Goal: Task Accomplishment & Management: Manage account settings

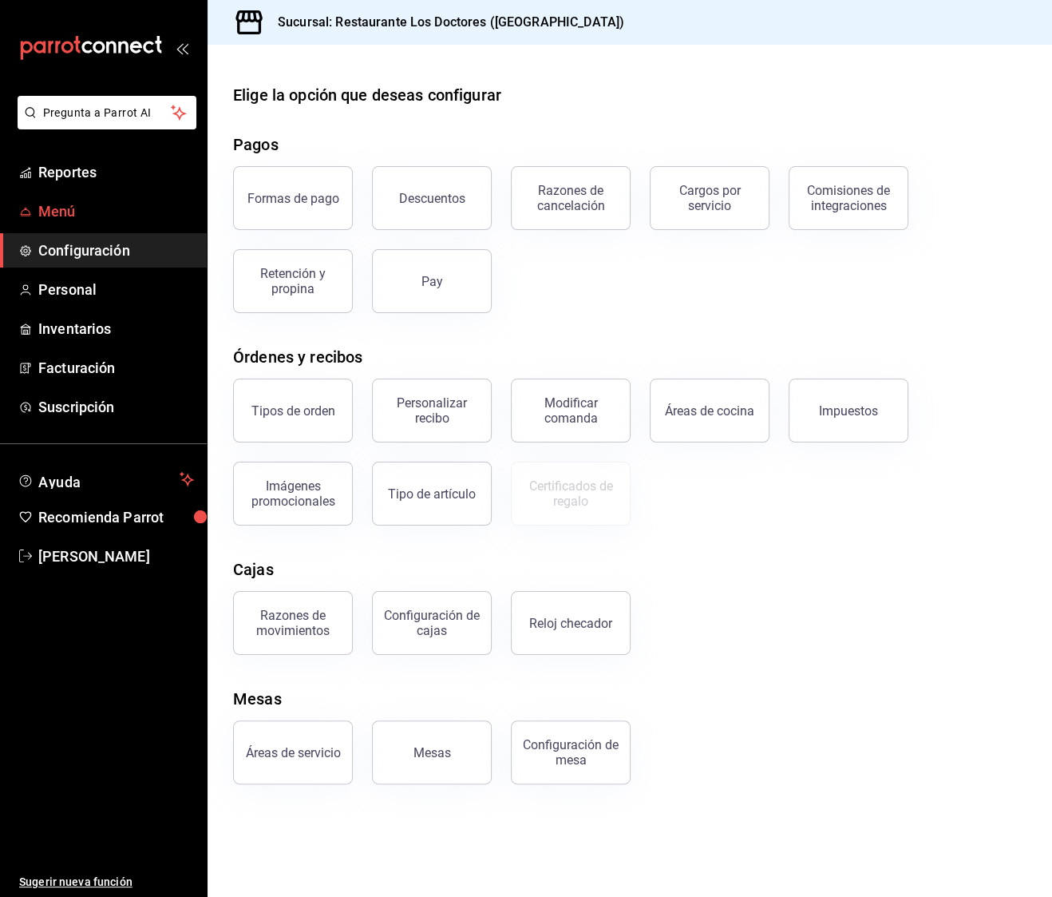
click at [104, 207] on span "Menú" at bounding box center [116, 211] width 156 height 22
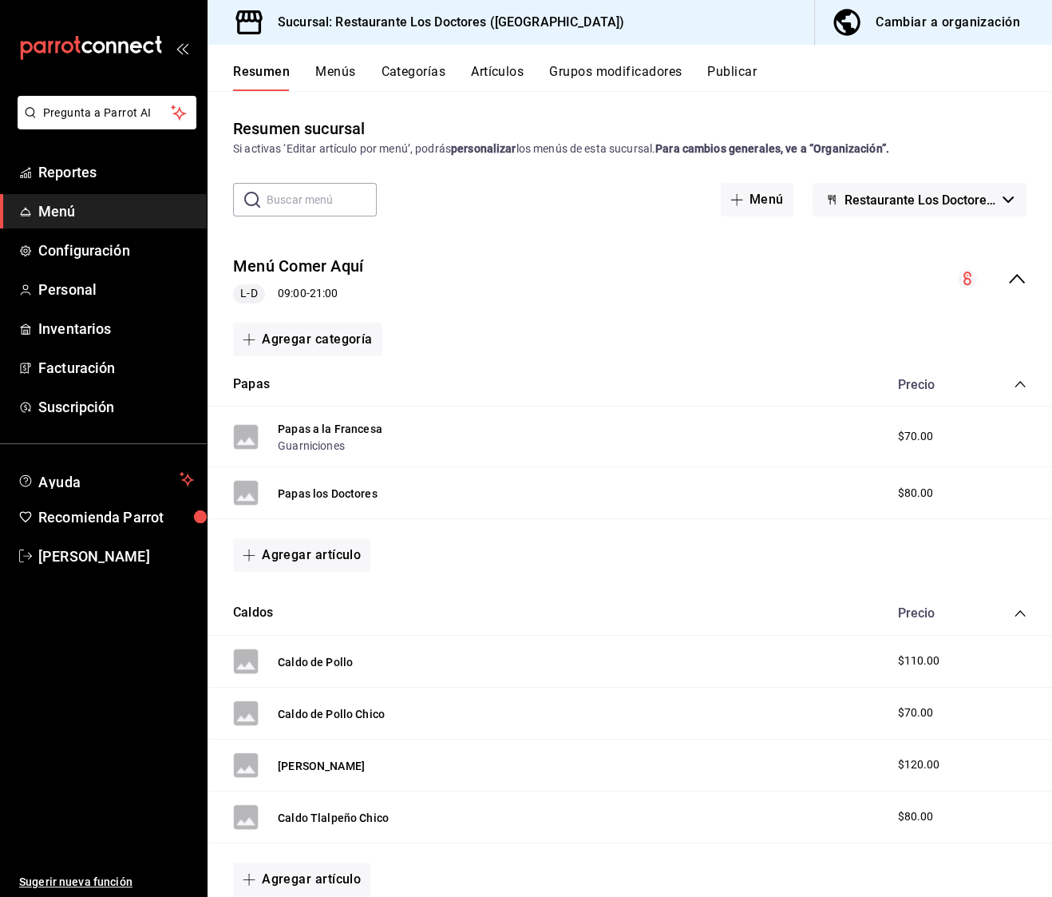
click at [1016, 384] on icon "collapse-category-row" at bounding box center [1020, 384] width 13 height 13
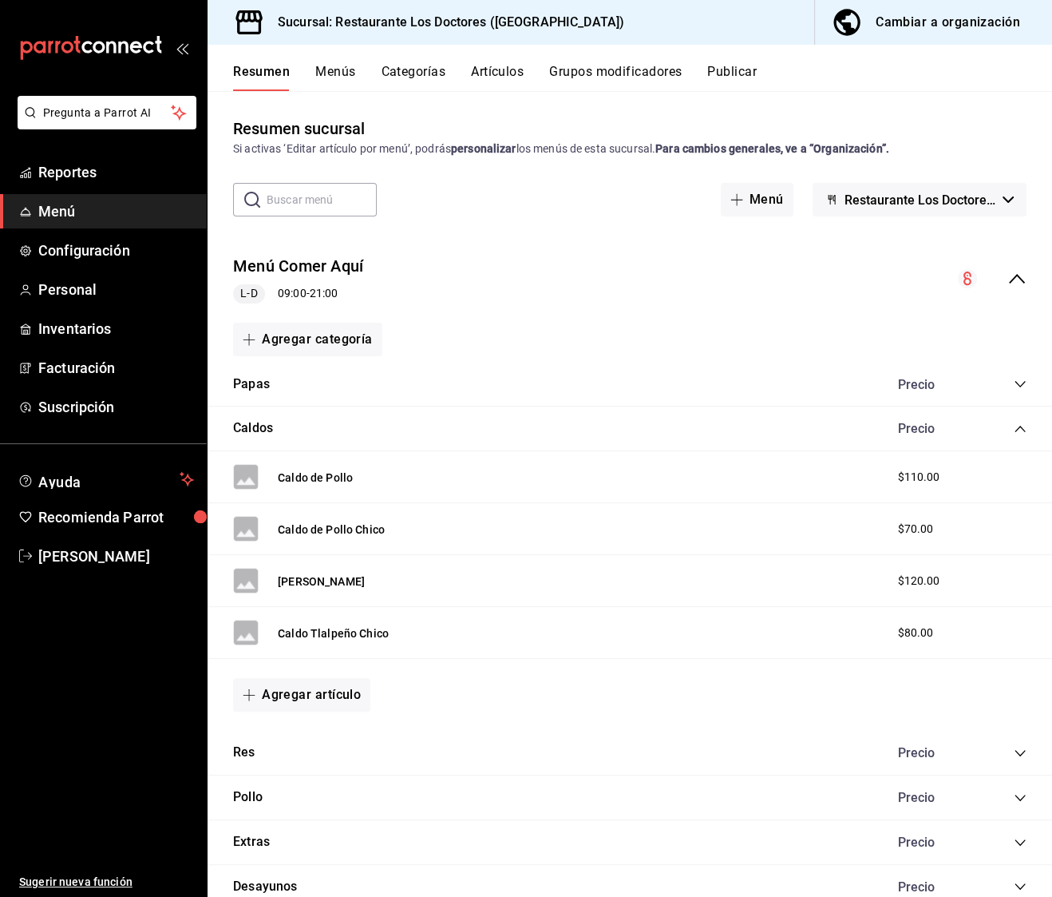
click at [1016, 384] on icon "collapse-category-row" at bounding box center [1020, 384] width 13 height 13
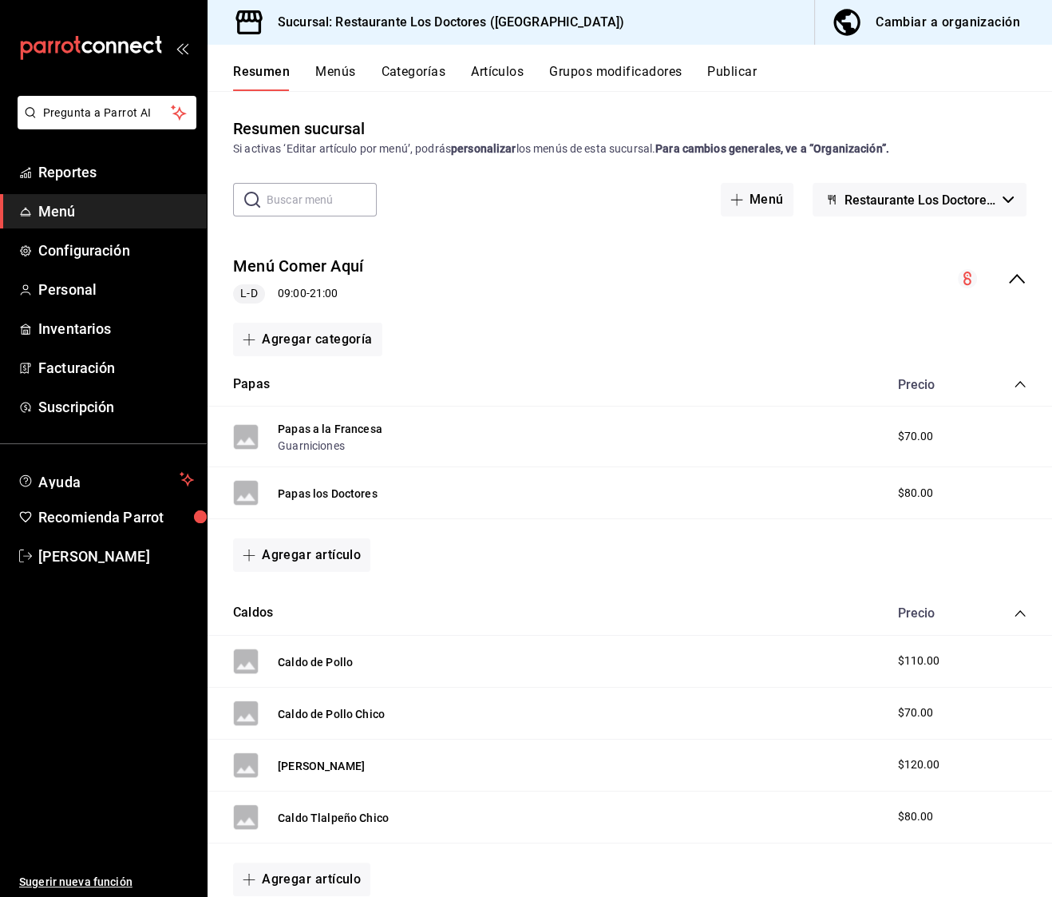
click at [893, 201] on span "Restaurante Los Doctores - [GEOGRAPHIC_DATA]" at bounding box center [921, 199] width 152 height 15
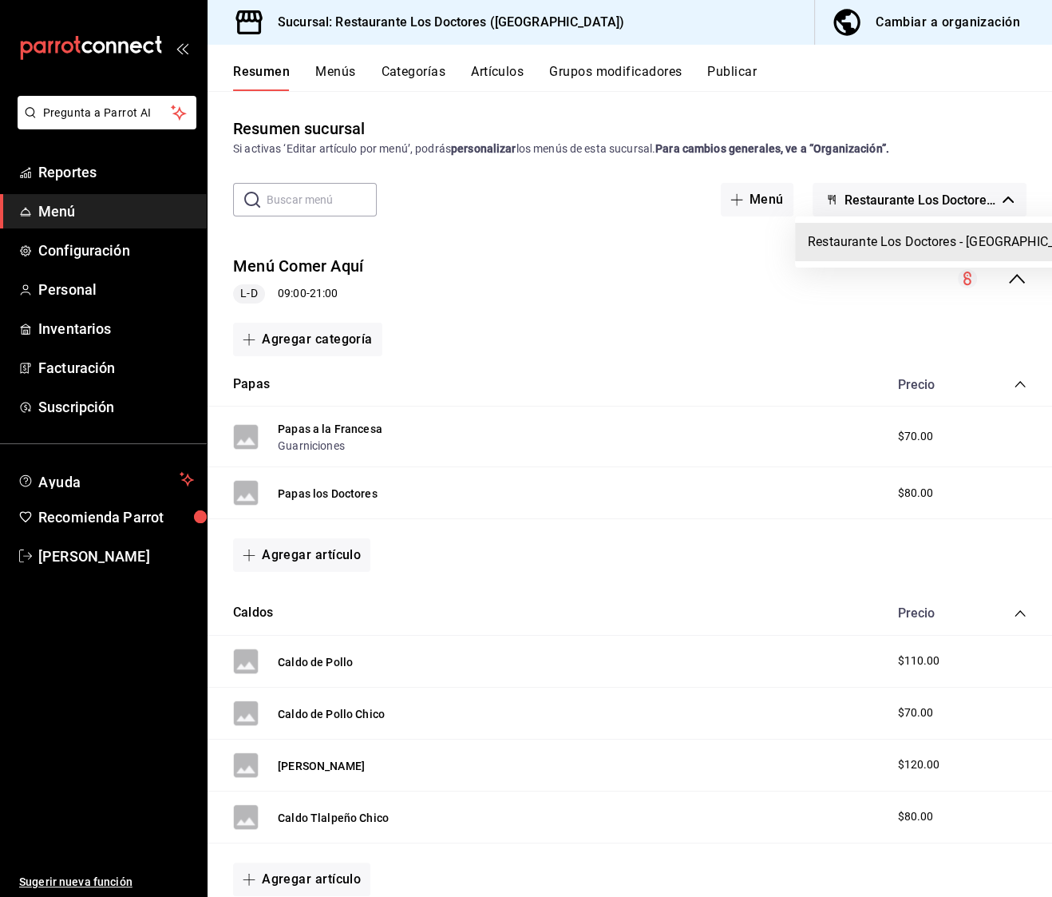
click at [893, 201] on div at bounding box center [526, 448] width 1052 height 897
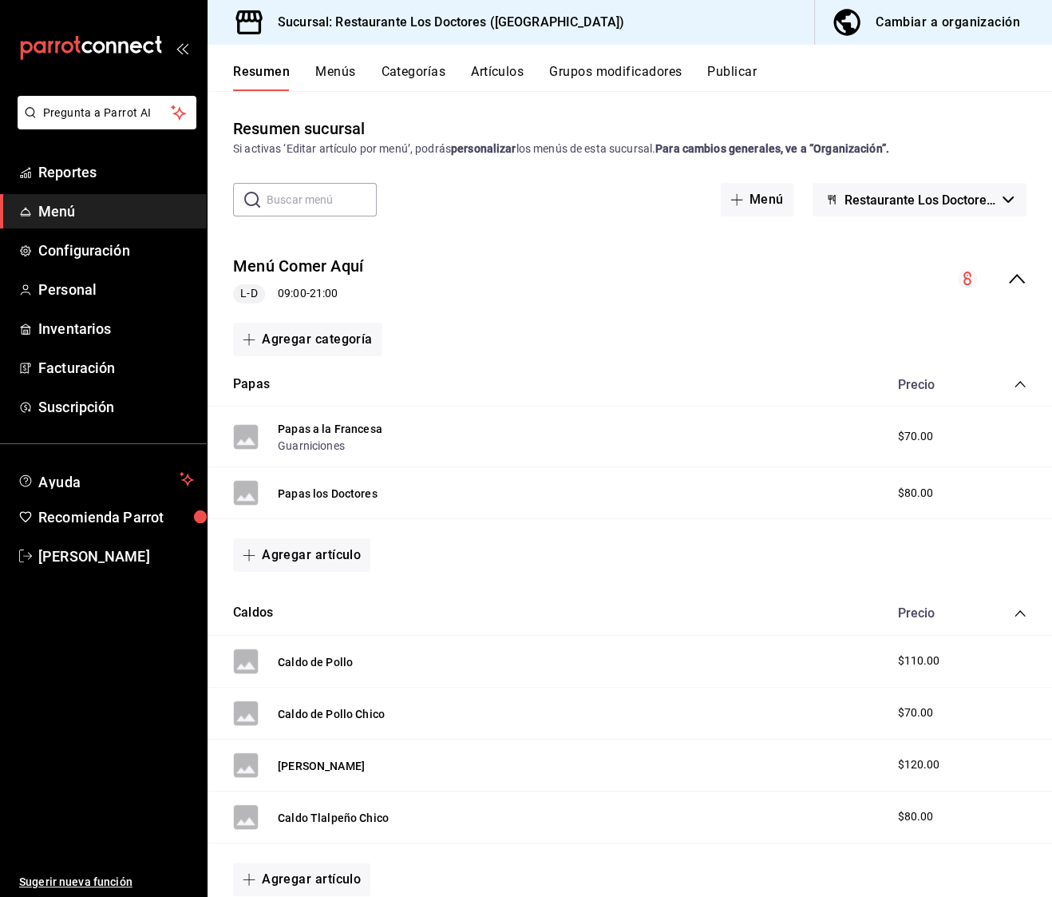
click at [335, 66] on button "Menús" at bounding box center [335, 77] width 40 height 27
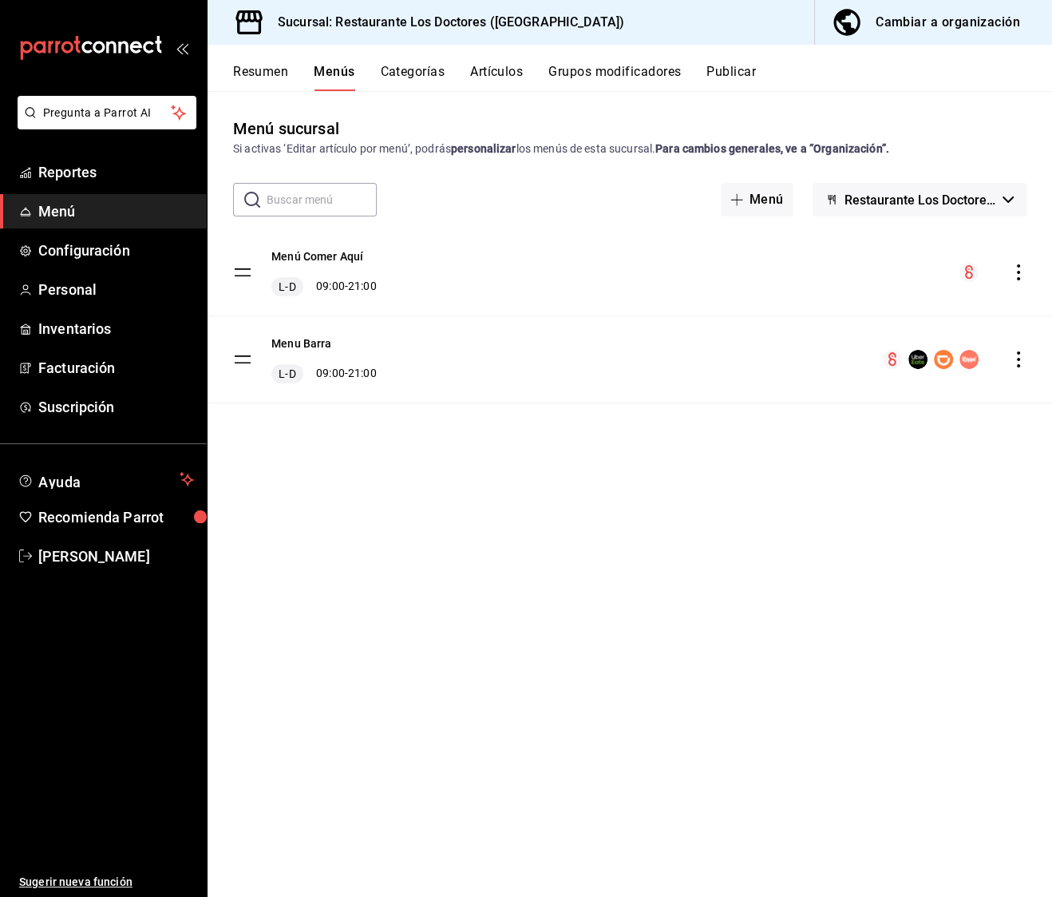
click at [433, 68] on button "Categorías" at bounding box center [413, 77] width 65 height 27
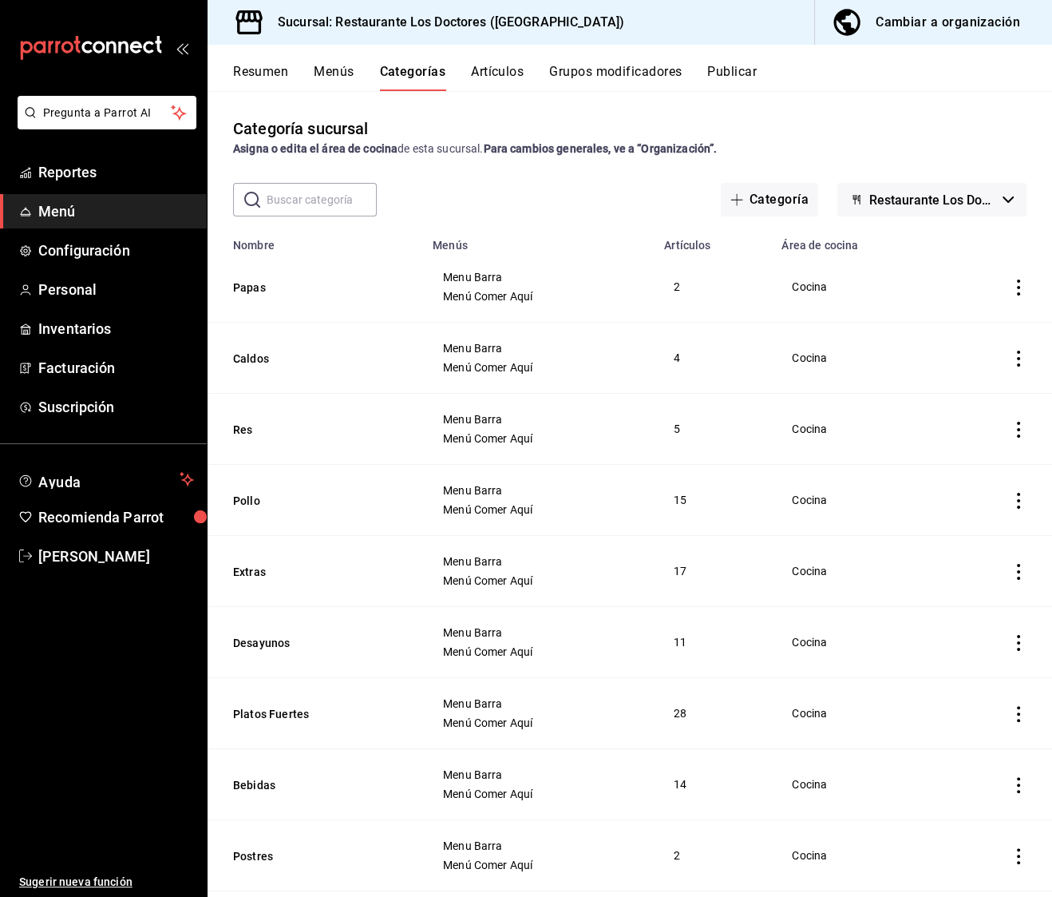
click at [1021, 287] on icon "actions" at bounding box center [1019, 287] width 16 height 16
click at [604, 202] on div at bounding box center [526, 448] width 1052 height 897
click at [959, 200] on span "Restaurante Los Doctores - [GEOGRAPHIC_DATA]" at bounding box center [932, 199] width 127 height 15
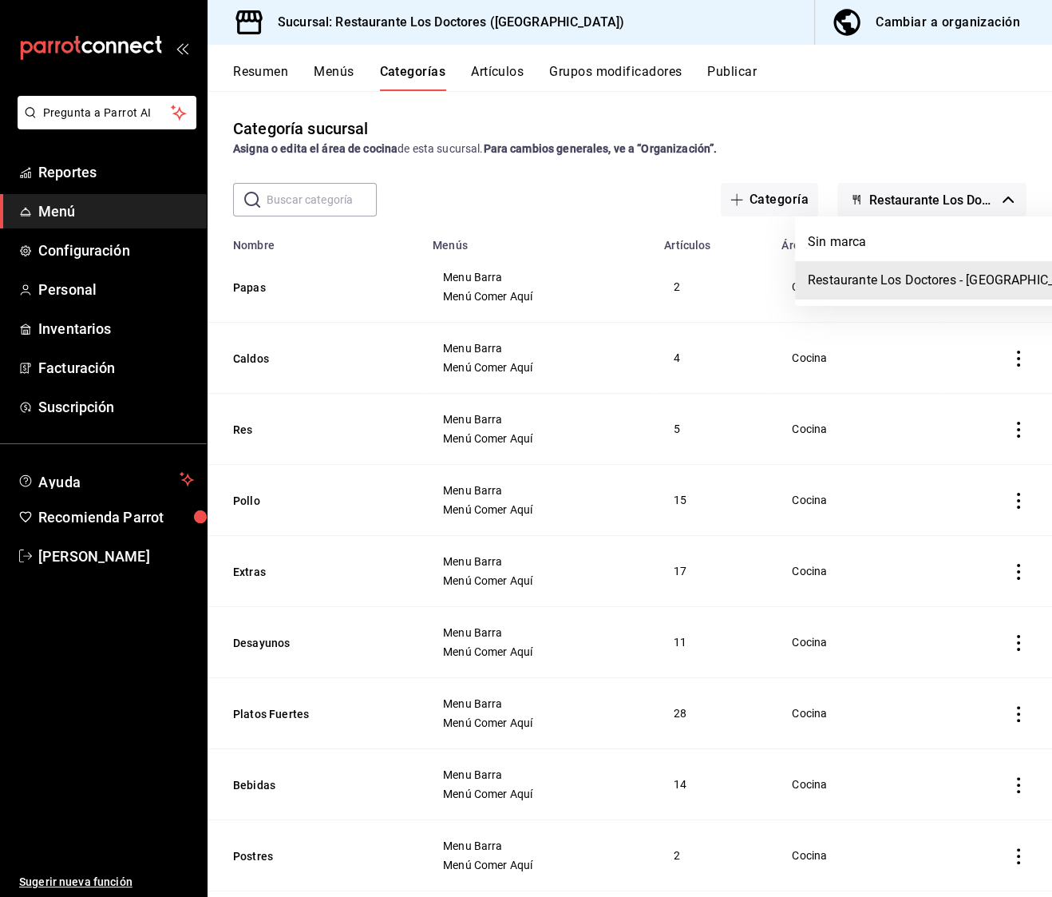
click at [944, 183] on div at bounding box center [526, 448] width 1052 height 897
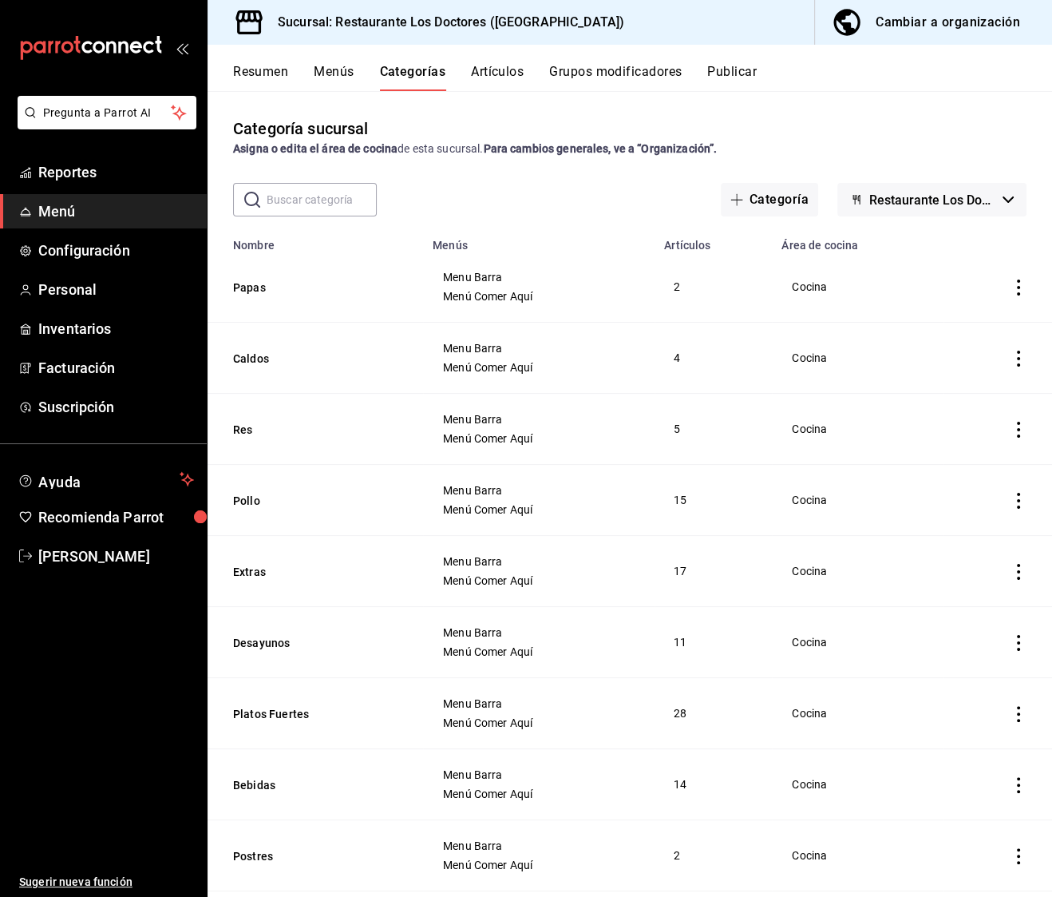
click at [497, 66] on button "Artículos" at bounding box center [497, 77] width 53 height 27
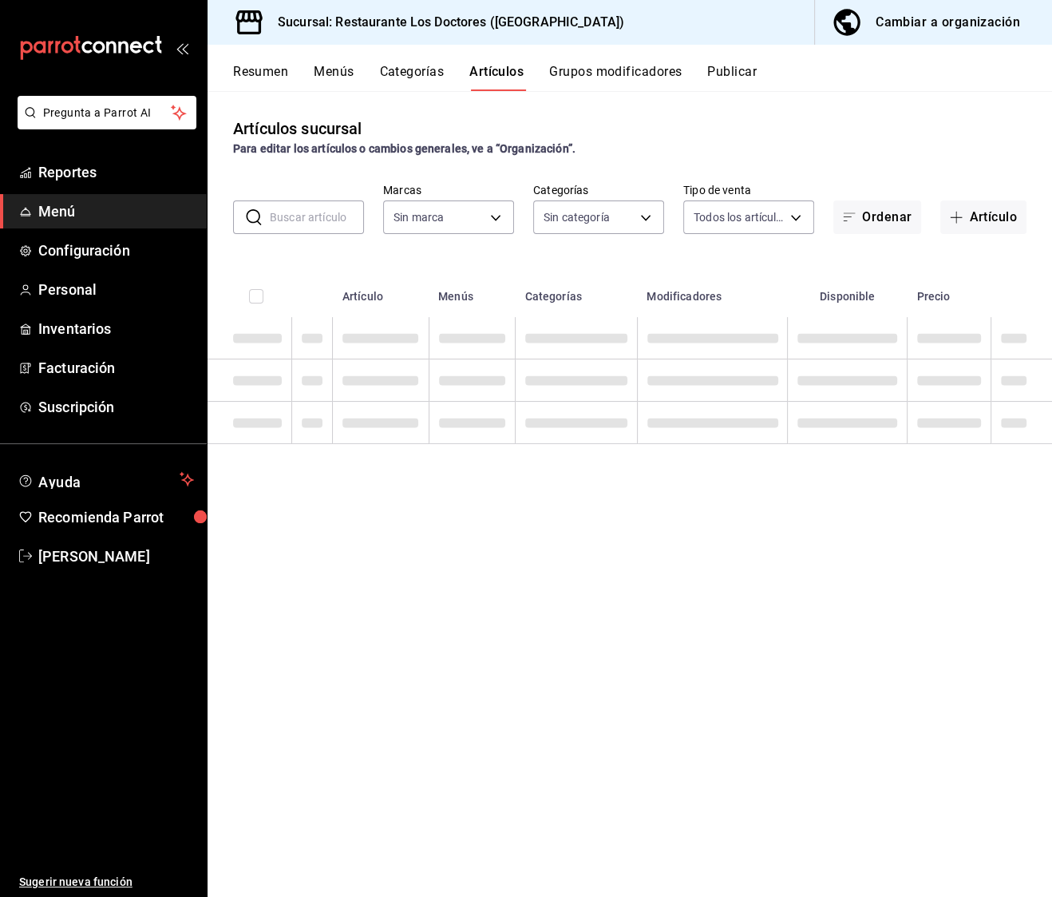
type input "269702e0-5912-4416-965b-3ce4215a42b7"
type input "e37cb4b1-52e9-4afe-84ec-c260813ff584,0ed724ae-57cc-4b44-9bbf-6dd7d46864ef,96efa…"
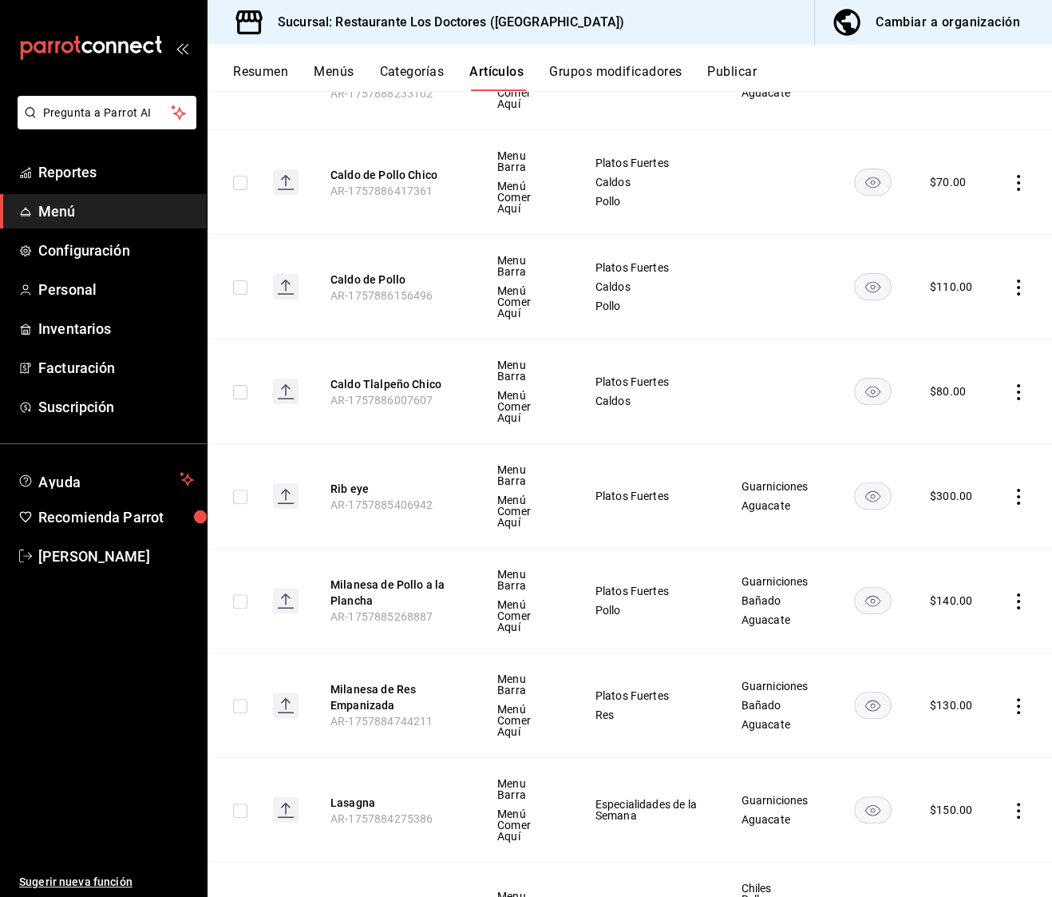
scroll to position [6282, 0]
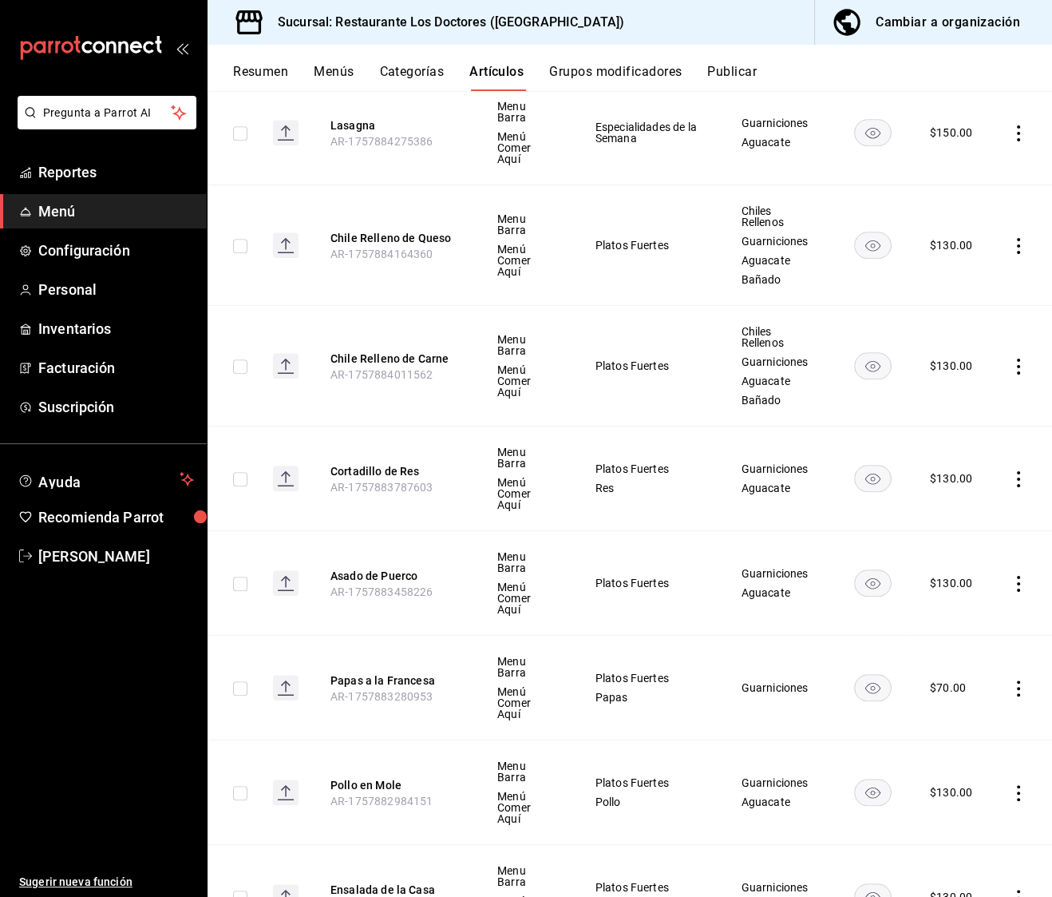
click at [630, 81] on button "Grupos modificadores" at bounding box center [615, 77] width 133 height 27
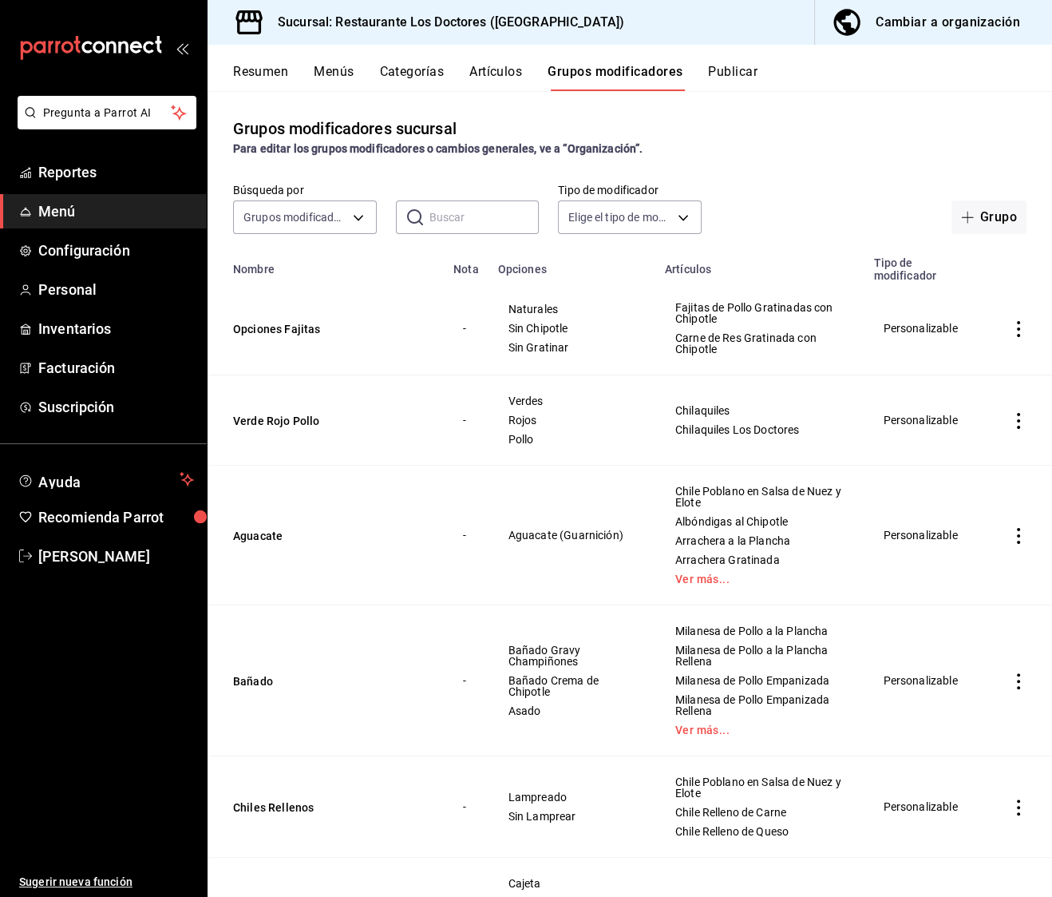
click at [735, 77] on button "Publicar" at bounding box center [732, 77] width 49 height 27
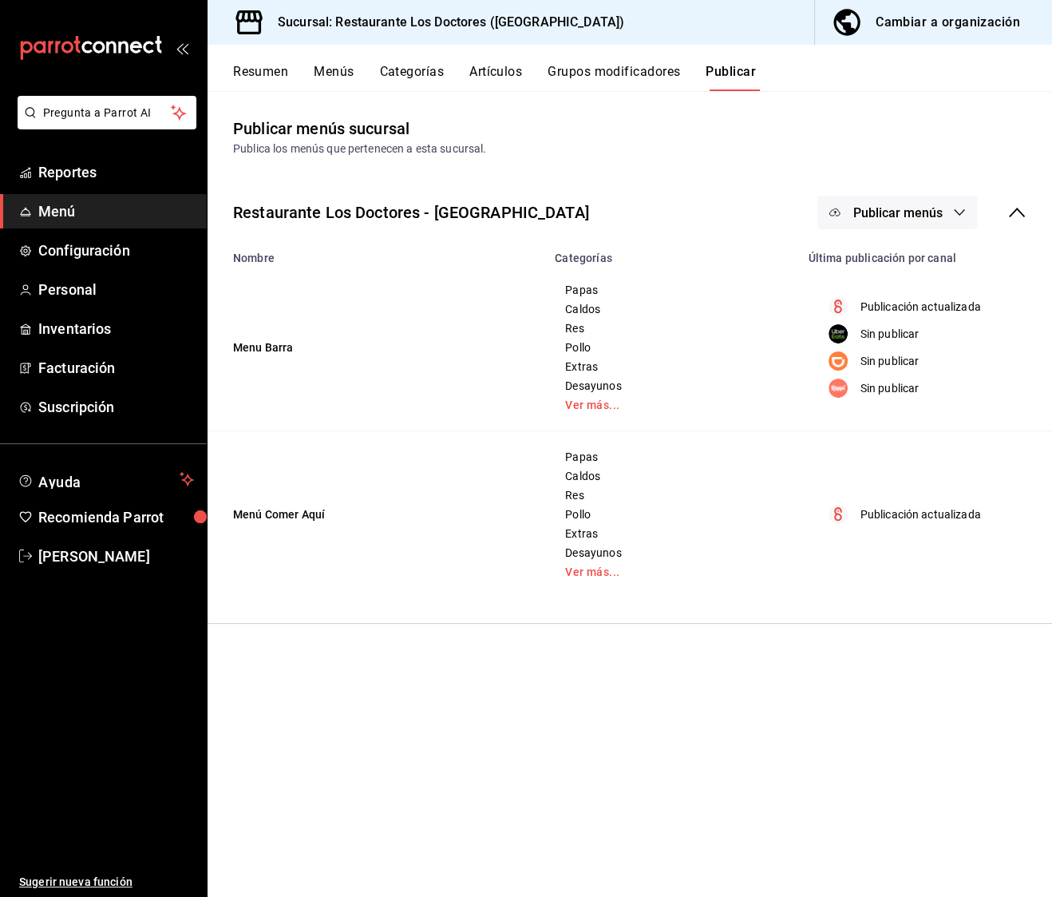
click at [278, 71] on button "Resumen" at bounding box center [260, 77] width 55 height 27
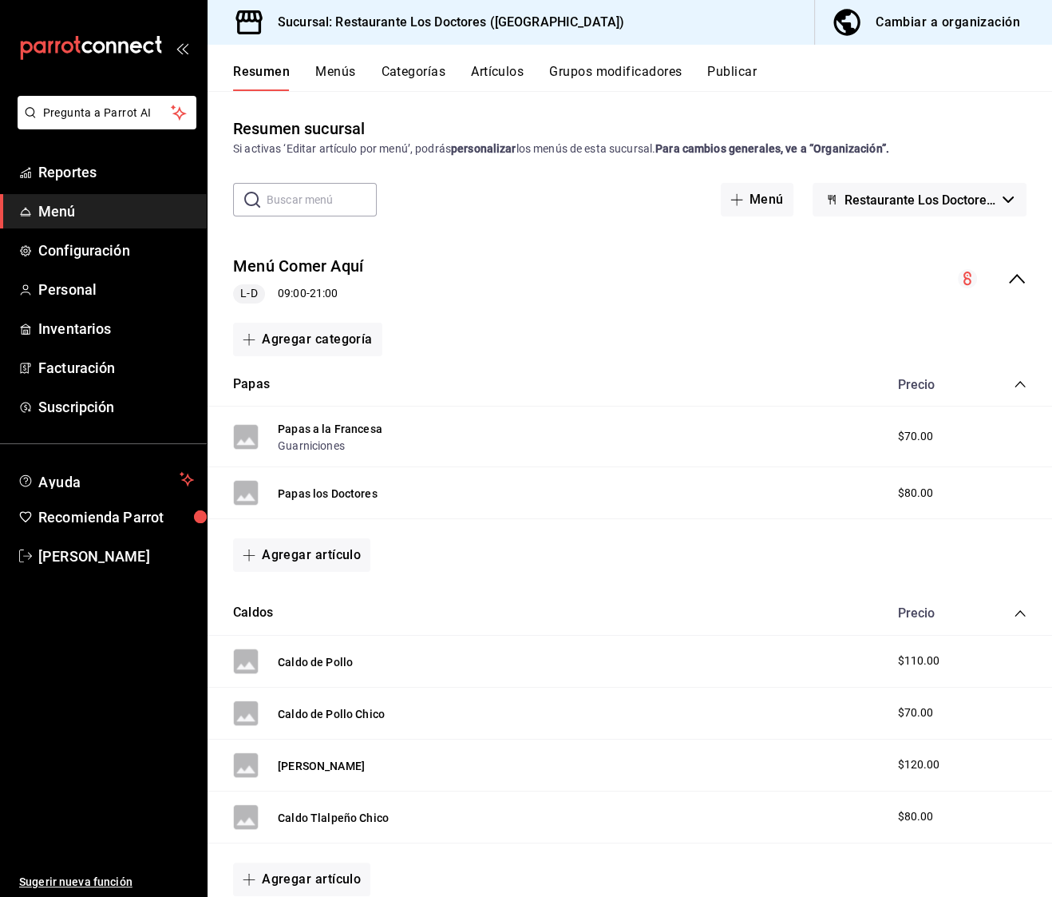
click at [339, 85] on button "Menús" at bounding box center [335, 77] width 40 height 27
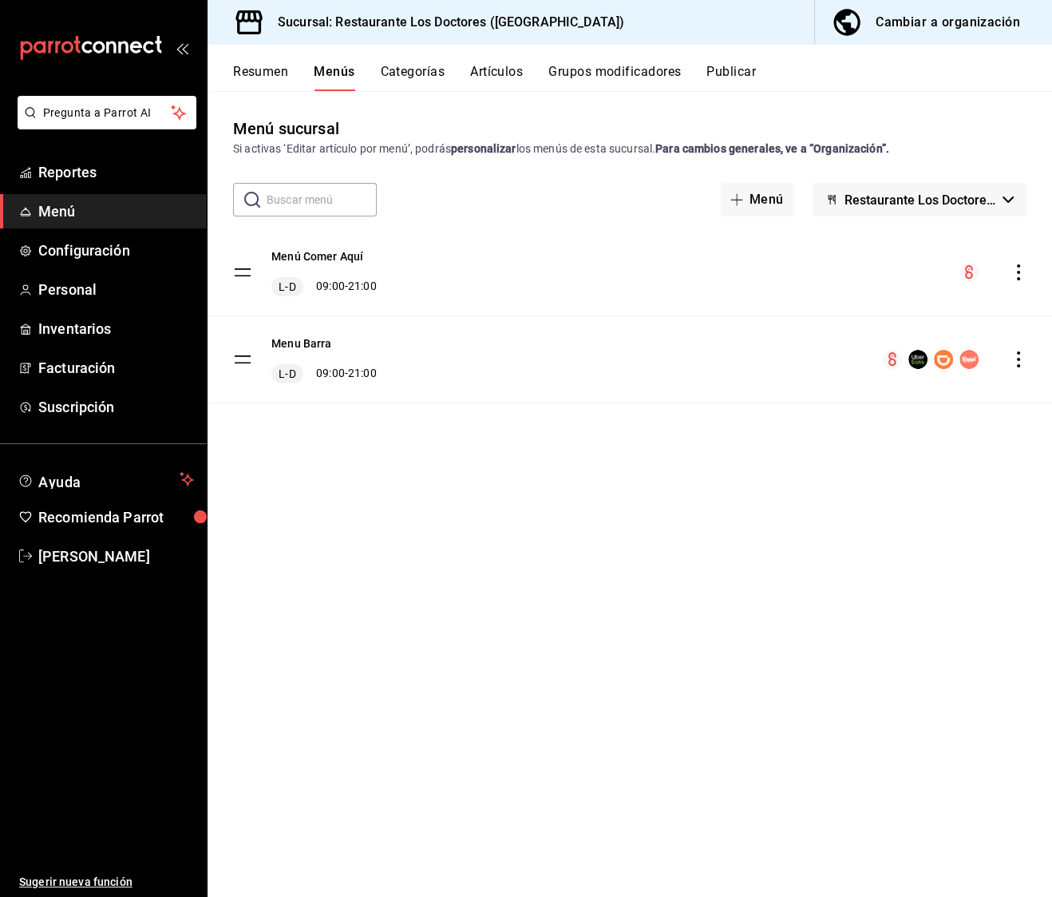
click at [251, 75] on button "Resumen" at bounding box center [260, 77] width 55 height 27
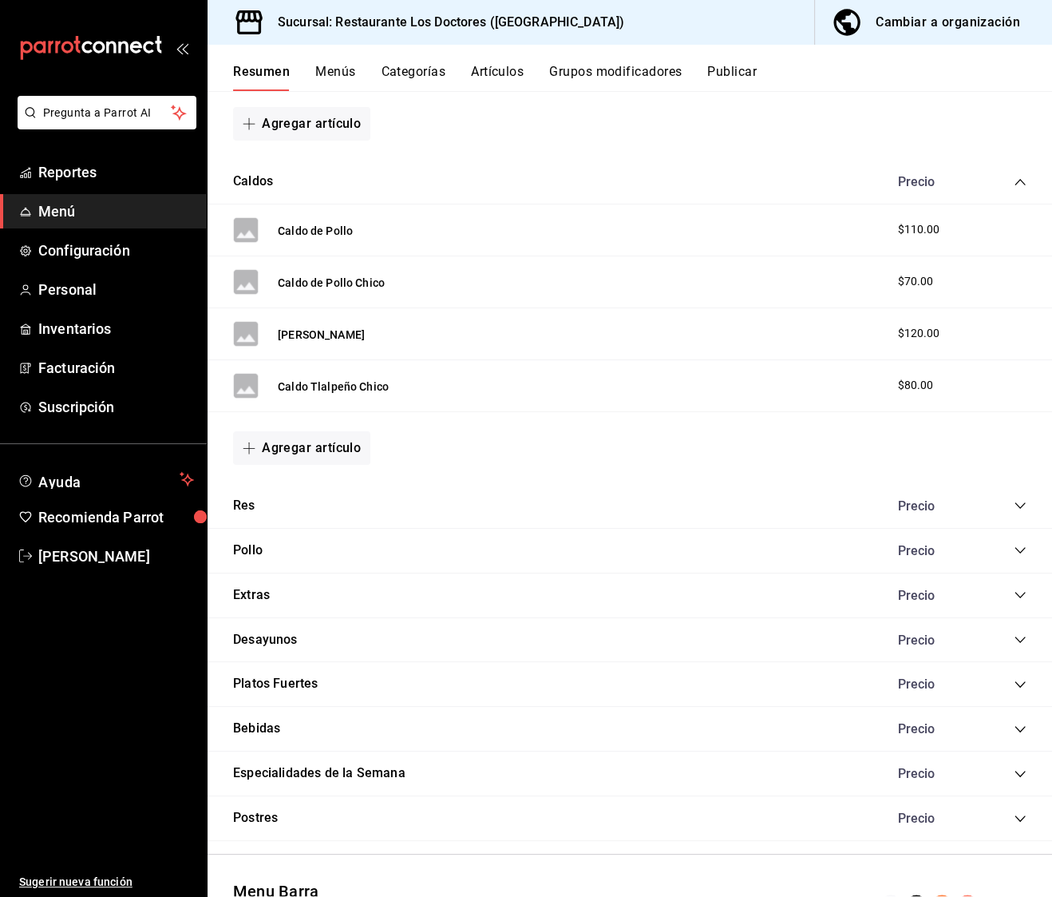
scroll to position [432, 0]
click at [323, 86] on button "Menús" at bounding box center [335, 77] width 40 height 27
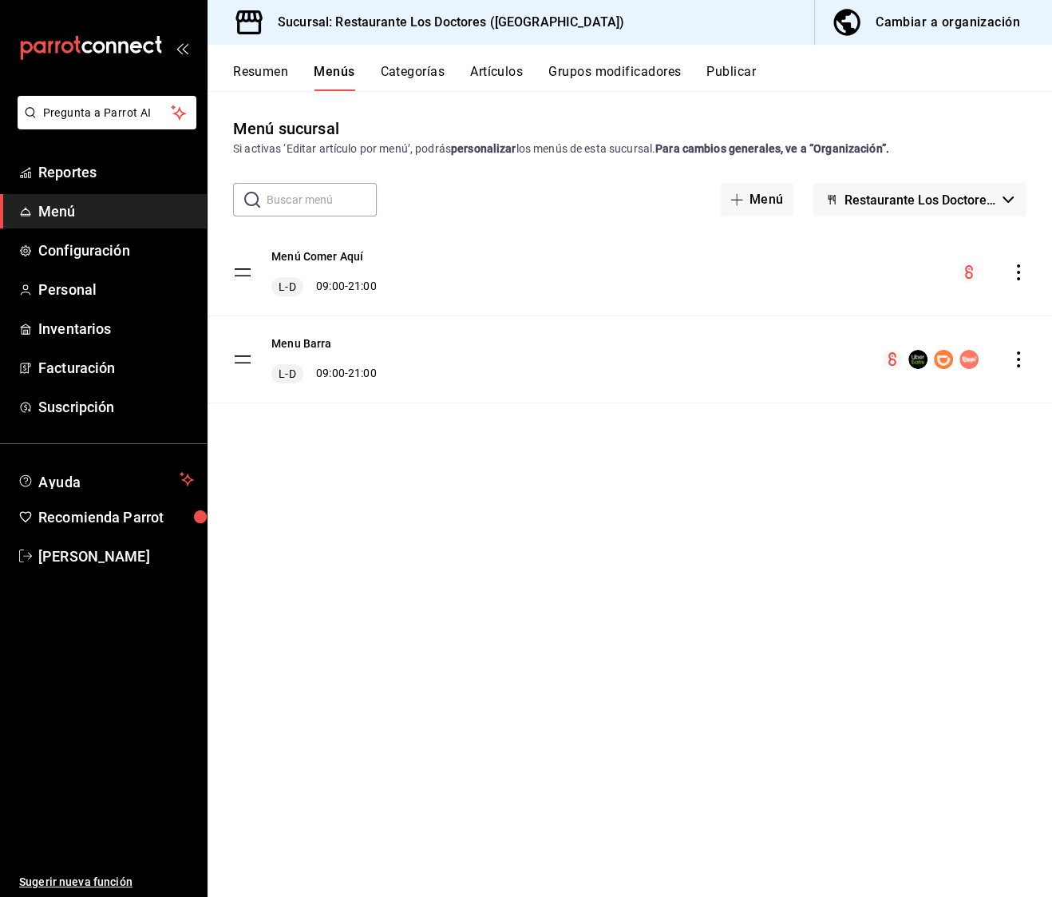
click at [430, 62] on div "Resumen Menús Categorías Artículos Grupos modificadores Publicar" at bounding box center [630, 68] width 845 height 46
click at [418, 81] on button "Categorías" at bounding box center [413, 77] width 65 height 27
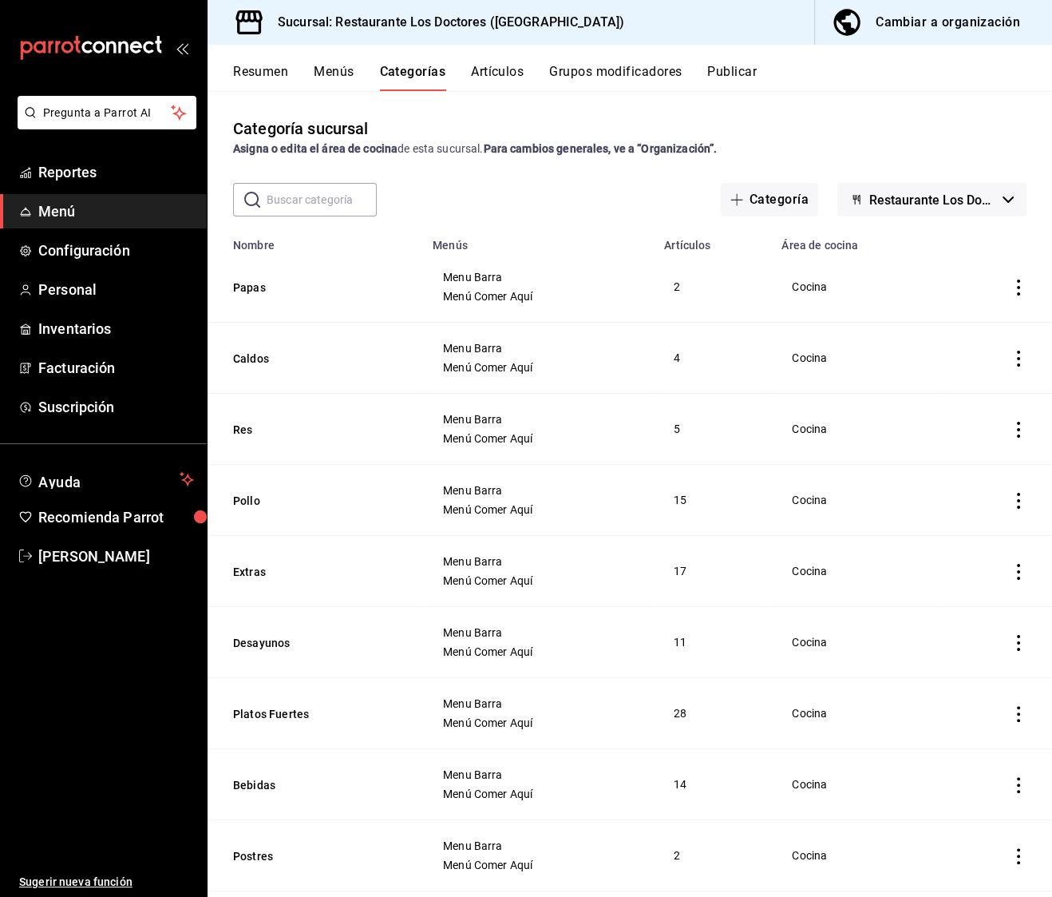
click at [494, 77] on button "Artículos" at bounding box center [497, 77] width 53 height 27
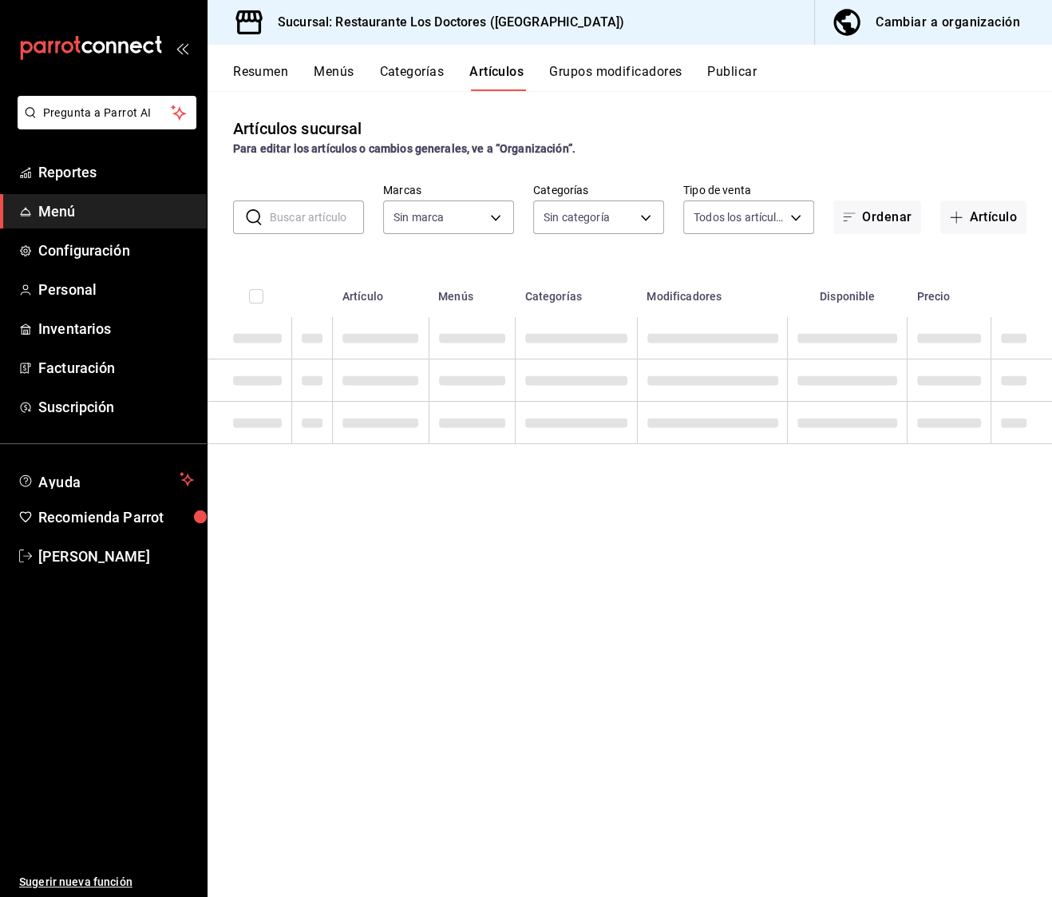
type input "269702e0-5912-4416-965b-3ce4215a42b7"
type input "e37cb4b1-52e9-4afe-84ec-c260813ff584,0ed724ae-57cc-4b44-9bbf-6dd7d46864ef,96efa…"
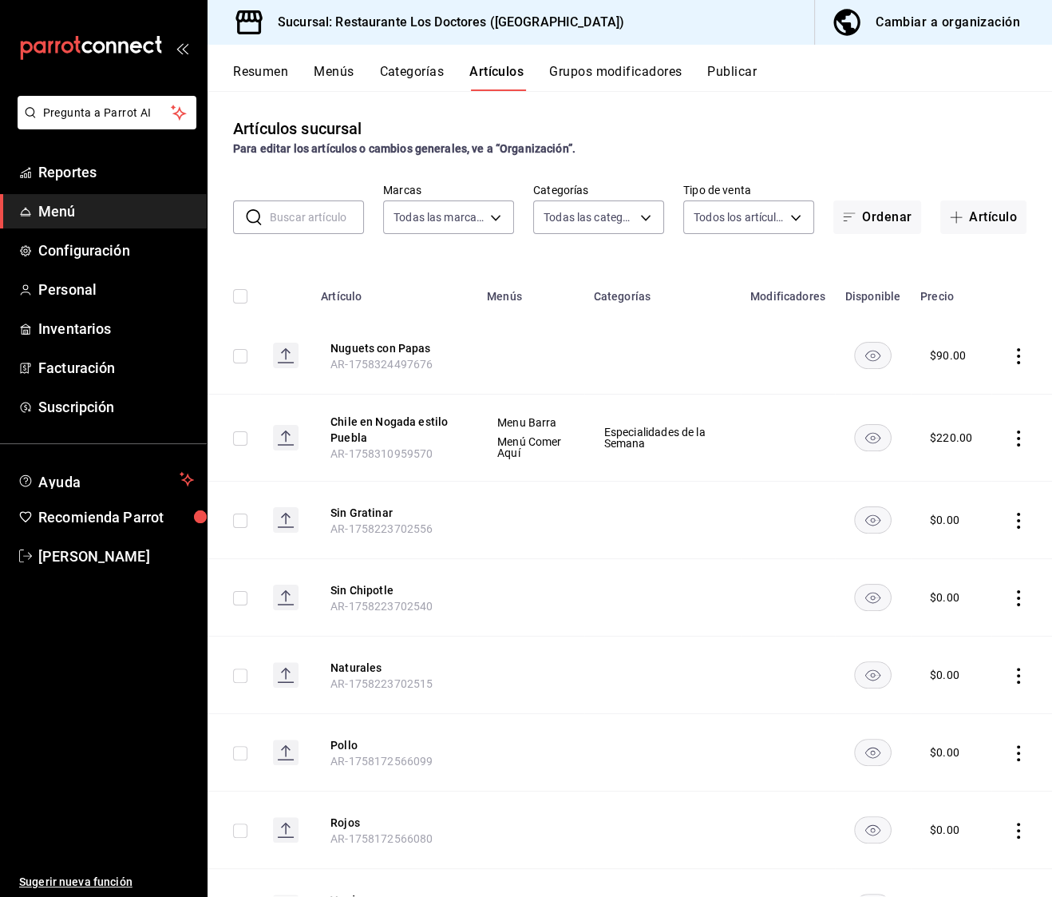
click at [1021, 358] on icon "actions" at bounding box center [1019, 356] width 16 height 16
click at [956, 399] on span "Editar" at bounding box center [971, 392] width 42 height 17
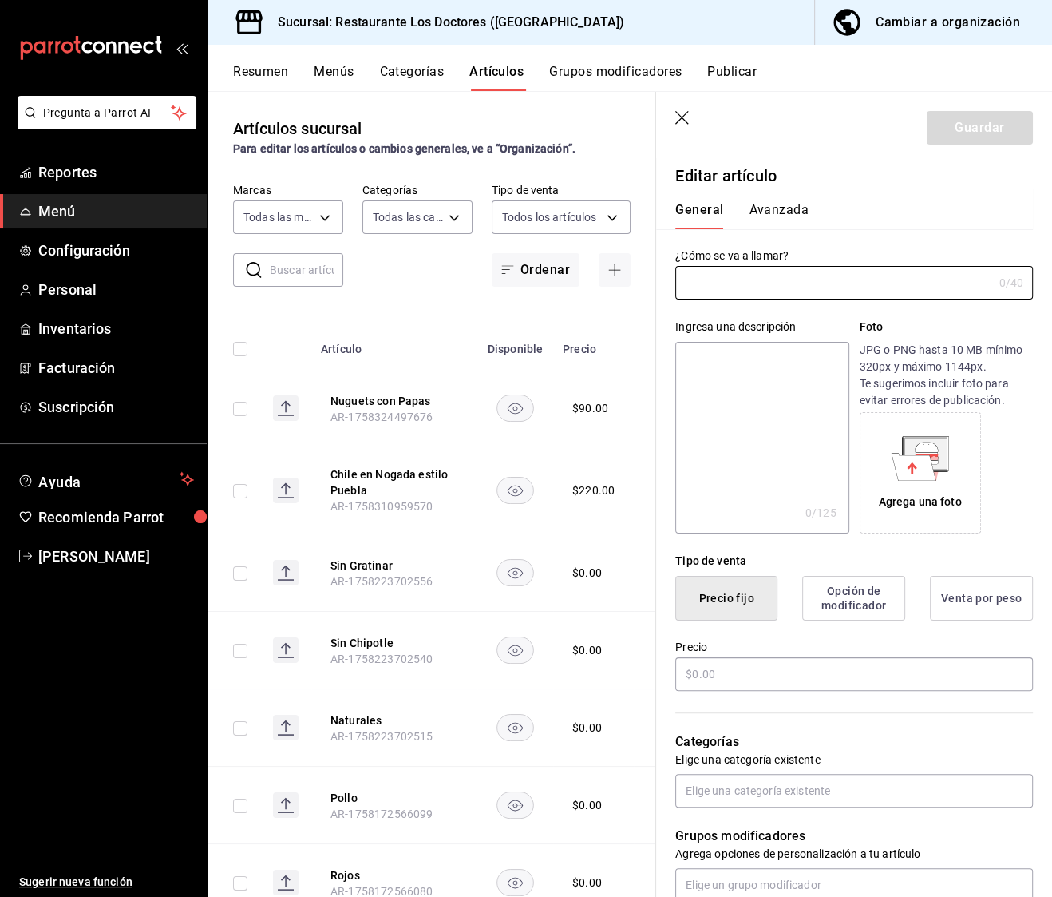
type input "Nuguets con Papas"
type textarea "Seis piezas de nuguets de pechuga de pollo con porción de papas"
type textarea "x"
type input "AR-1758324497676"
type textarea "x"
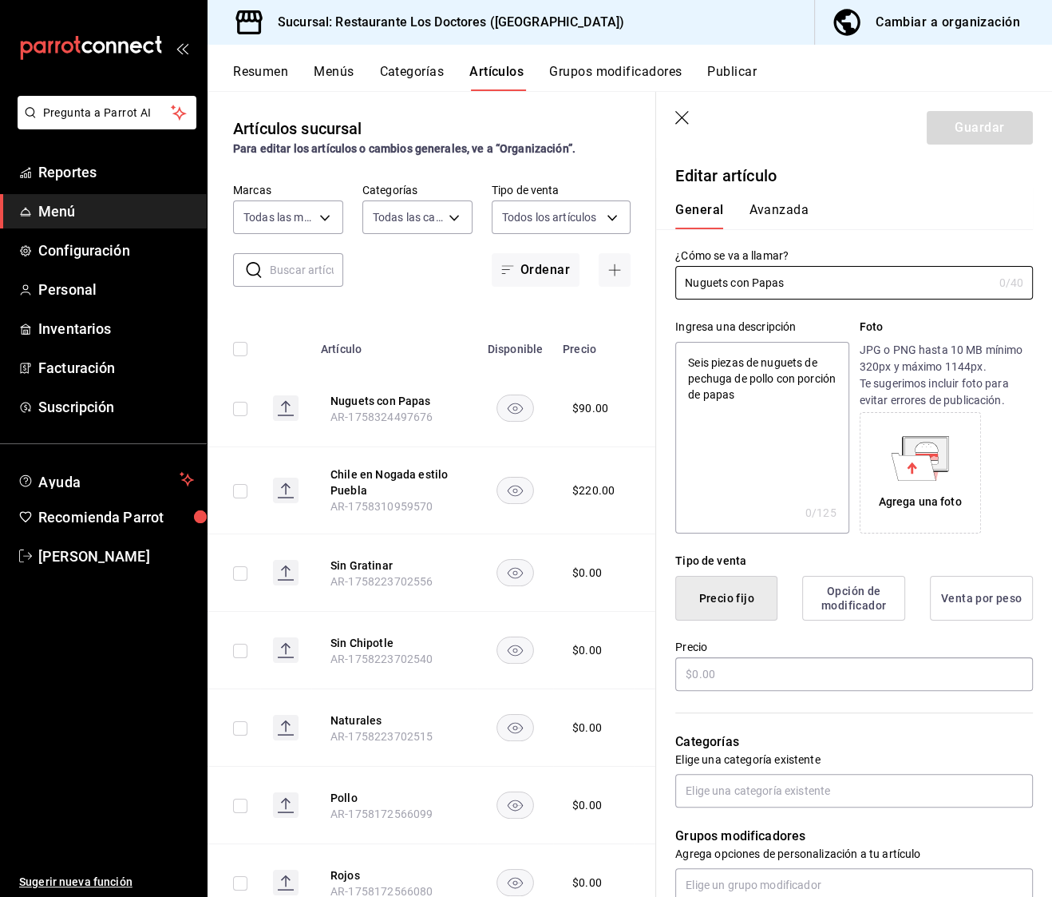
type input "$90.00"
radio input "false"
radio input "true"
type textarea "x"
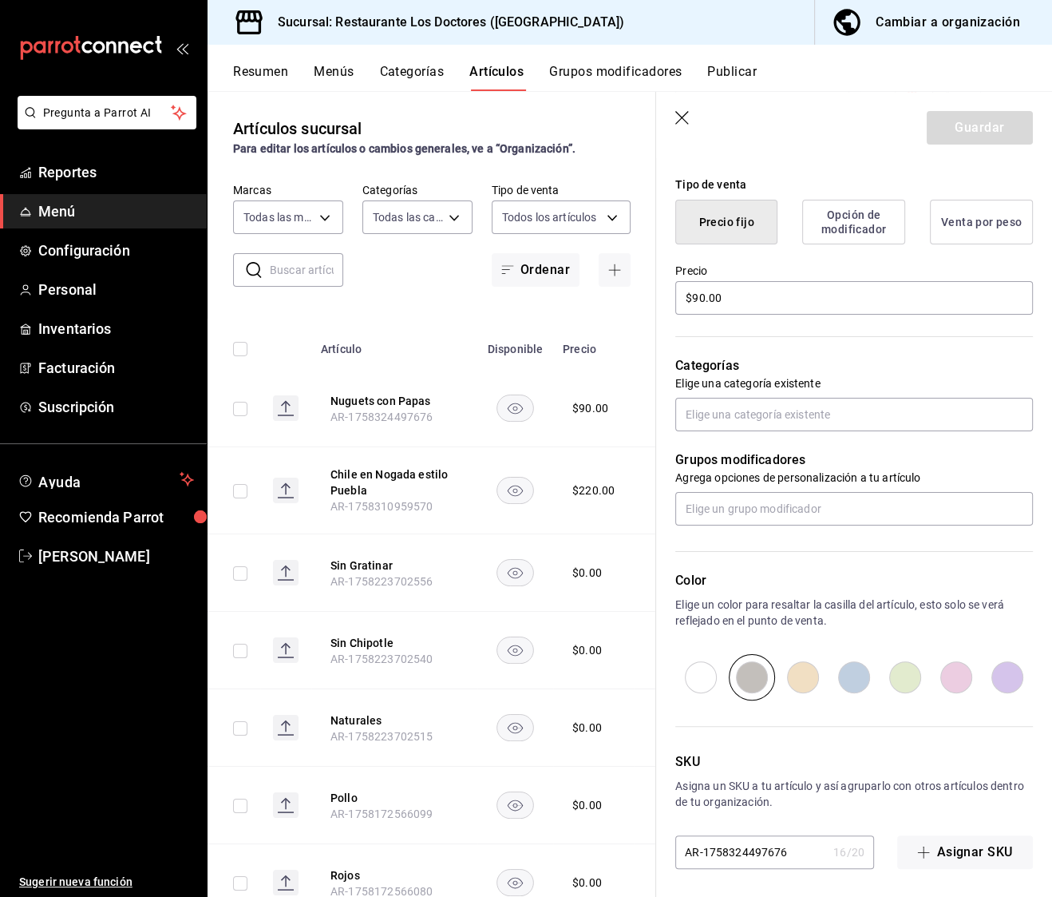
scroll to position [379, 0]
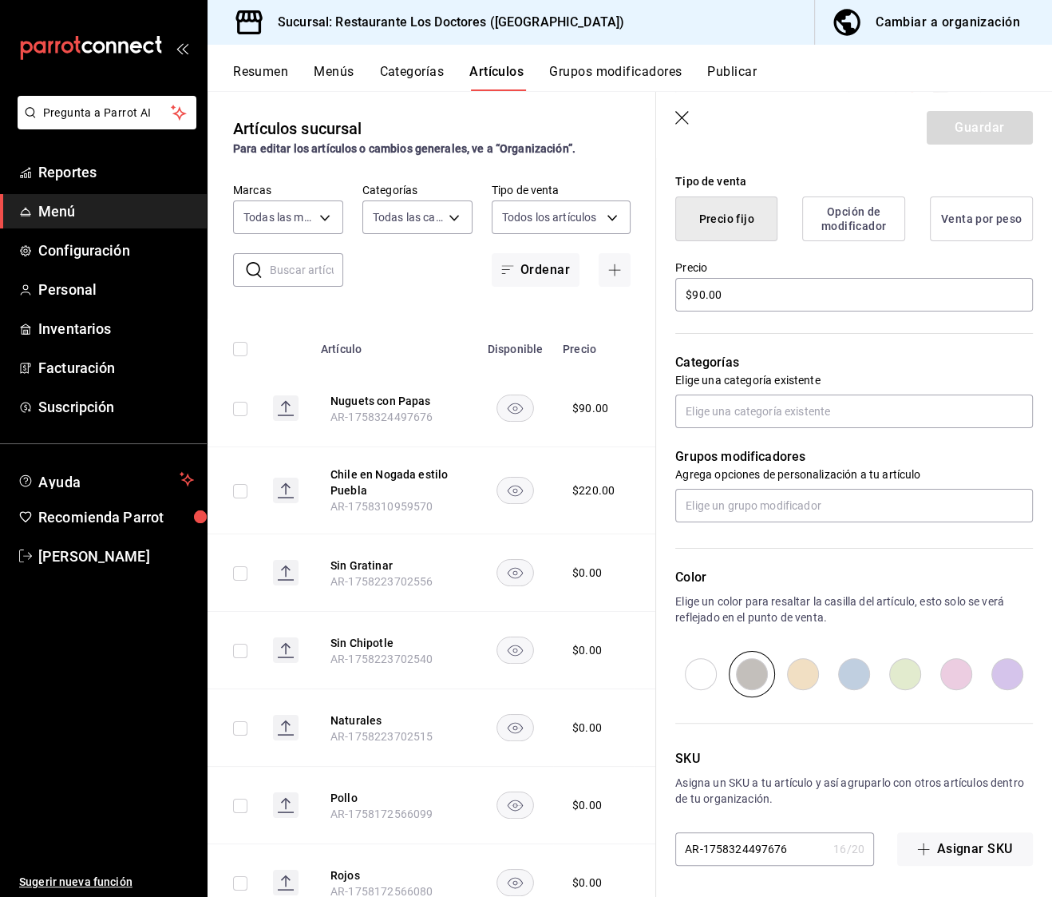
click at [681, 121] on icon "button" at bounding box center [683, 119] width 16 height 16
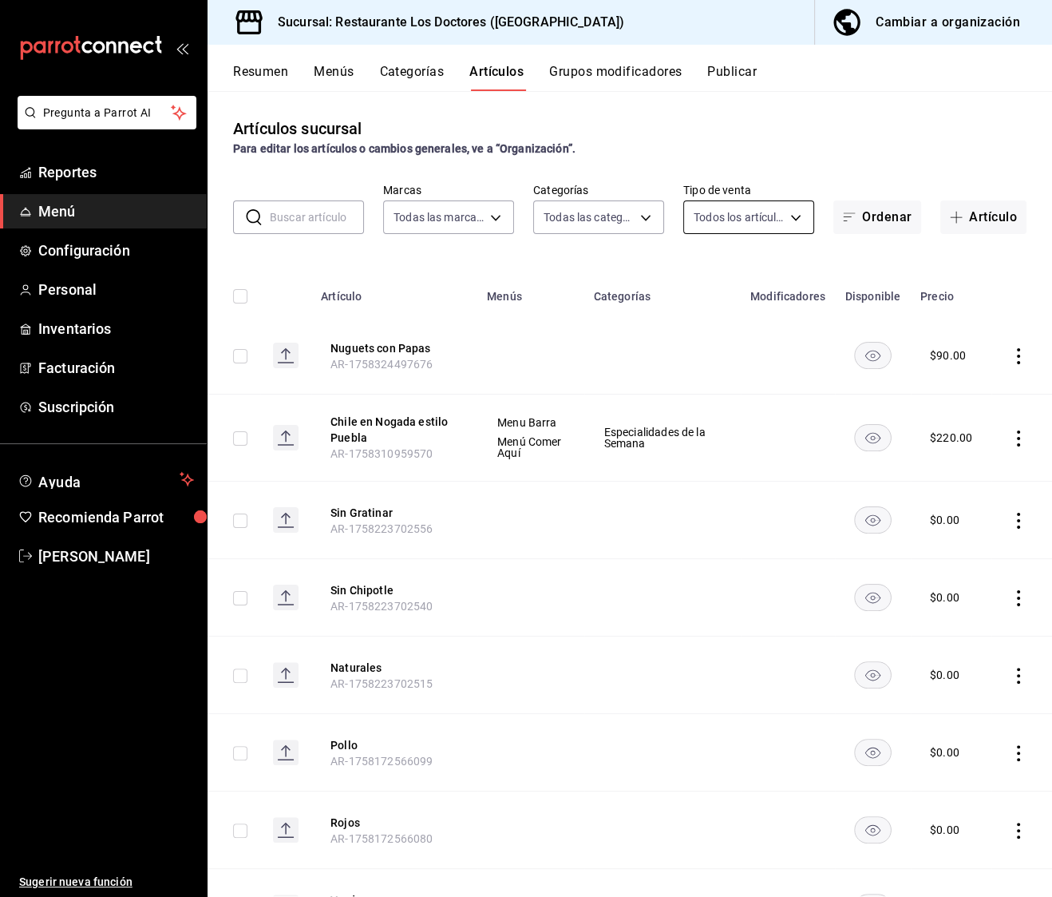
click at [774, 224] on body "Pregunta a Parrot AI Reportes Menú Configuración Personal Inventarios Facturaci…" at bounding box center [526, 448] width 1052 height 897
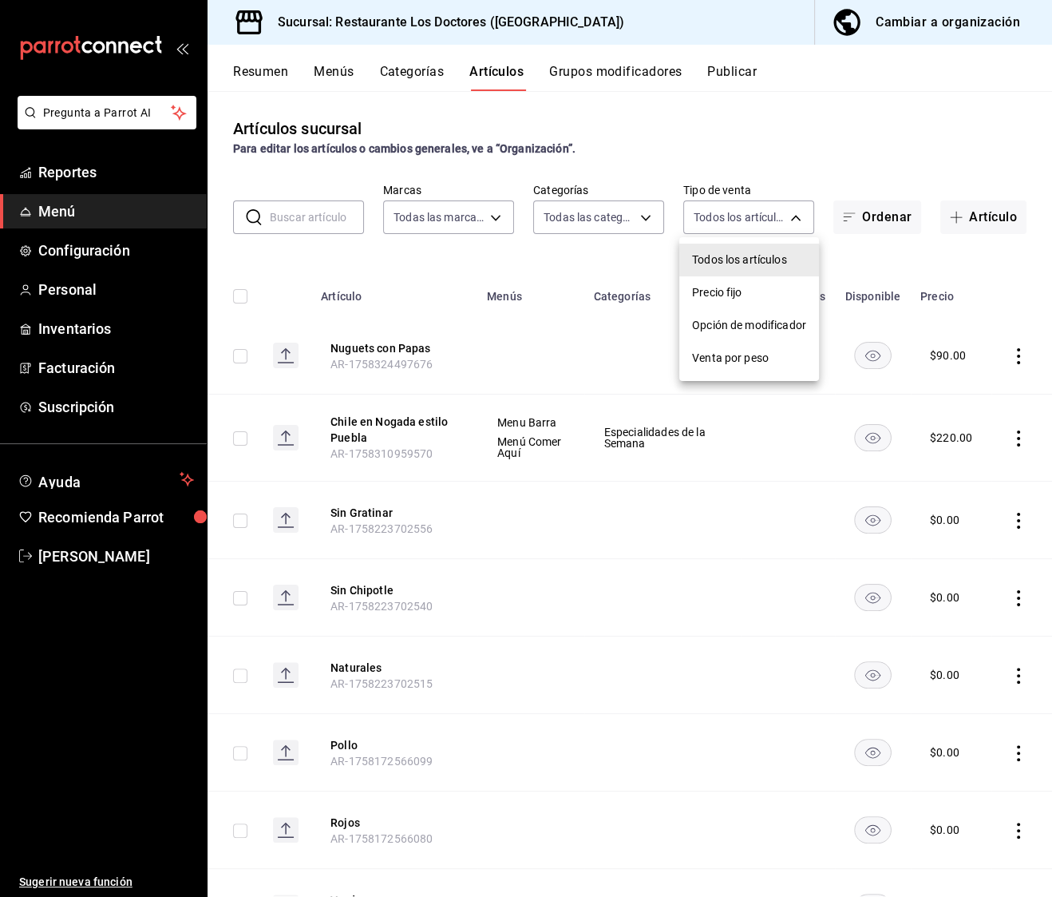
click at [738, 220] on div at bounding box center [526, 448] width 1052 height 897
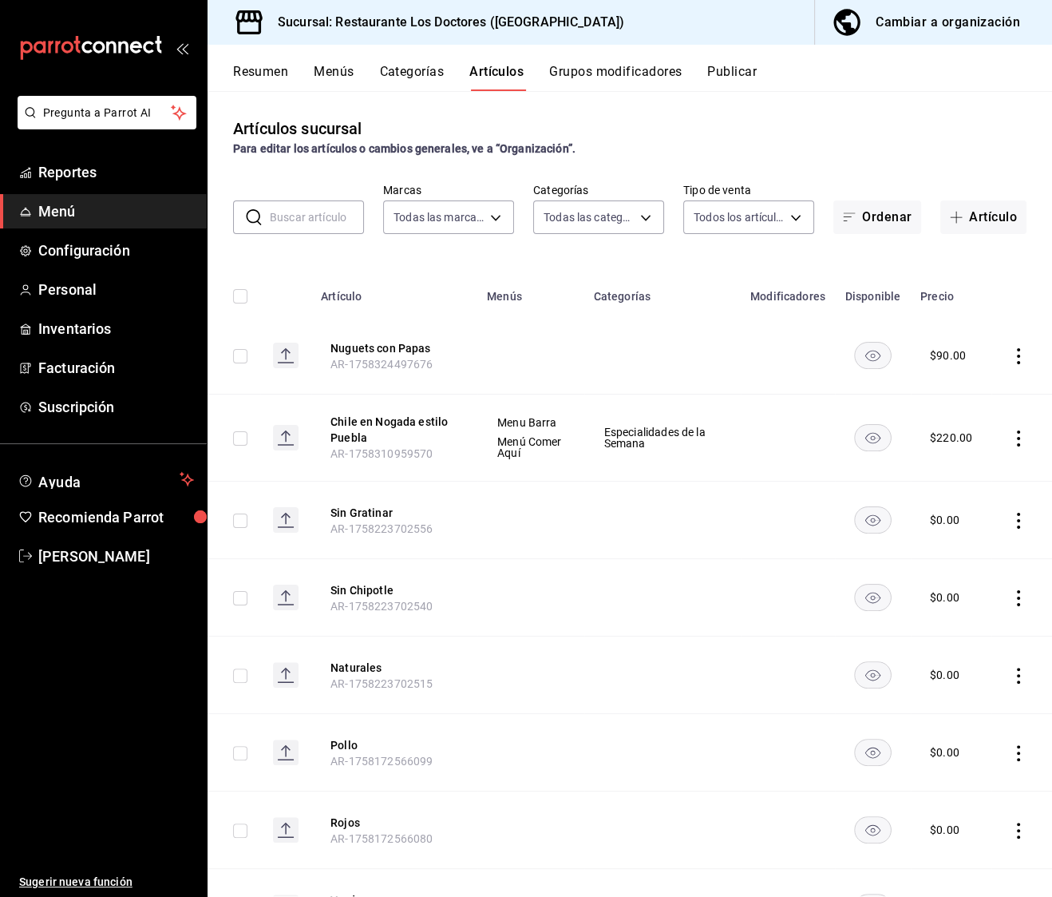
click at [667, 218] on div "​ ​ Marcas Todas las marcas, Sin marca 269702e0-5912-4416-965b-3ce4215a42b7 Cat…" at bounding box center [630, 208] width 845 height 51
click at [631, 215] on body "Pregunta a Parrot AI Reportes Menú Configuración Personal Inventarios Facturaci…" at bounding box center [526, 448] width 1052 height 897
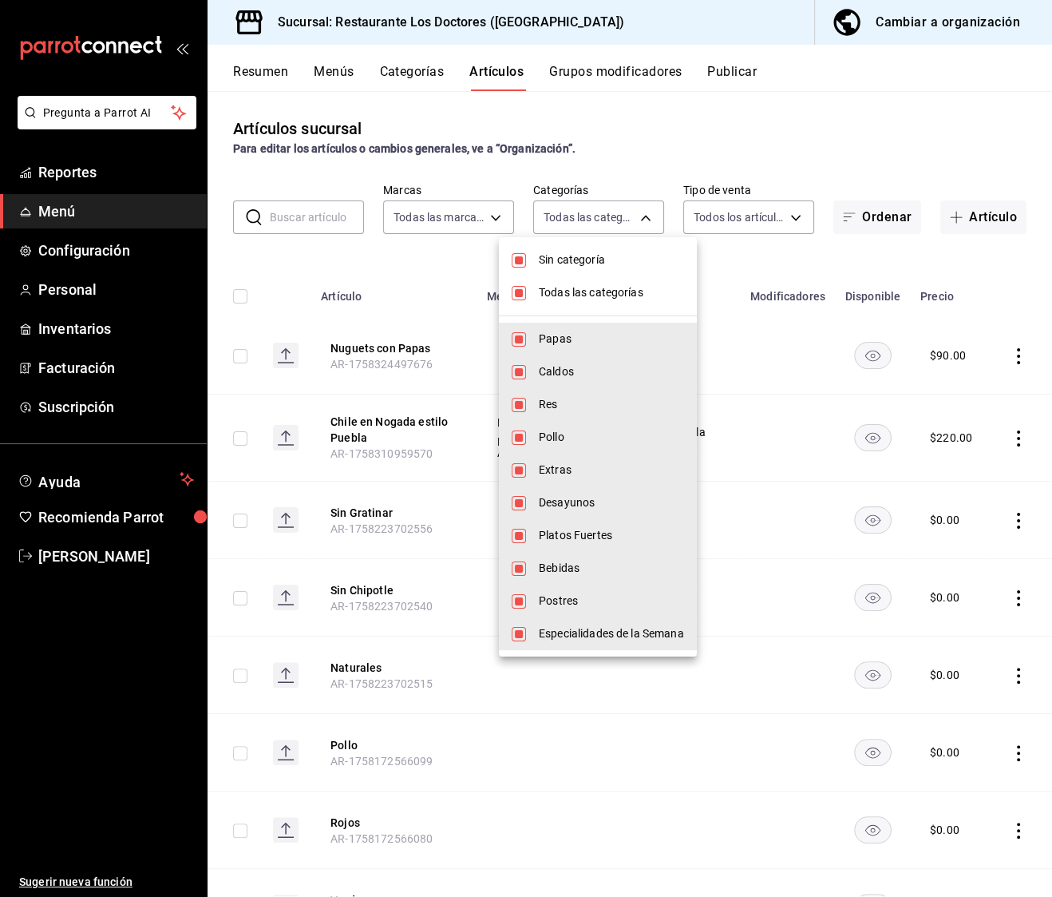
click at [595, 223] on div at bounding box center [526, 448] width 1052 height 897
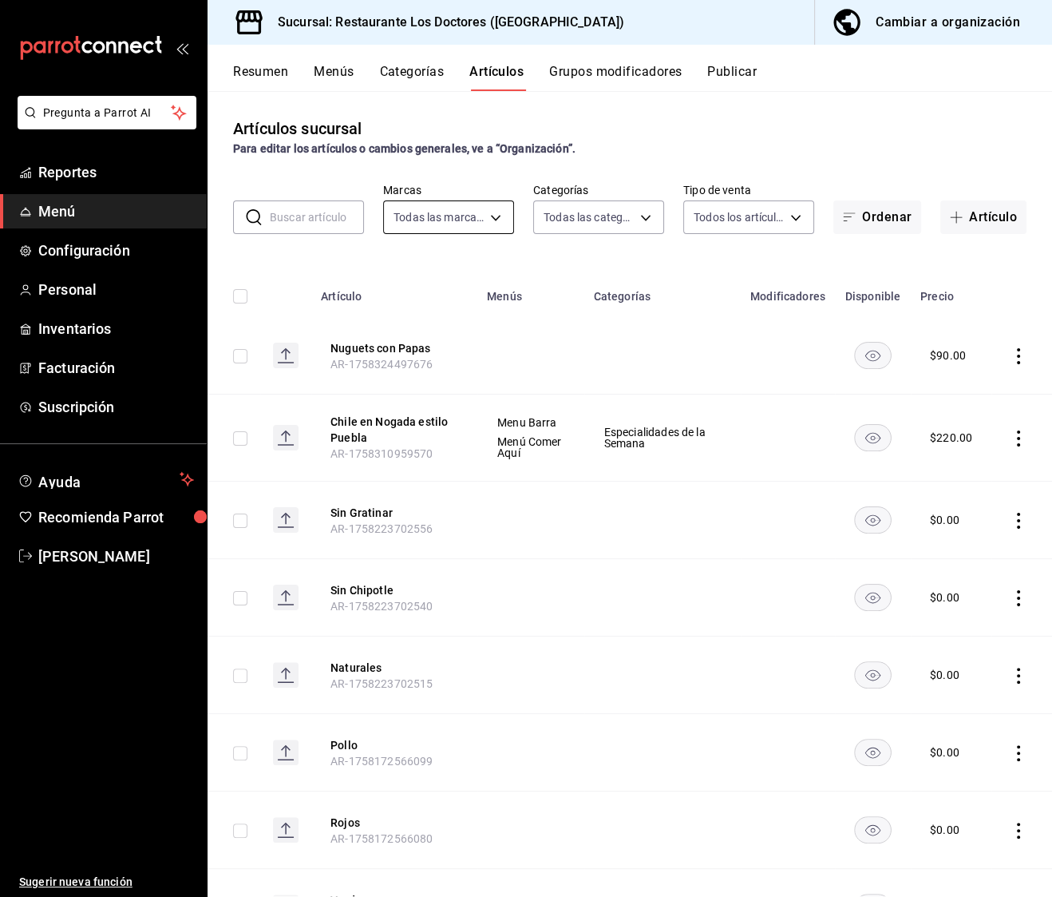
click at [468, 223] on body "Pregunta a Parrot AI Reportes Menú Configuración Personal Inventarios Facturaci…" at bounding box center [526, 448] width 1052 height 897
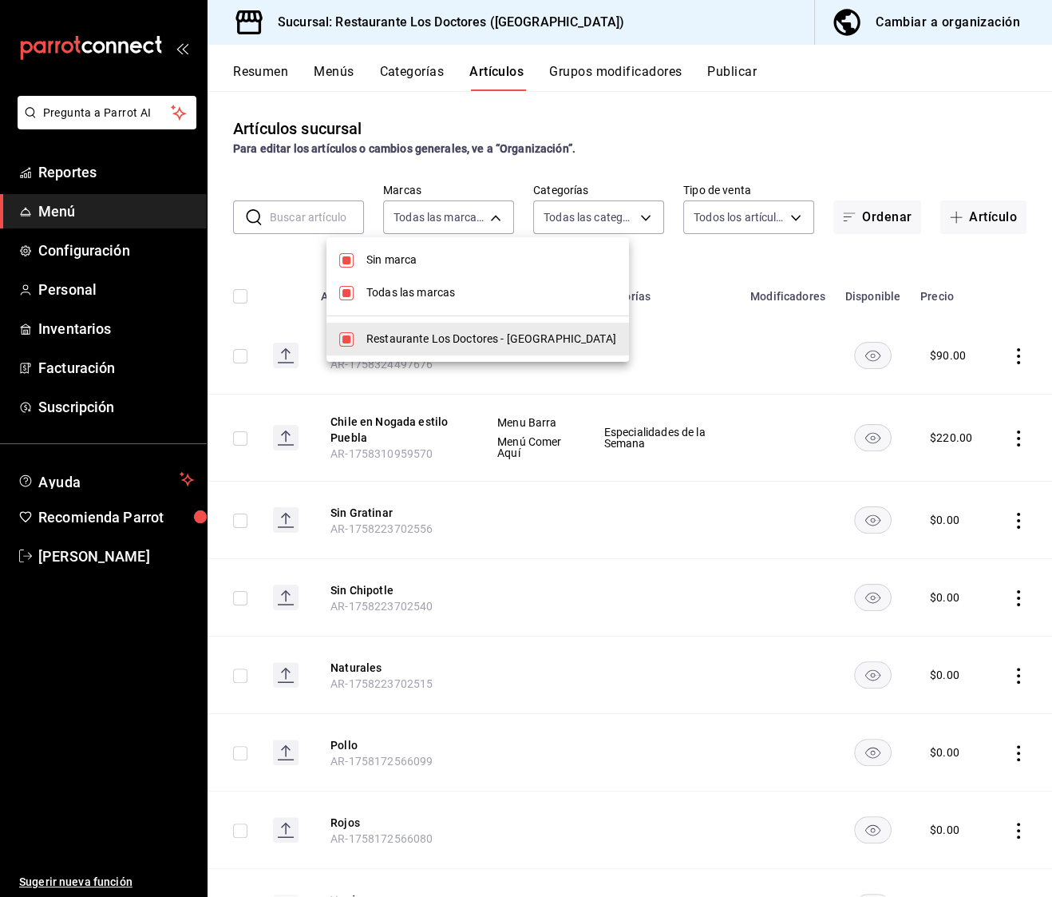
click at [479, 222] on div at bounding box center [526, 448] width 1052 height 897
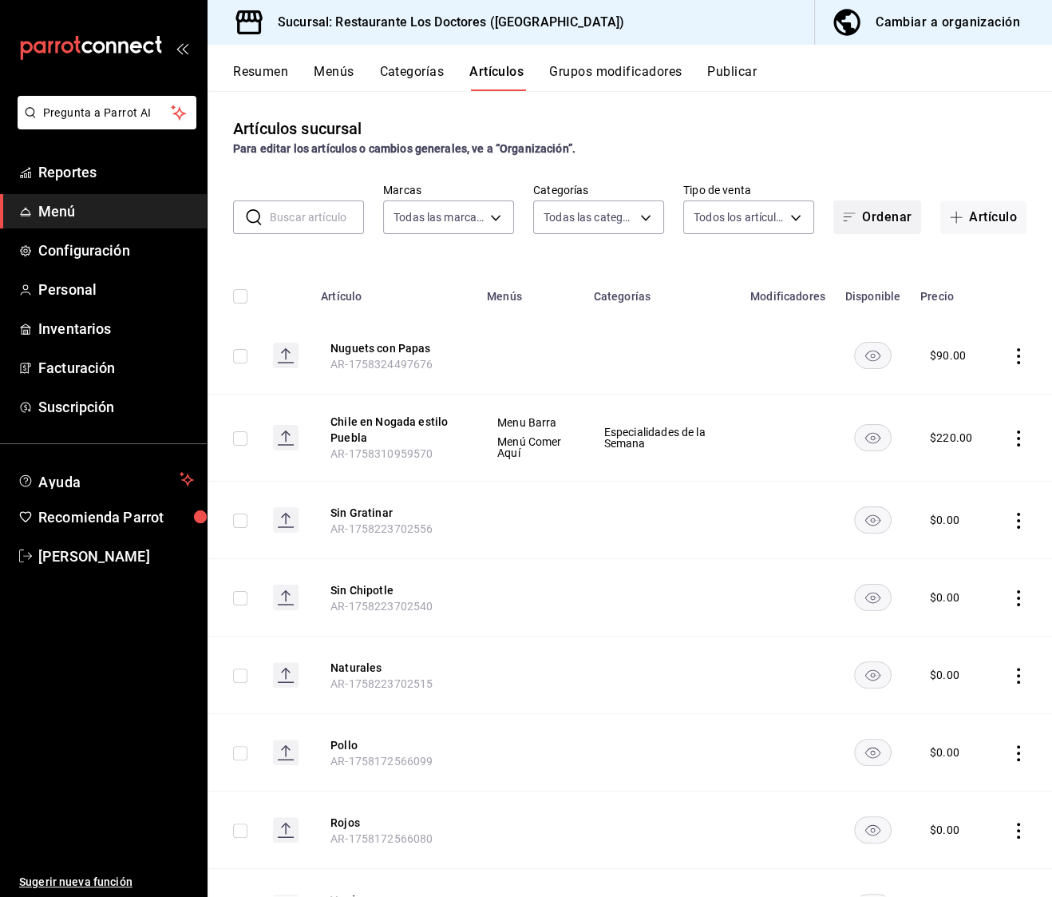
click at [871, 209] on button "Ordenar" at bounding box center [877, 217] width 88 height 34
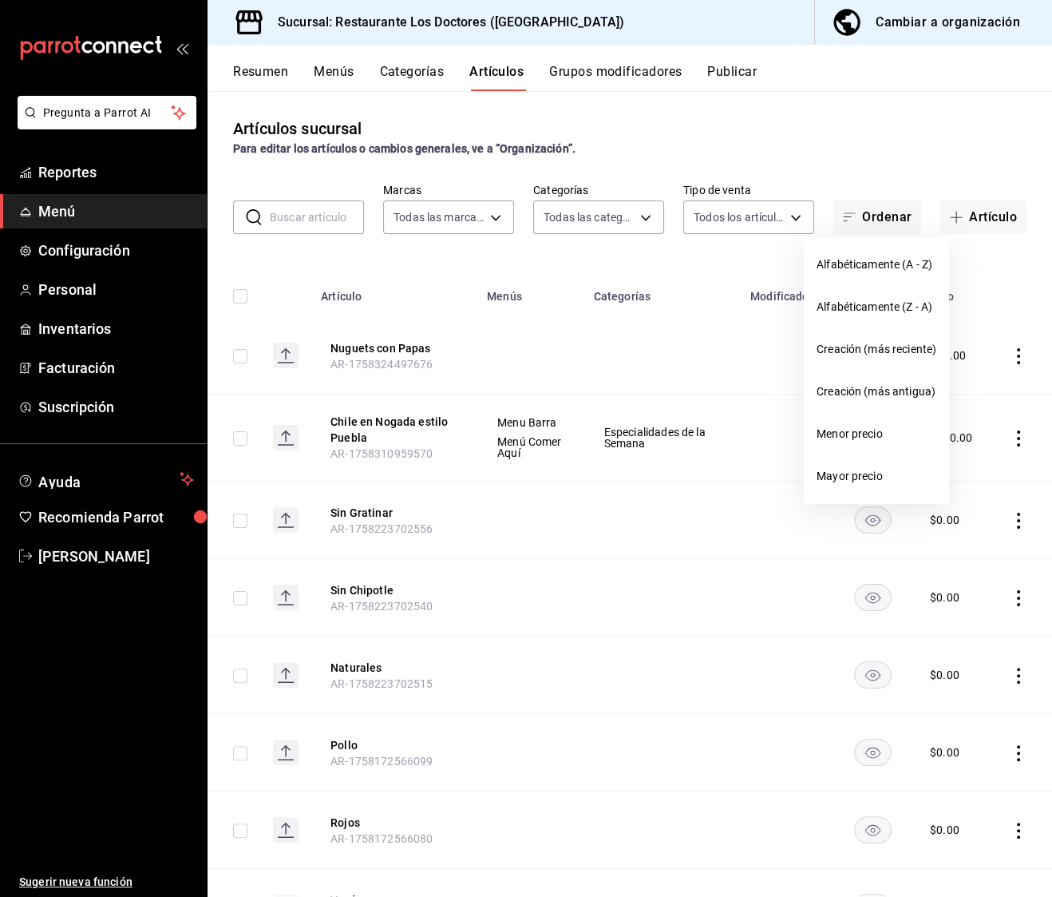
click at [889, 208] on div at bounding box center [526, 448] width 1052 height 897
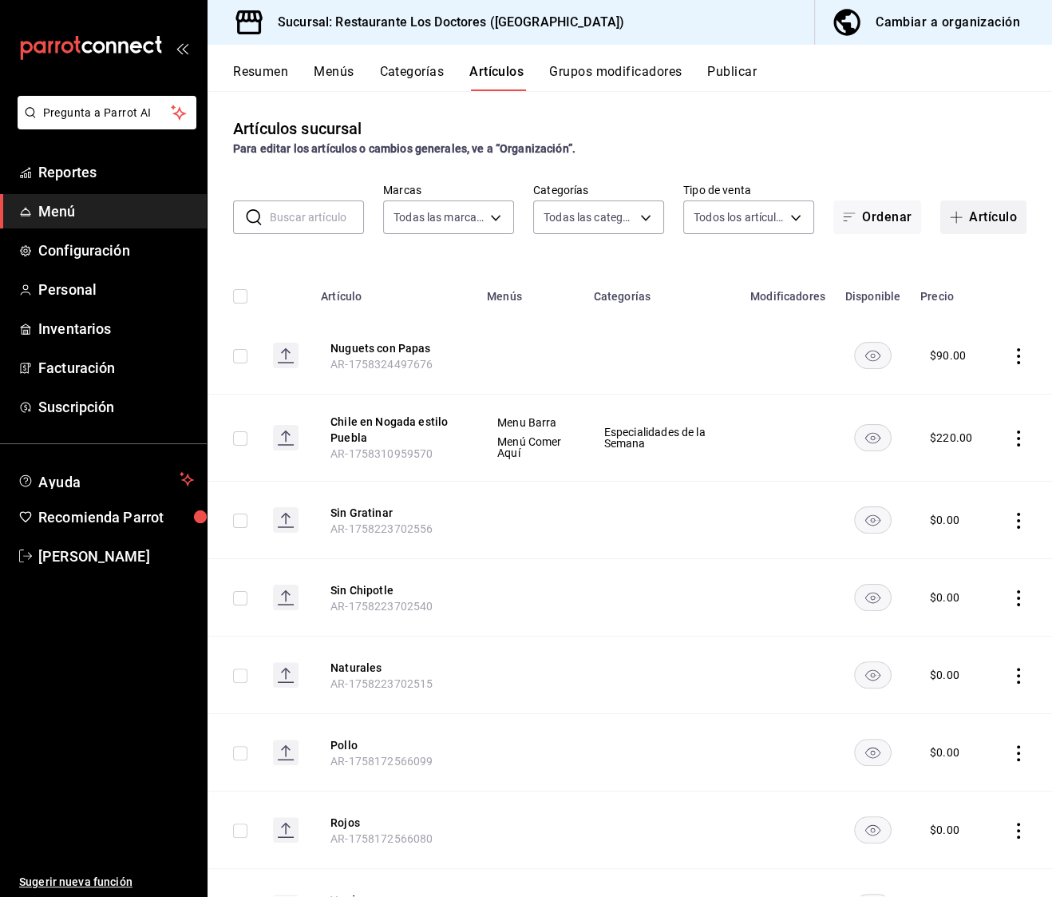
click at [997, 225] on button "Artículo" at bounding box center [983, 217] width 86 height 34
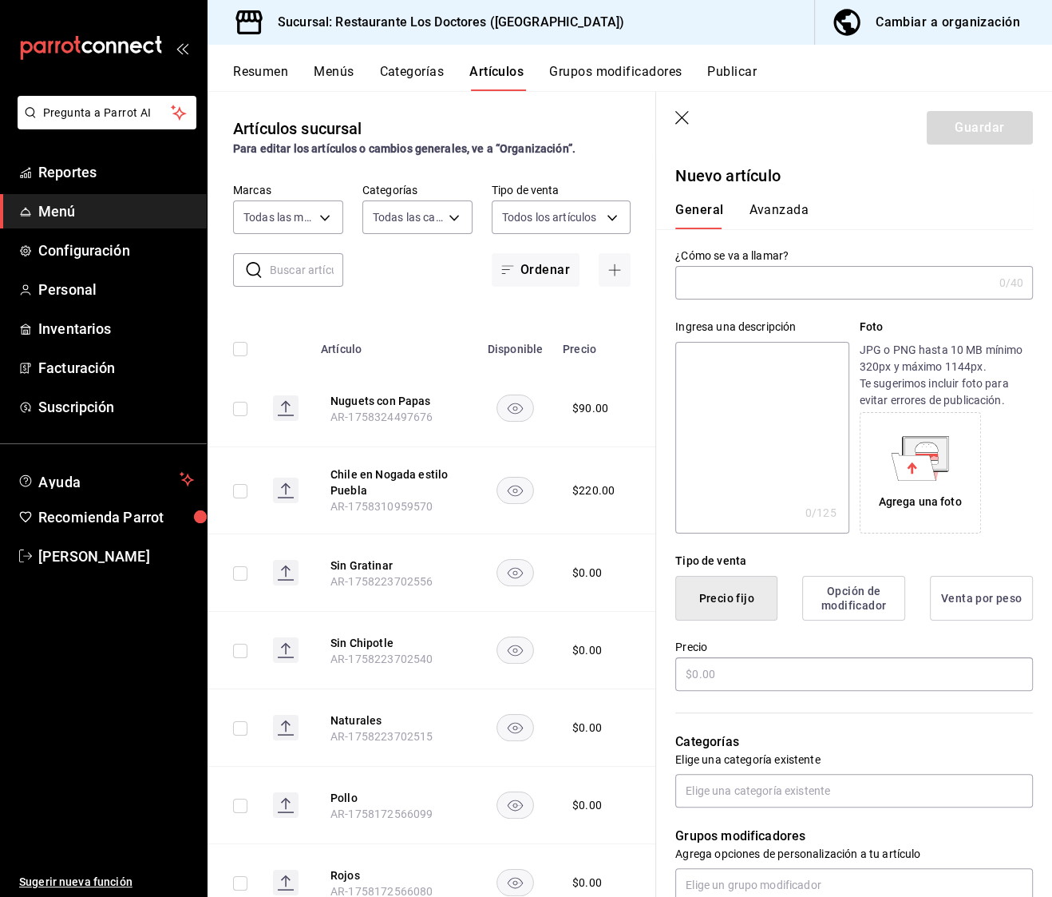
click at [682, 114] on icon "button" at bounding box center [683, 119] width 16 height 16
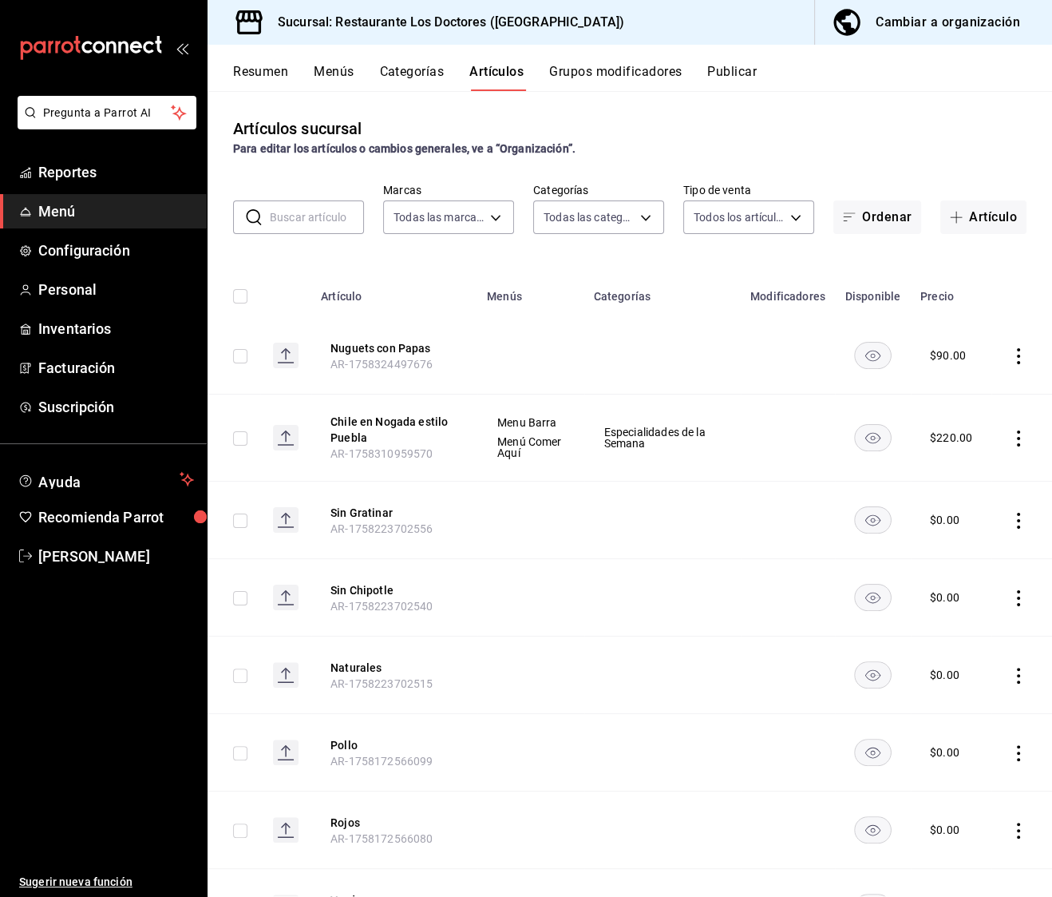
click at [421, 73] on button "Categorías" at bounding box center [412, 77] width 65 height 27
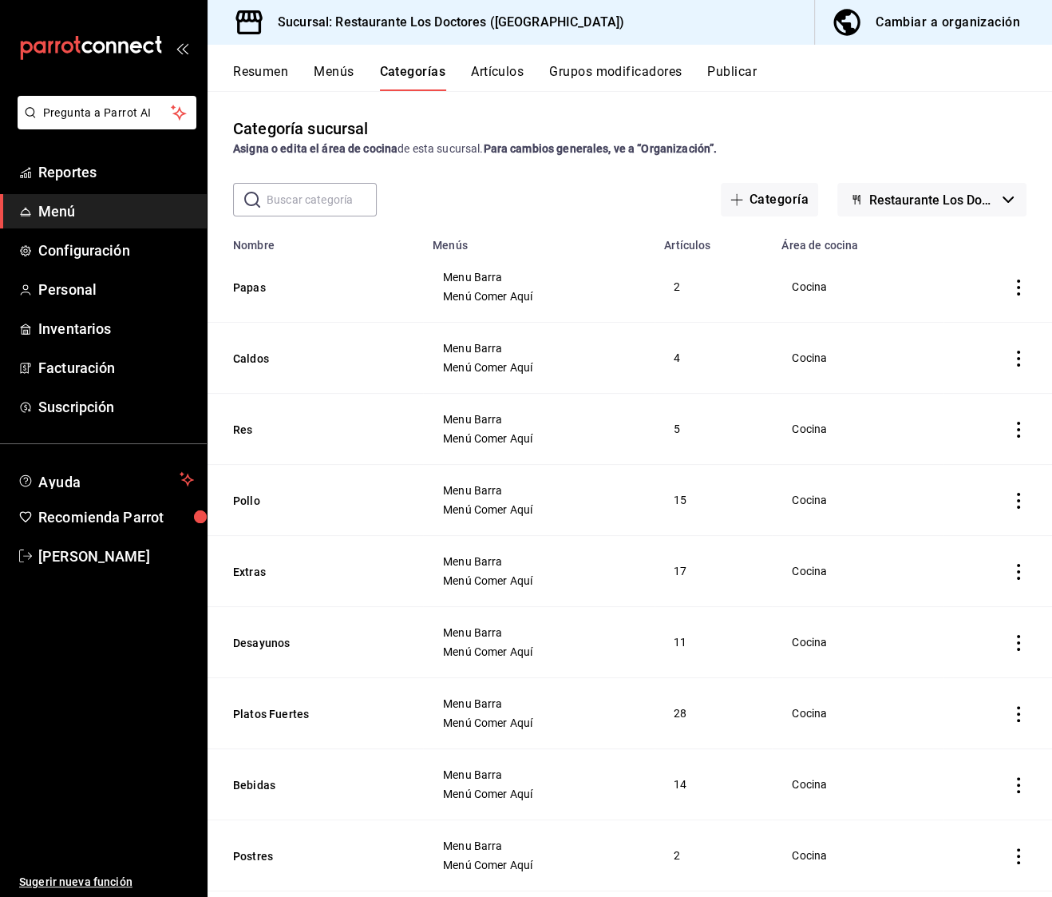
click at [304, 61] on div "Resumen Menús Categorías Artículos Grupos modificadores Publicar" at bounding box center [630, 68] width 845 height 46
click at [342, 77] on button "Menús" at bounding box center [334, 77] width 40 height 27
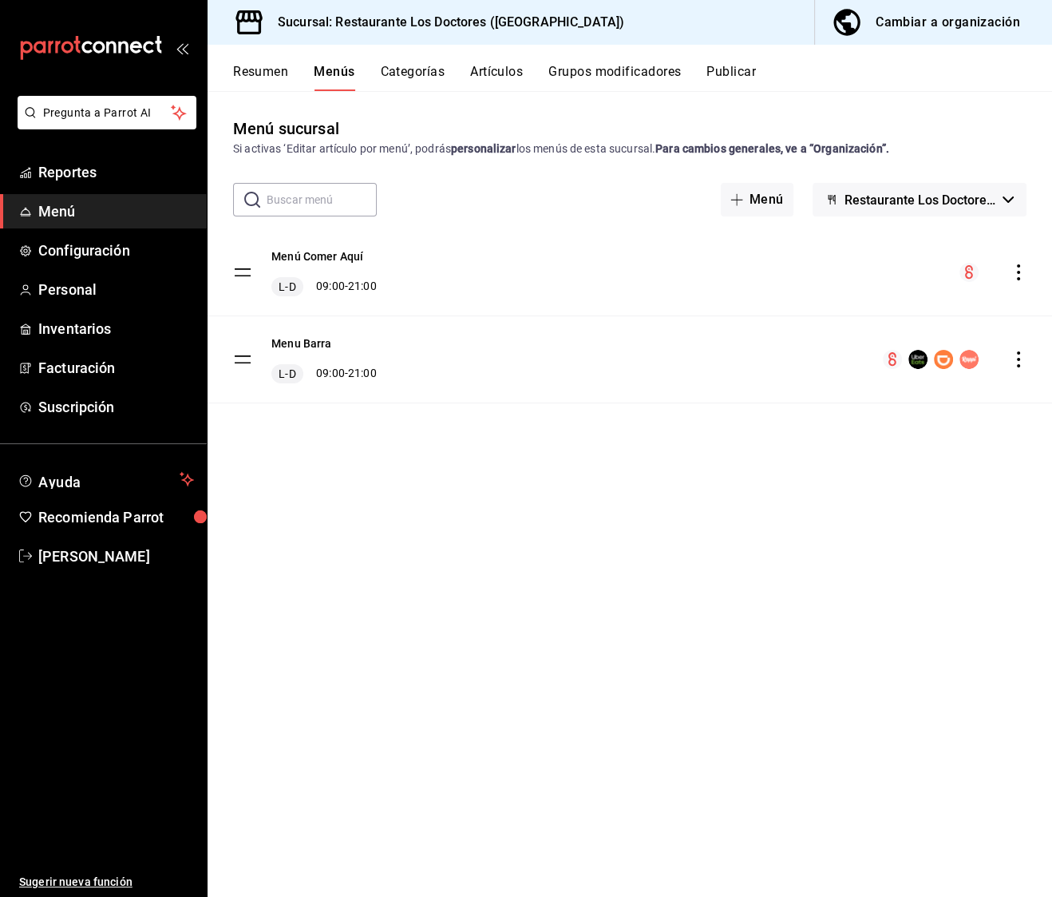
click at [271, 72] on button "Resumen" at bounding box center [260, 77] width 55 height 27
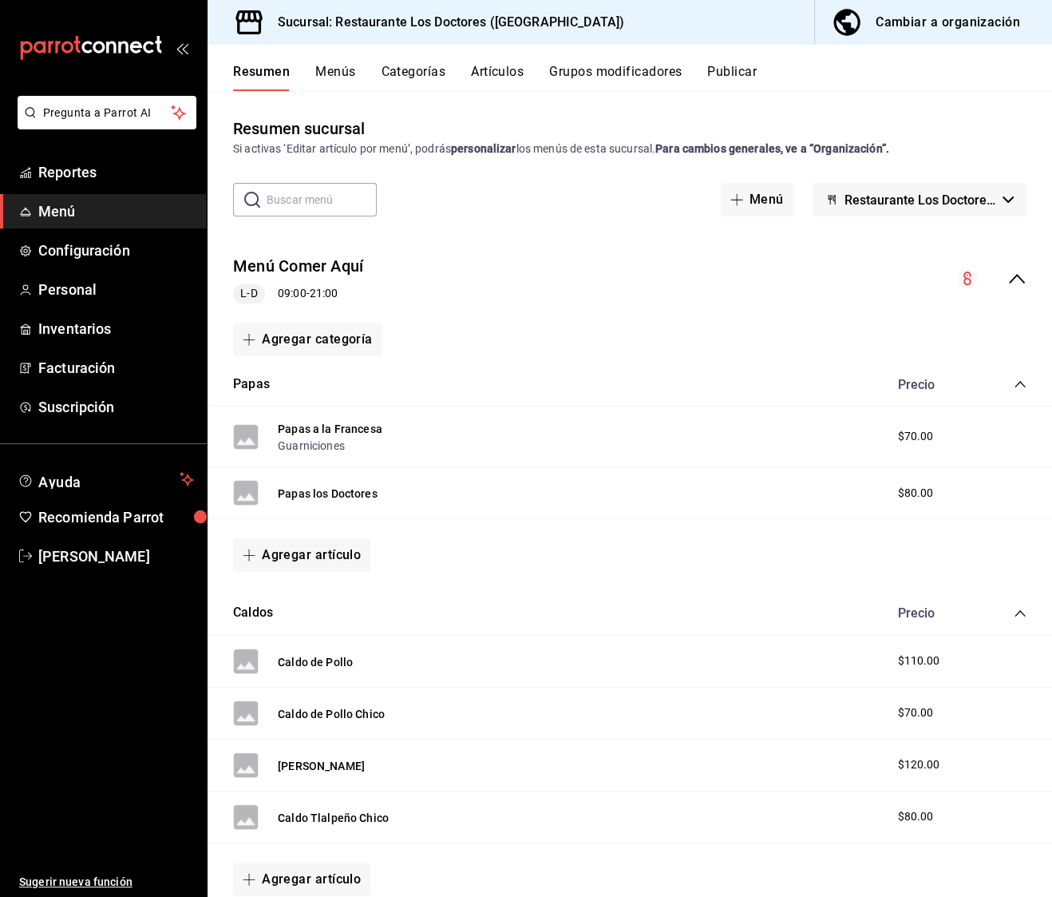
click at [345, 79] on button "Menús" at bounding box center [335, 77] width 40 height 27
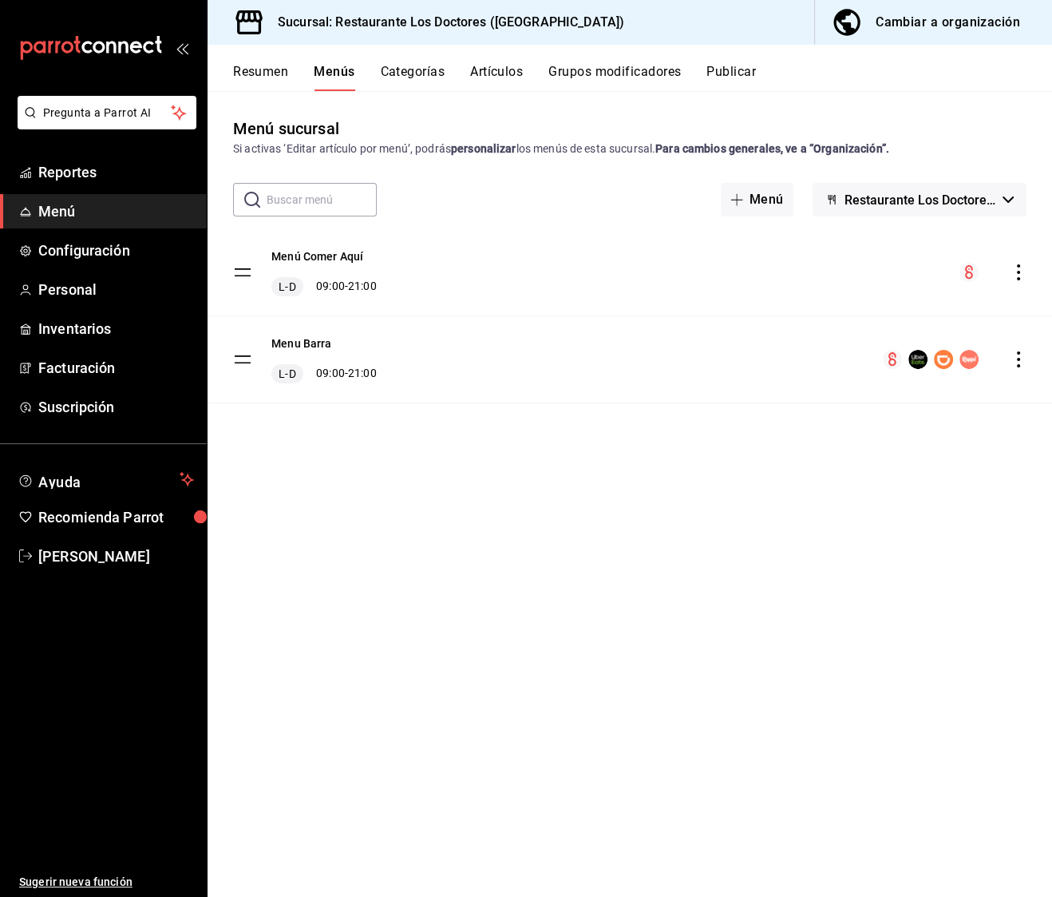
click at [972, 205] on span "Restaurante Los Doctores - [GEOGRAPHIC_DATA]" at bounding box center [921, 199] width 152 height 15
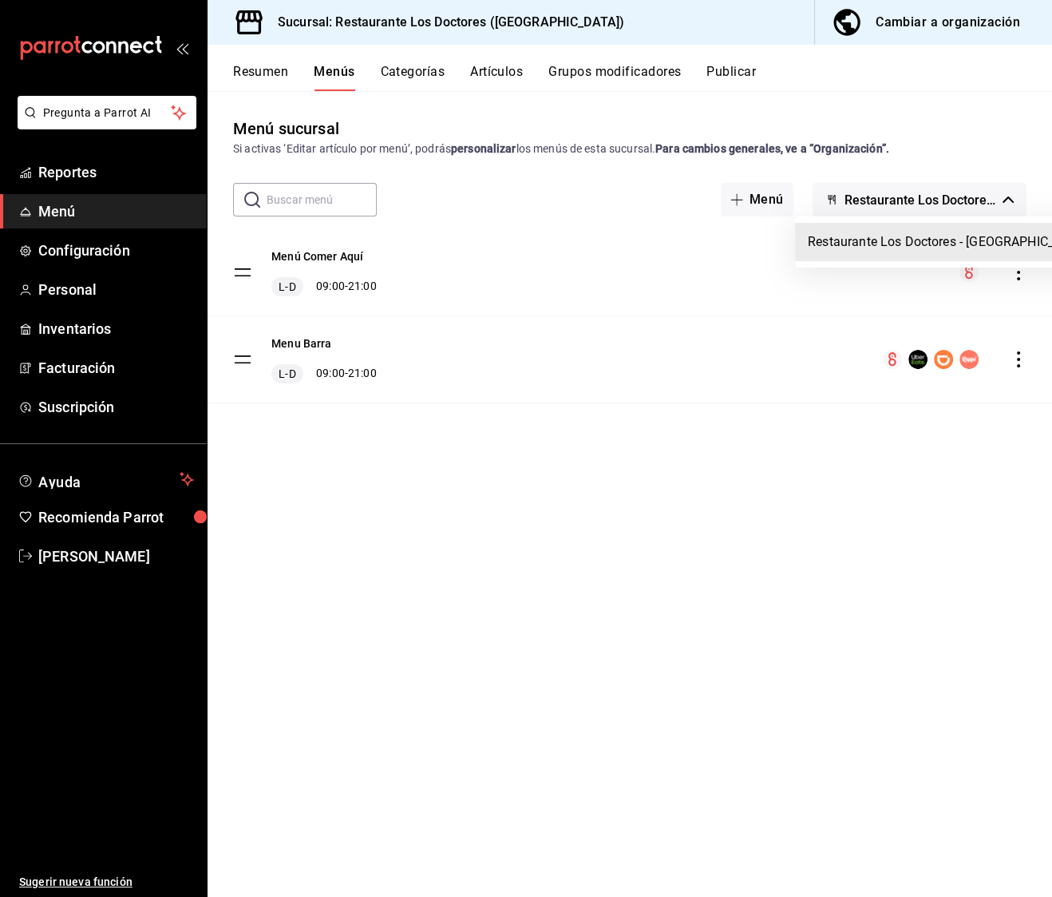
click at [972, 205] on div at bounding box center [526, 448] width 1052 height 897
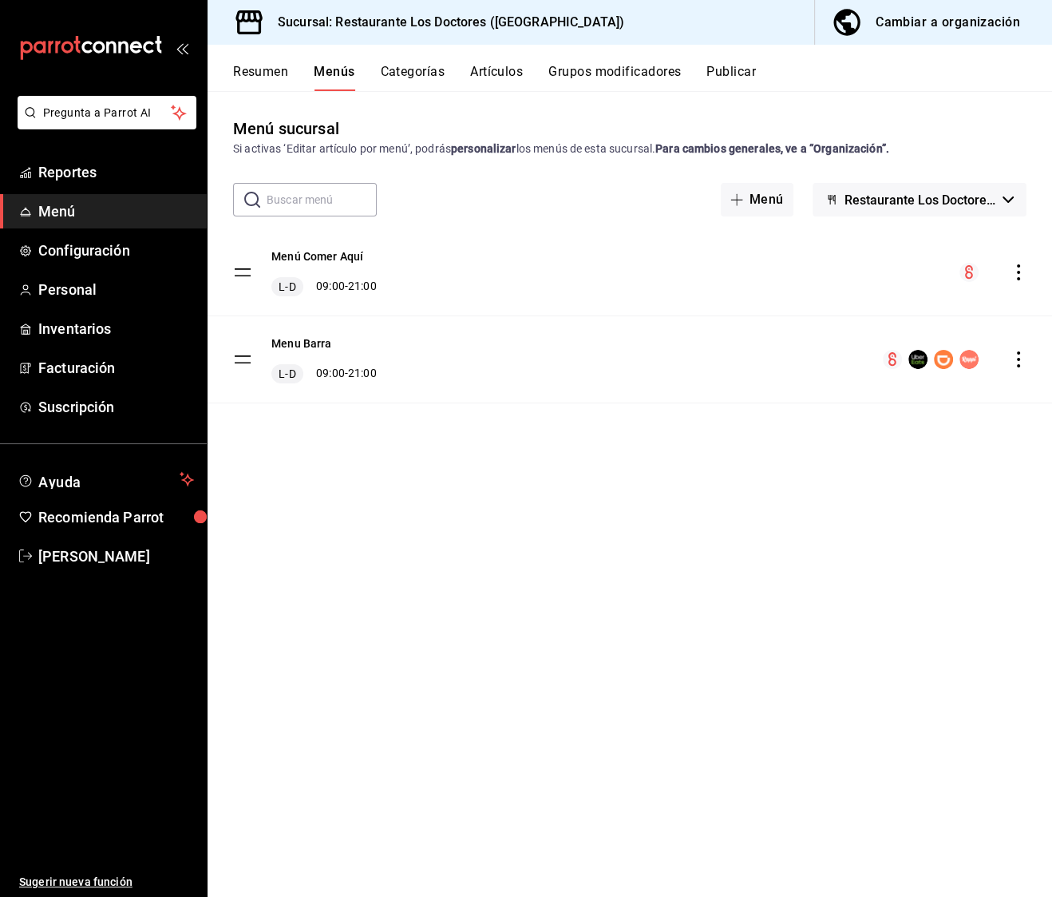
click at [504, 75] on button "Artículos" at bounding box center [496, 77] width 53 height 27
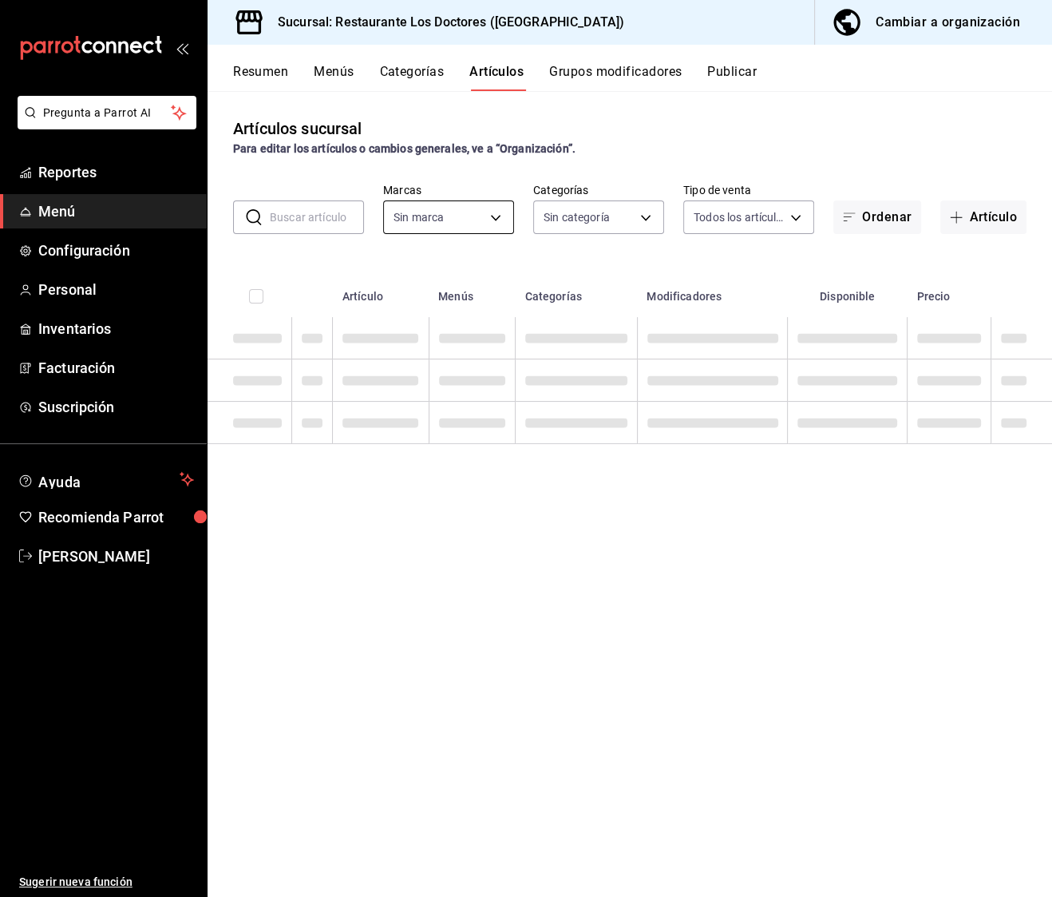
type input "269702e0-5912-4416-965b-3ce4215a42b7"
type input "e37cb4b1-52e9-4afe-84ec-c260813ff584,0ed724ae-57cc-4b44-9bbf-6dd7d46864ef,96efa…"
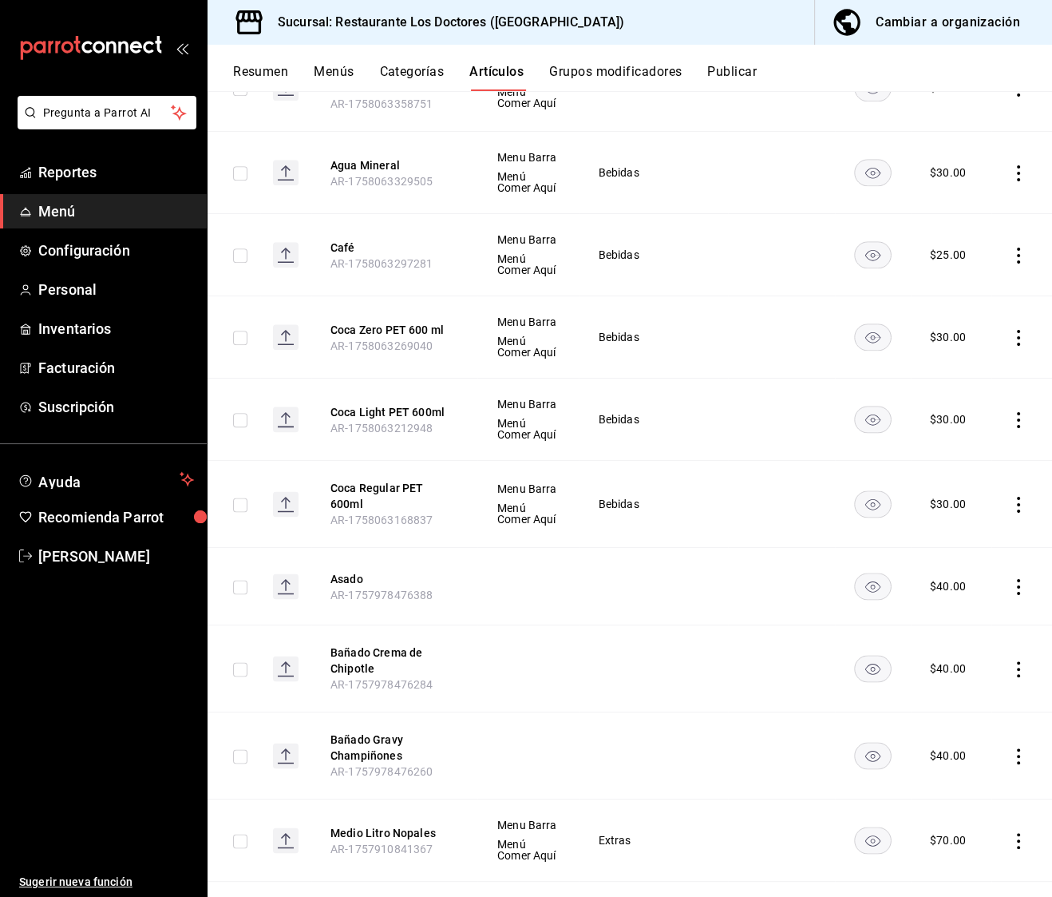
scroll to position [1640, 0]
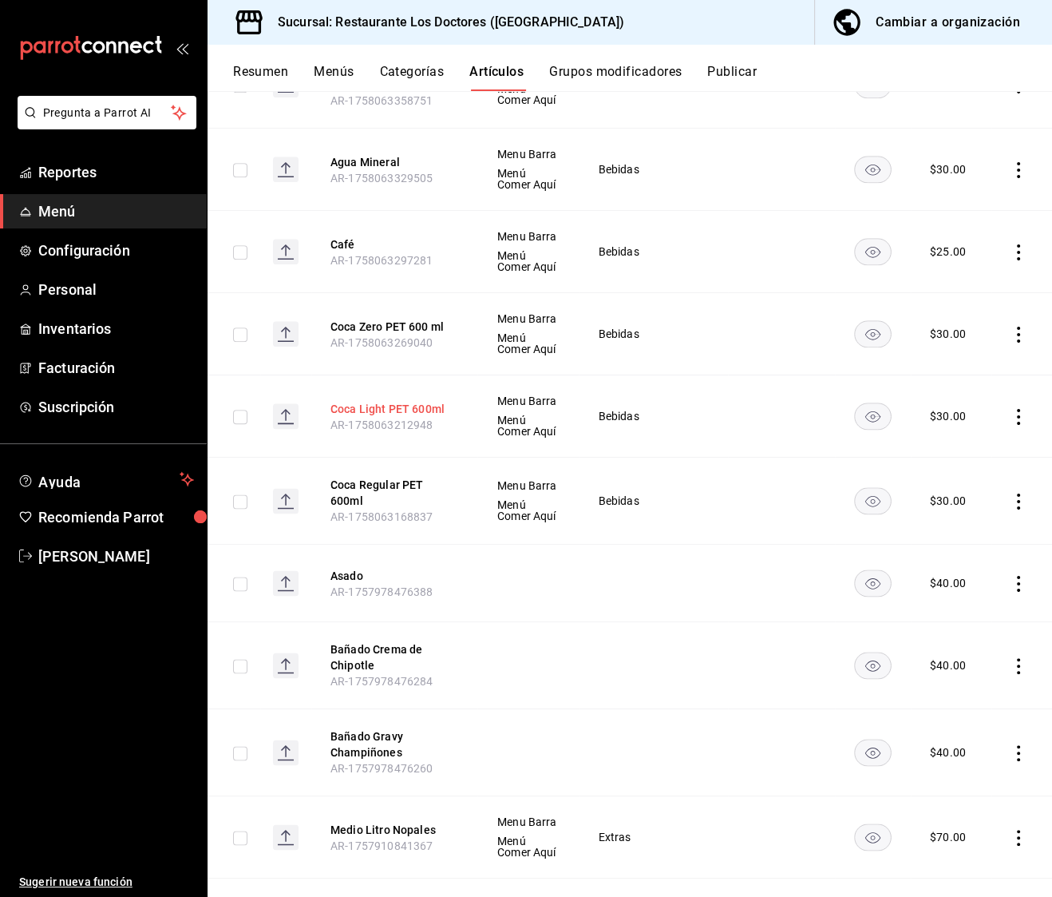
click at [378, 401] on button "Coca Light PET 600ml" at bounding box center [395, 409] width 128 height 16
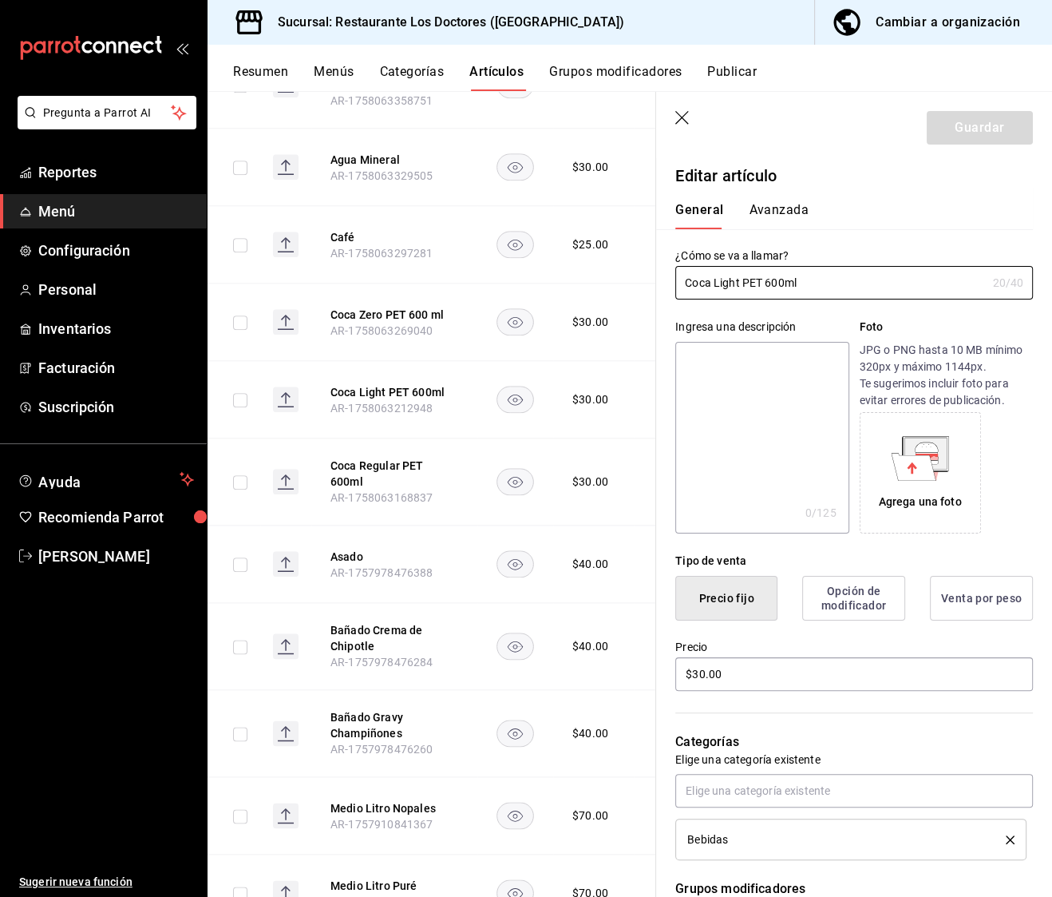
click at [760, 200] on div "General [PERSON_NAME]" at bounding box center [844, 209] width 377 height 42
click at [776, 210] on button "Avanzada" at bounding box center [779, 215] width 60 height 27
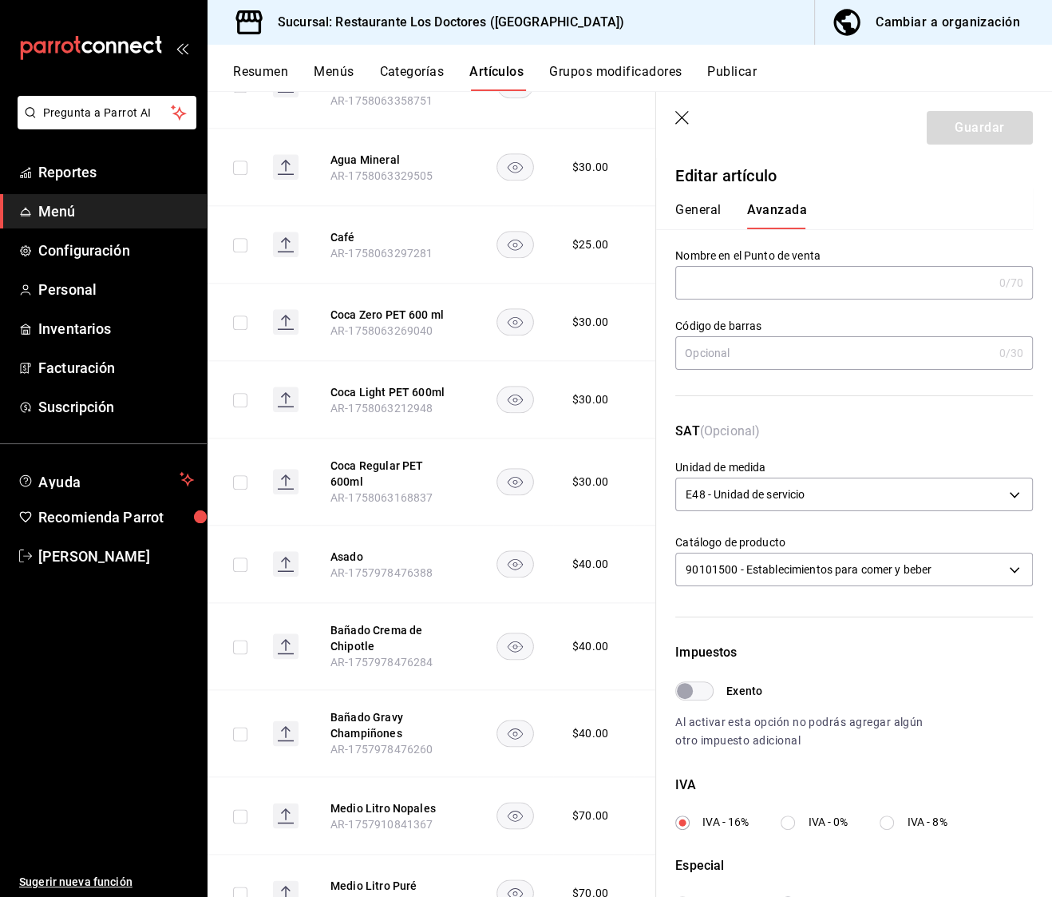
click at [717, 206] on button "General" at bounding box center [698, 215] width 46 height 27
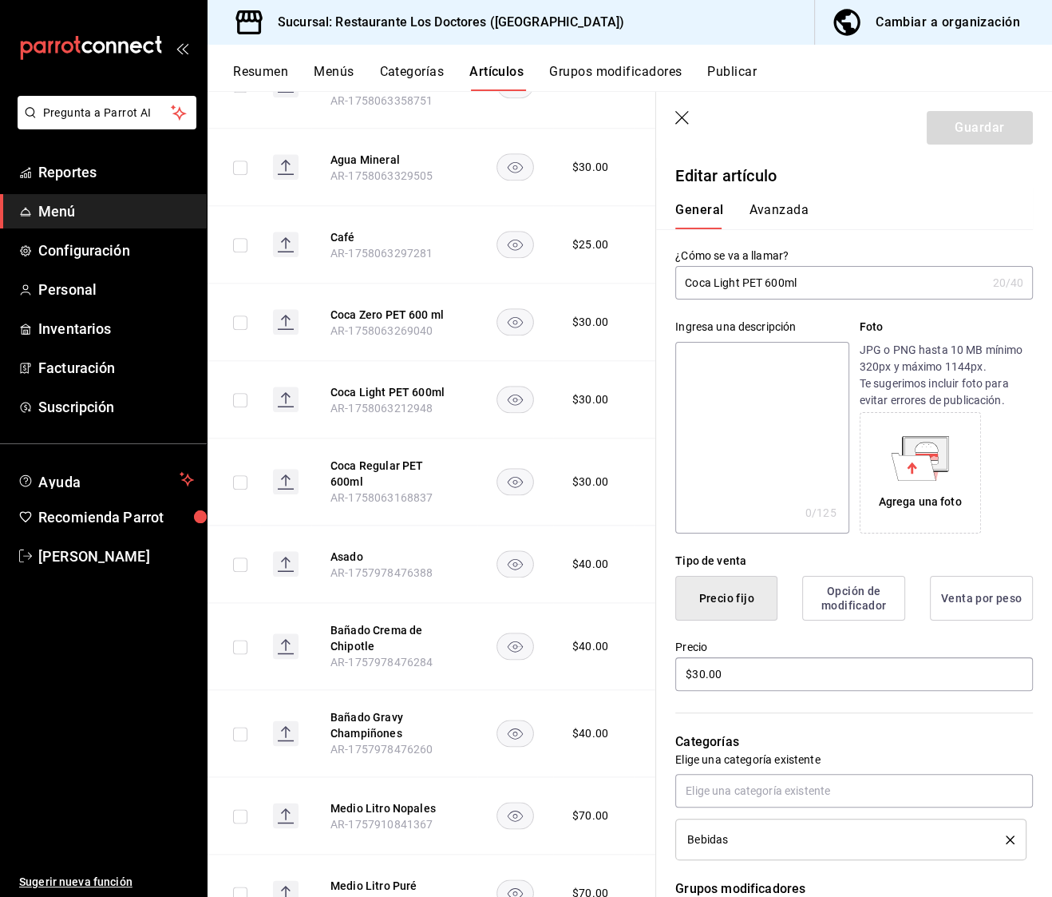
click at [694, 129] on header "Guardar" at bounding box center [854, 124] width 396 height 65
click at [687, 126] on icon "button" at bounding box center [683, 119] width 16 height 16
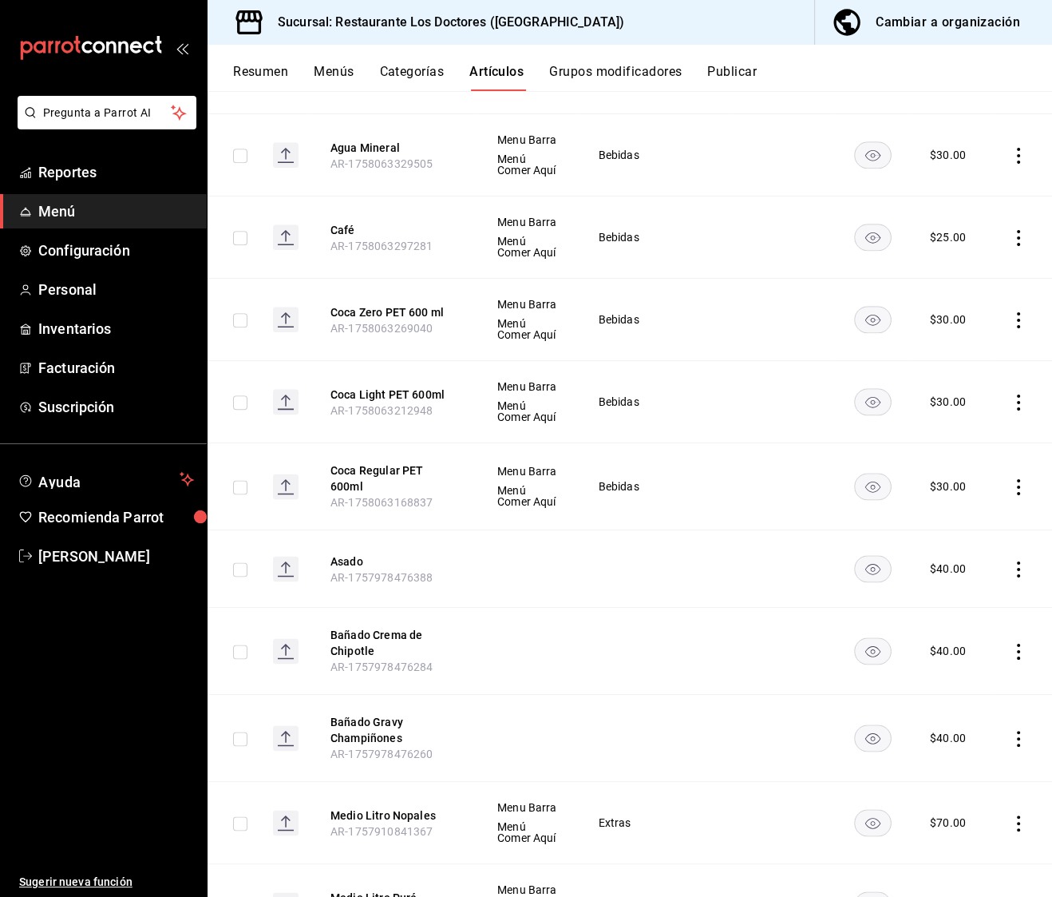
scroll to position [1640, 0]
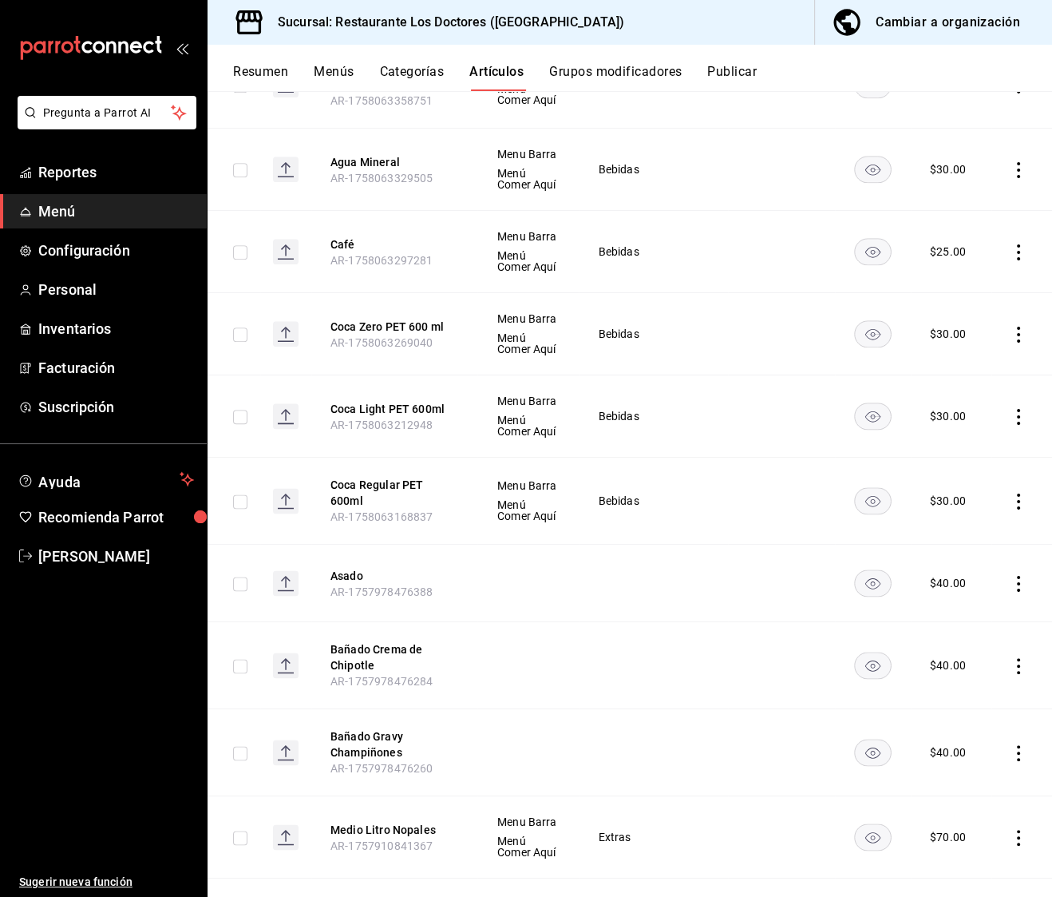
click at [296, 65] on div "Resumen Menús Categorías Artículos Grupos modificadores Publicar" at bounding box center [642, 77] width 819 height 27
click at [323, 69] on button "Menús" at bounding box center [334, 77] width 40 height 27
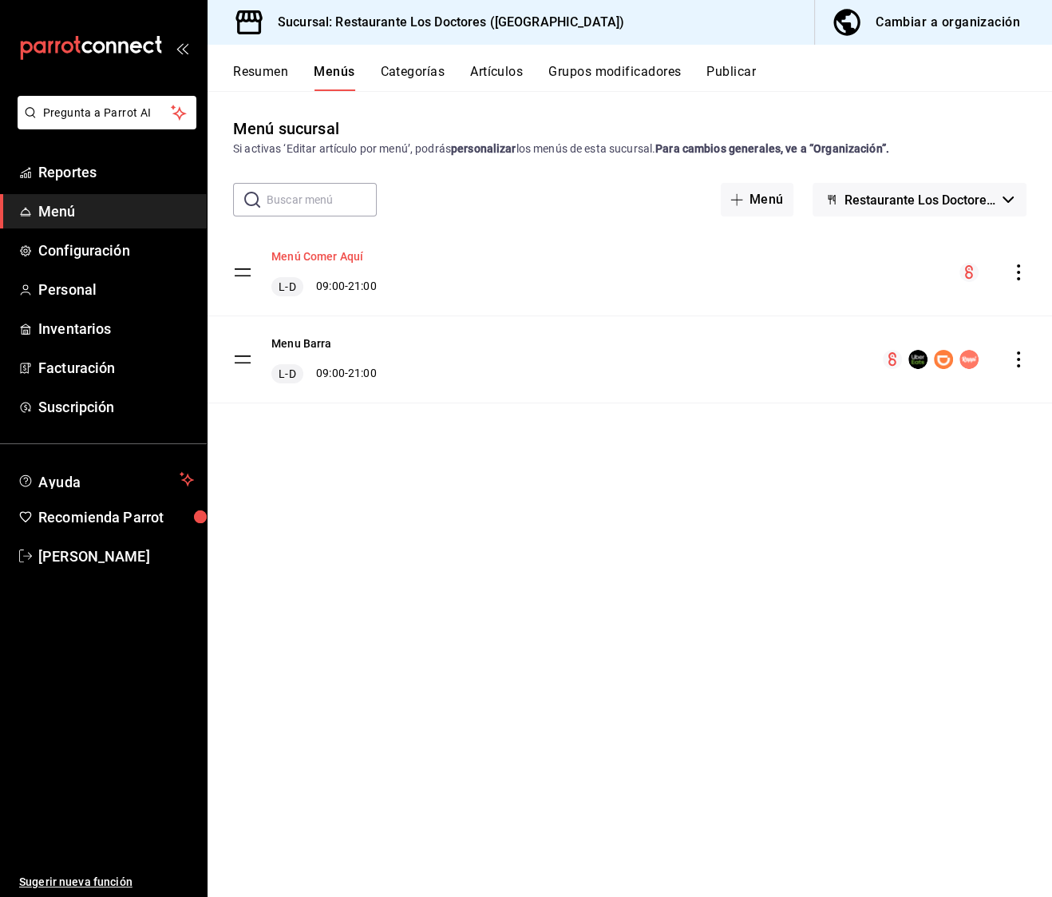
click at [339, 256] on button "Menú Comer Aquí" at bounding box center [317, 256] width 92 height 16
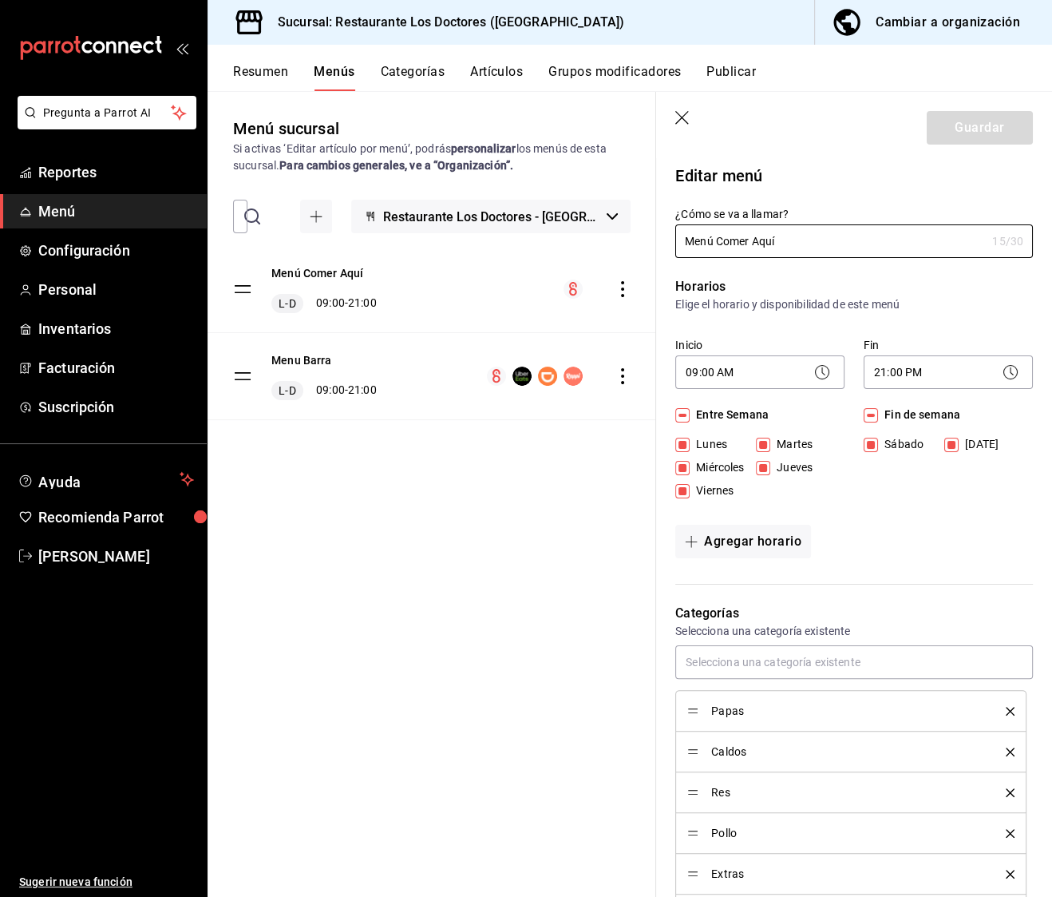
click at [679, 108] on header "Guardar" at bounding box center [854, 124] width 396 height 65
click at [682, 125] on icon "button" at bounding box center [683, 119] width 16 height 16
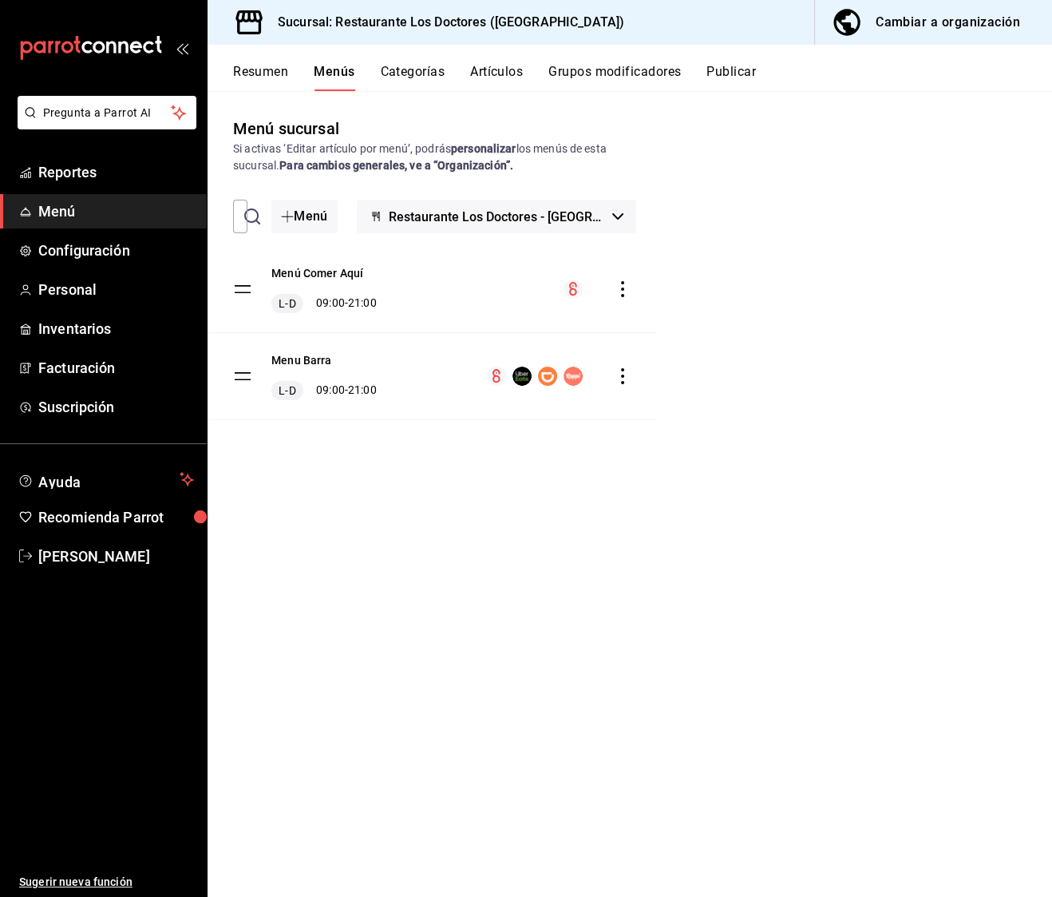
checkbox input "false"
type input "1758414323871"
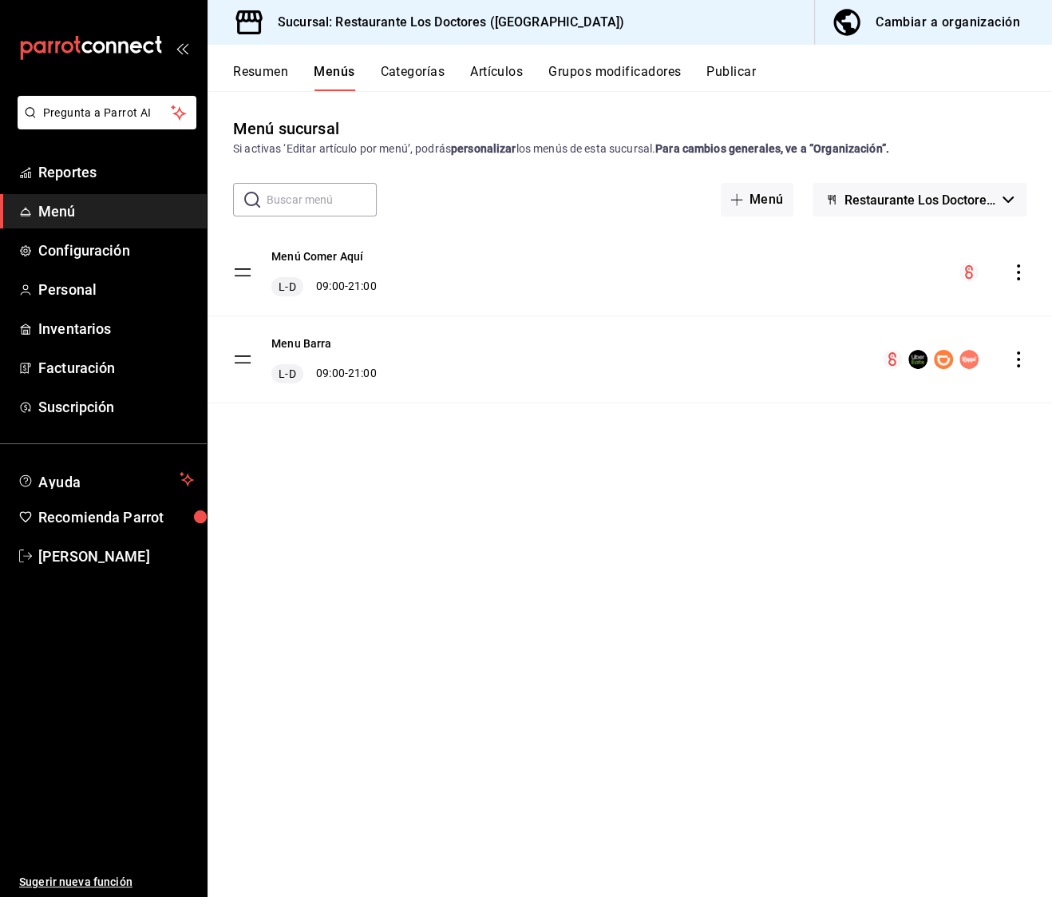
checkbox input "false"
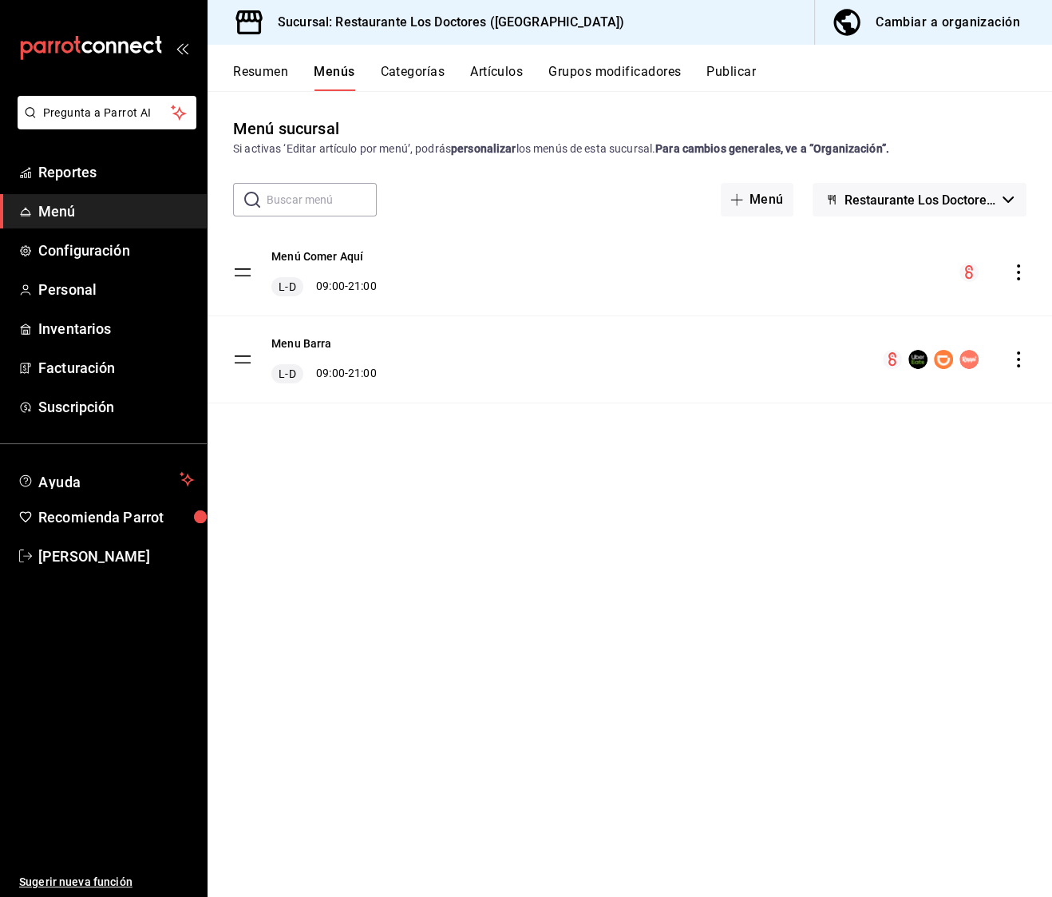
checkbox input "false"
click at [315, 350] on button "Menu Barra" at bounding box center [301, 343] width 61 height 16
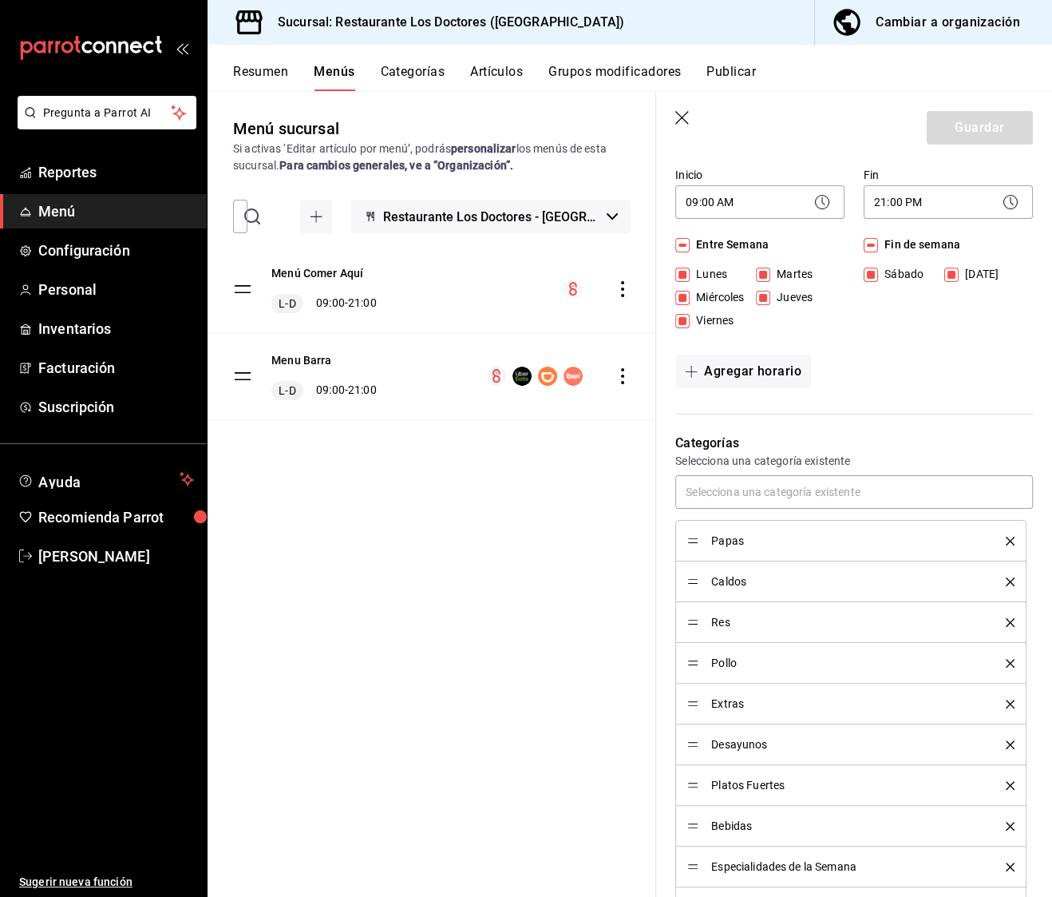
scroll to position [173, 0]
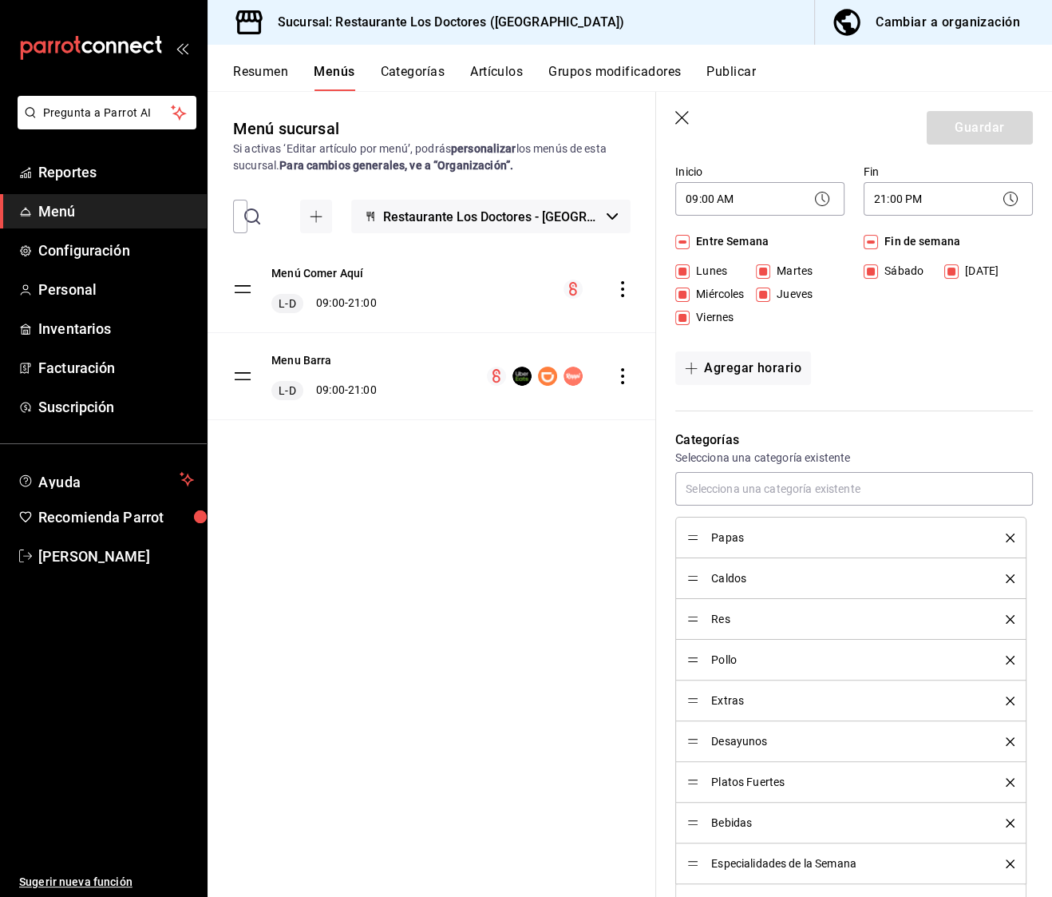
click at [693, 544] on div "Papas" at bounding box center [850, 538] width 327 height 18
drag, startPoint x: 695, startPoint y: 536, endPoint x: 691, endPoint y: 490, distance: 46.4
click at [691, 489] on div "Papas Caldos Res Pollo Extras Desayunos Platos Fuertes Bebidas Especialidades d…" at bounding box center [854, 698] width 358 height 453
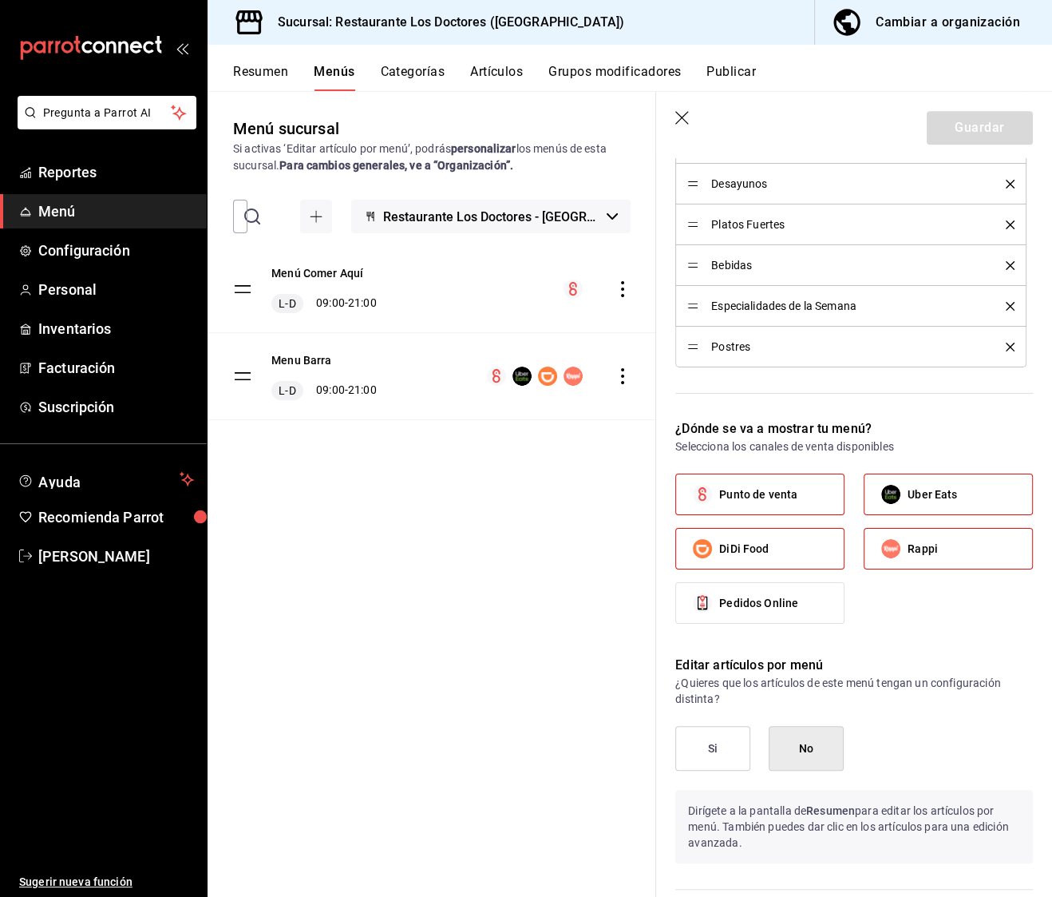
scroll to position [717, 0]
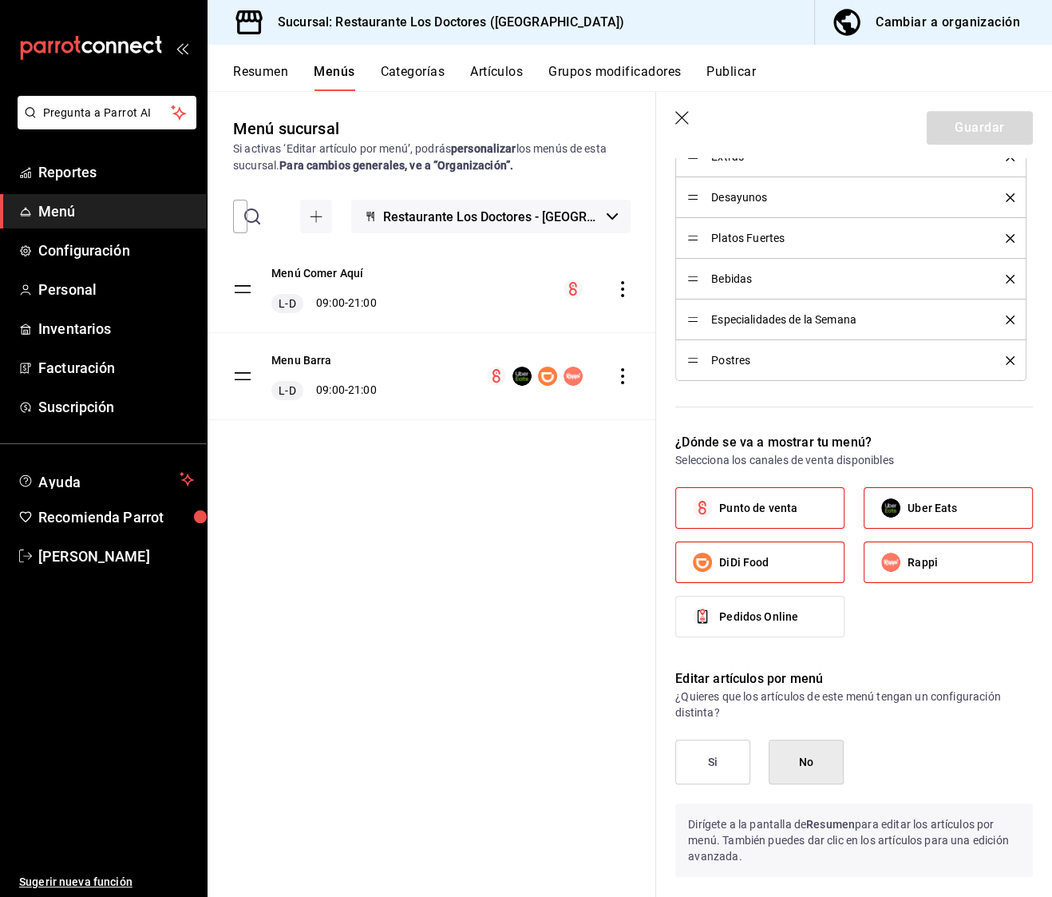
click at [770, 542] on label "DiDi Food" at bounding box center [760, 562] width 168 height 40
click at [719, 545] on input "DiDi Food" at bounding box center [703, 562] width 34 height 34
checkbox input "false"
click at [901, 545] on input "Rappi" at bounding box center [891, 562] width 34 height 34
checkbox input "false"
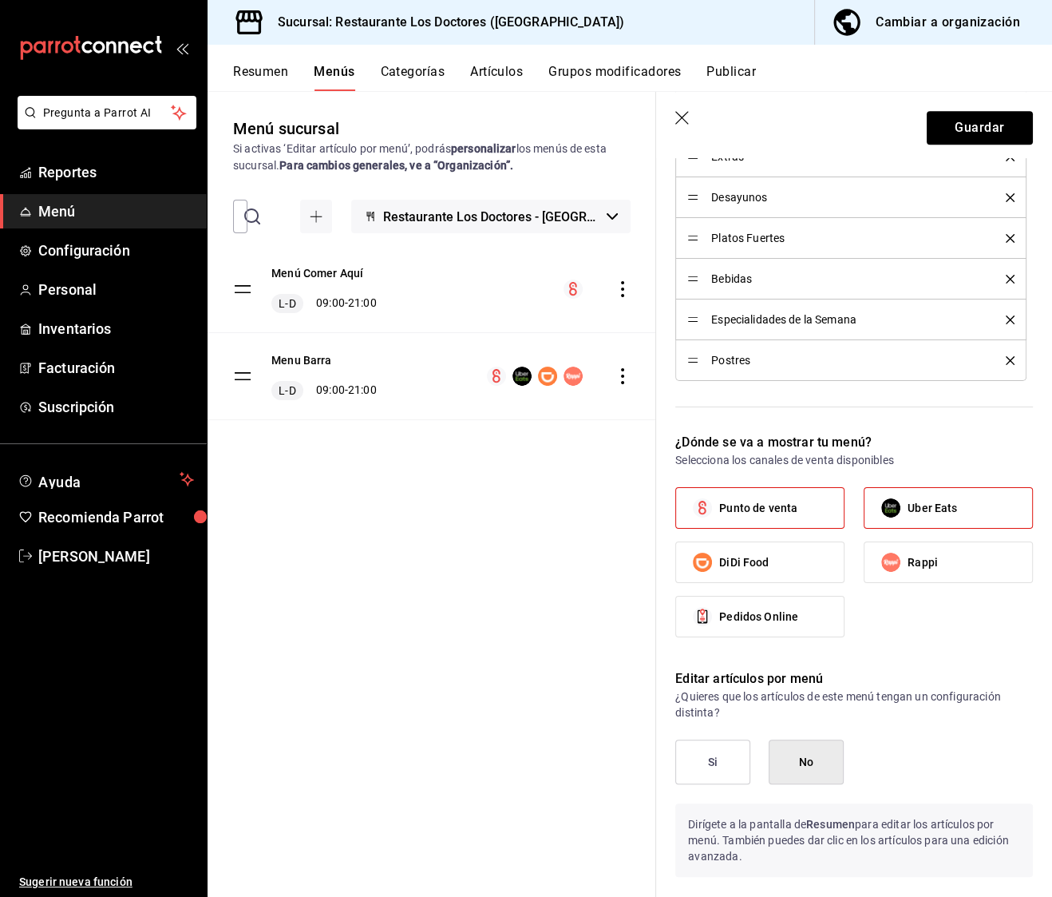
click at [936, 500] on span "Uber Eats" at bounding box center [932, 508] width 49 height 17
click at [908, 497] on input "Uber Eats" at bounding box center [891, 508] width 34 height 34
checkbox input "false"
click at [905, 549] on input "Rappi" at bounding box center [891, 562] width 34 height 34
checkbox input "true"
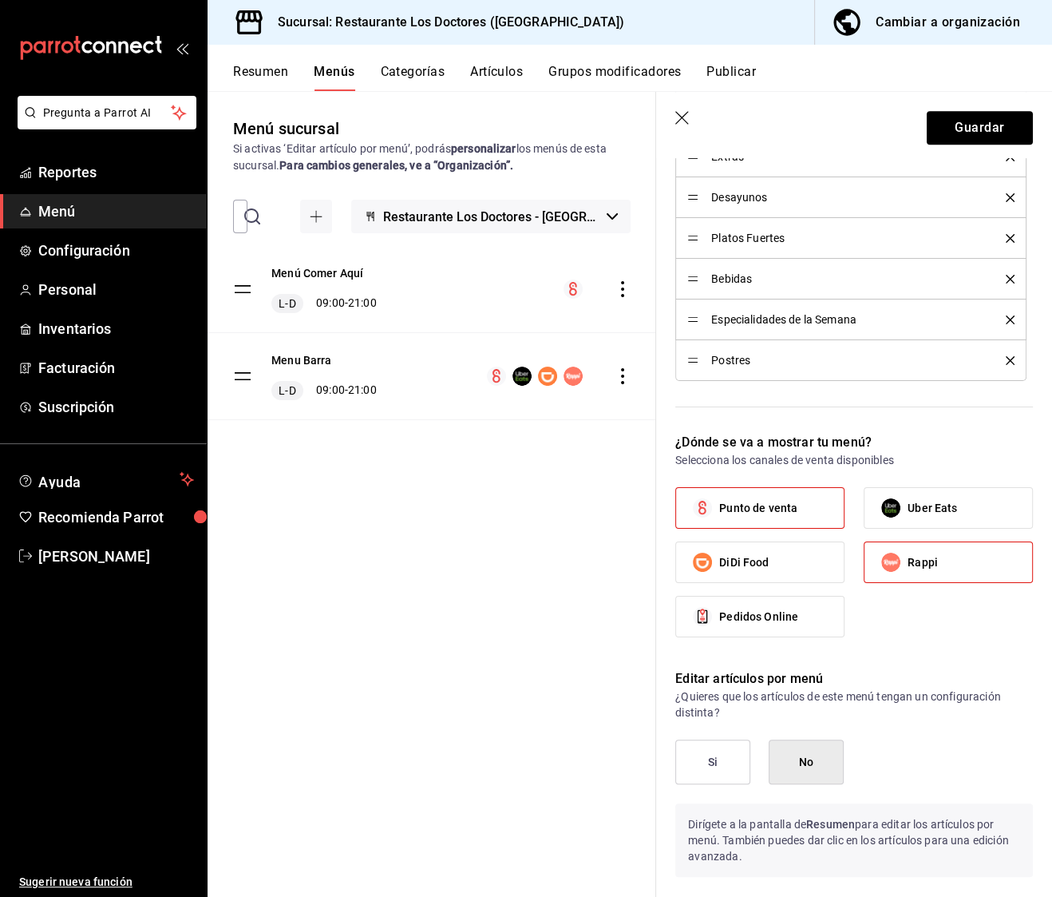
click at [924, 500] on span "Uber Eats" at bounding box center [932, 508] width 49 height 17
click at [908, 497] on input "Uber Eats" at bounding box center [891, 508] width 34 height 34
checkbox input "true"
click at [816, 544] on label "DiDi Food" at bounding box center [760, 562] width 168 height 40
click at [719, 545] on input "DiDi Food" at bounding box center [703, 562] width 34 height 34
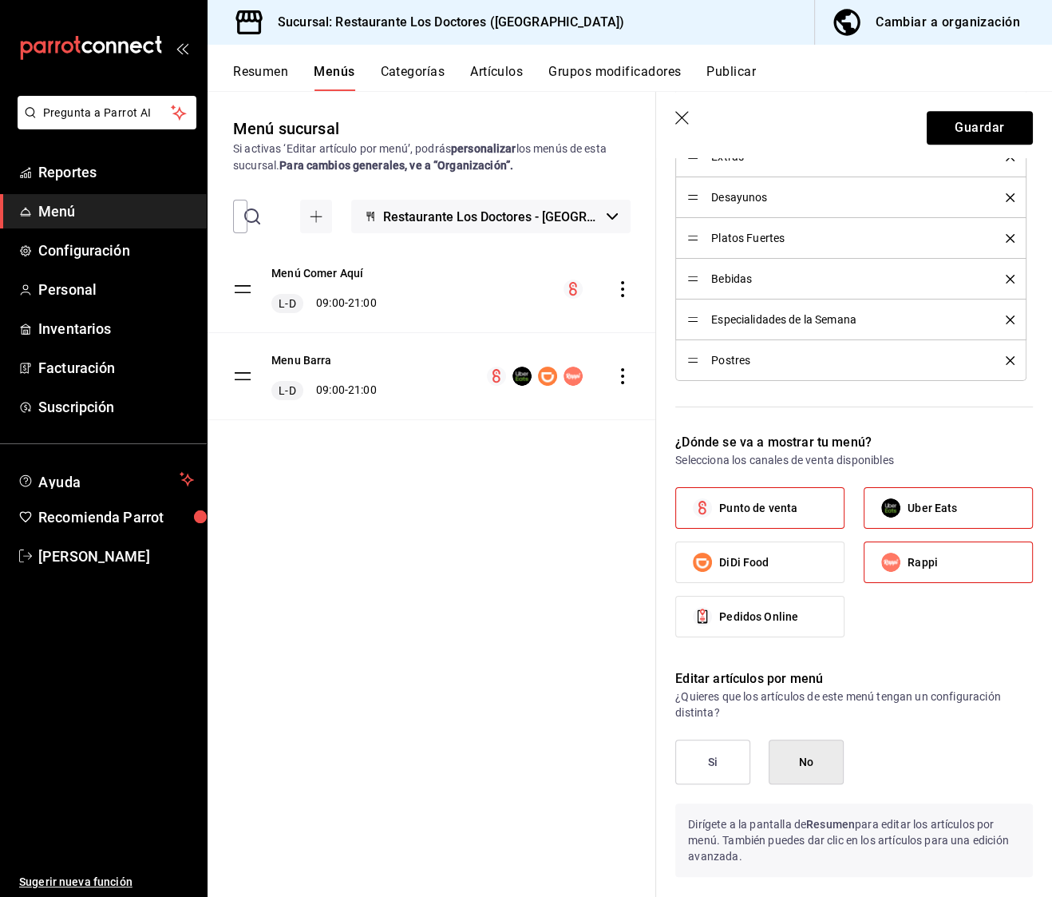
checkbox input "true"
click at [940, 509] on span "Uber Eats" at bounding box center [932, 508] width 49 height 17
click at [908, 509] on input "Uber Eats" at bounding box center [891, 508] width 34 height 34
click at [946, 509] on span "Uber Eats" at bounding box center [932, 508] width 49 height 17
click at [908, 509] on input "Uber Eats" at bounding box center [891, 508] width 34 height 34
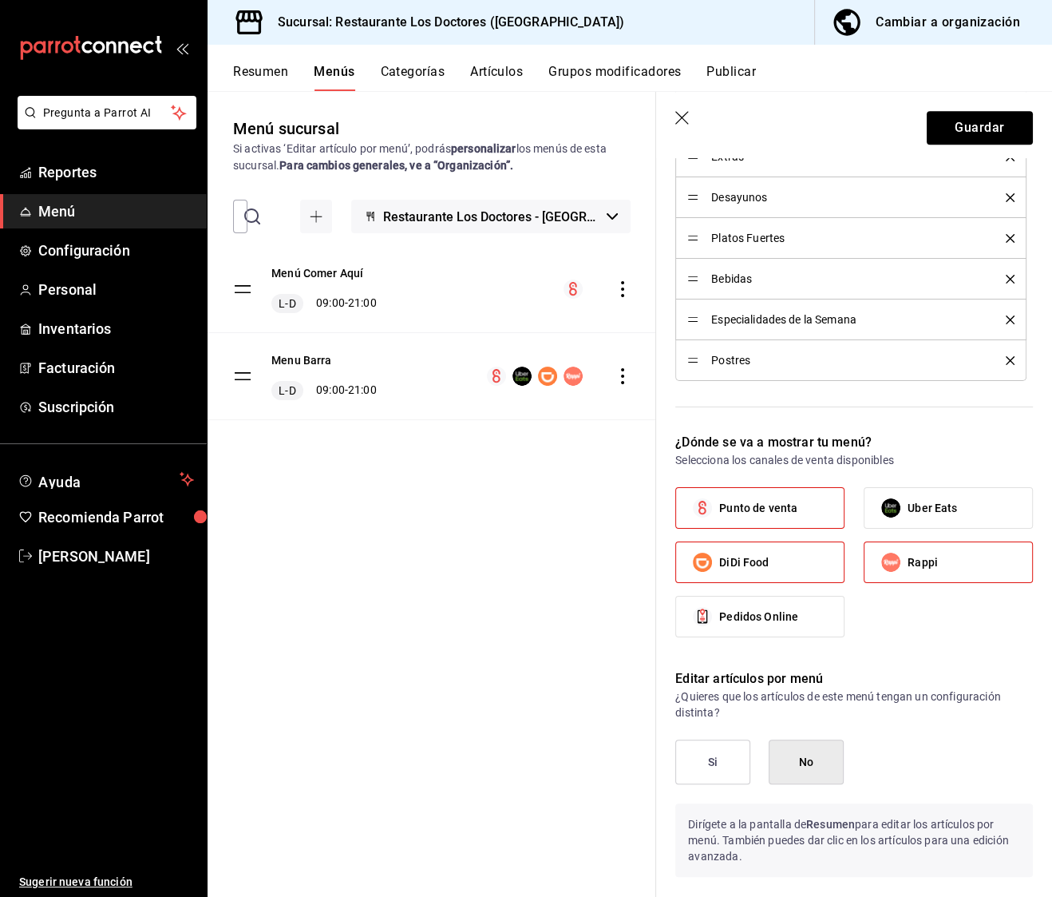
checkbox input "true"
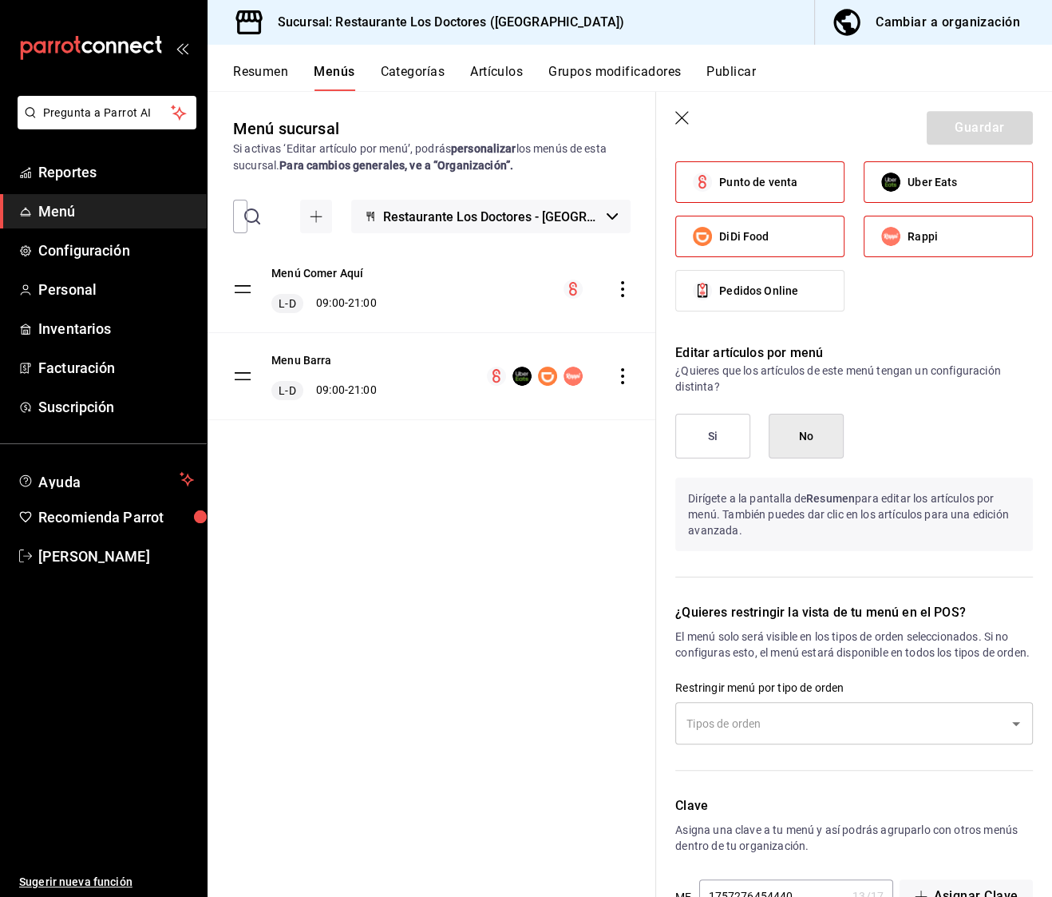
scroll to position [1101, 0]
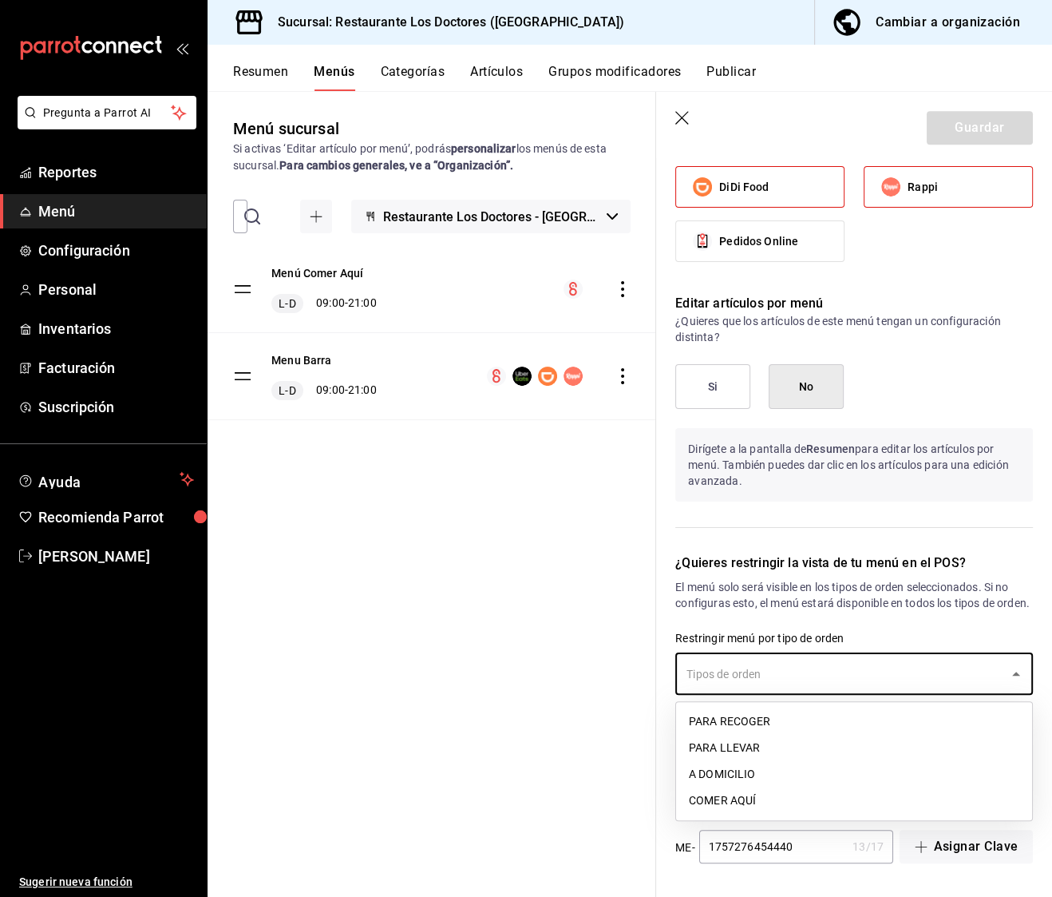
click at [758, 663] on input "text" at bounding box center [842, 673] width 319 height 28
click at [762, 748] on li "PARA LLEVAR" at bounding box center [854, 747] width 356 height 26
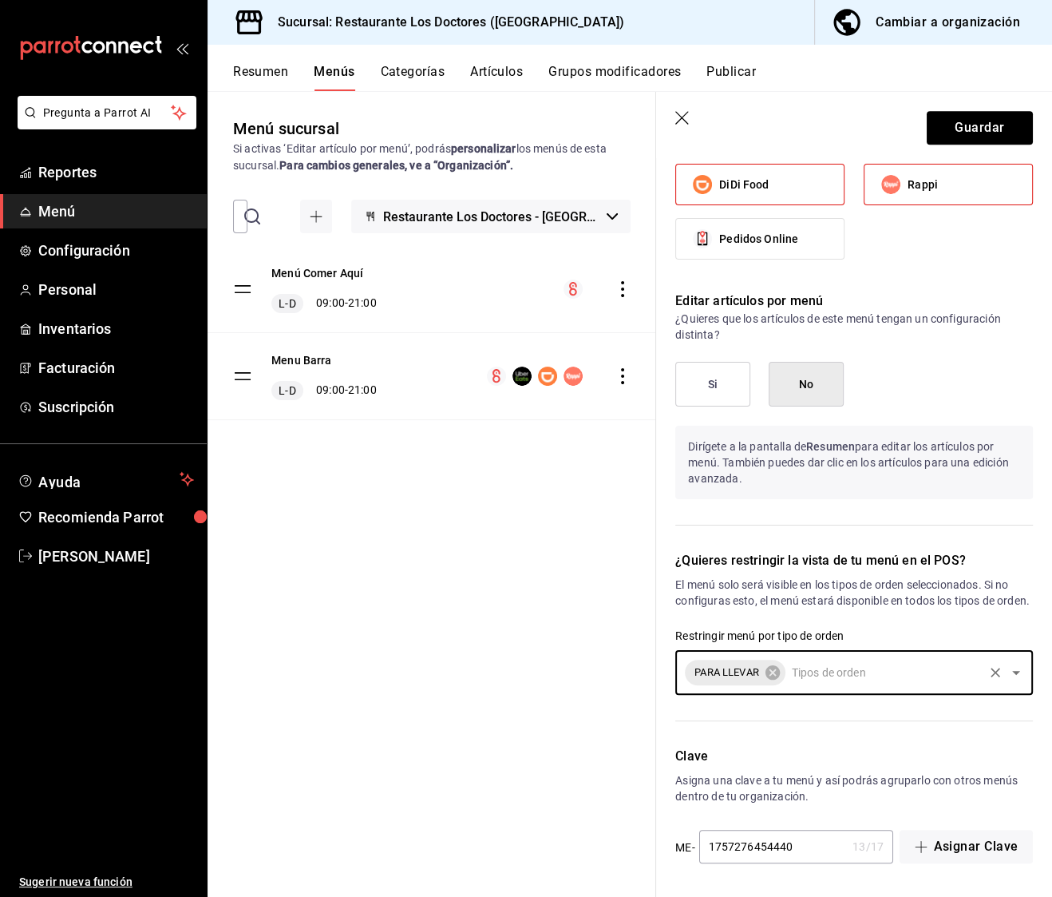
click at [833, 676] on input "text" at bounding box center [884, 673] width 193 height 28
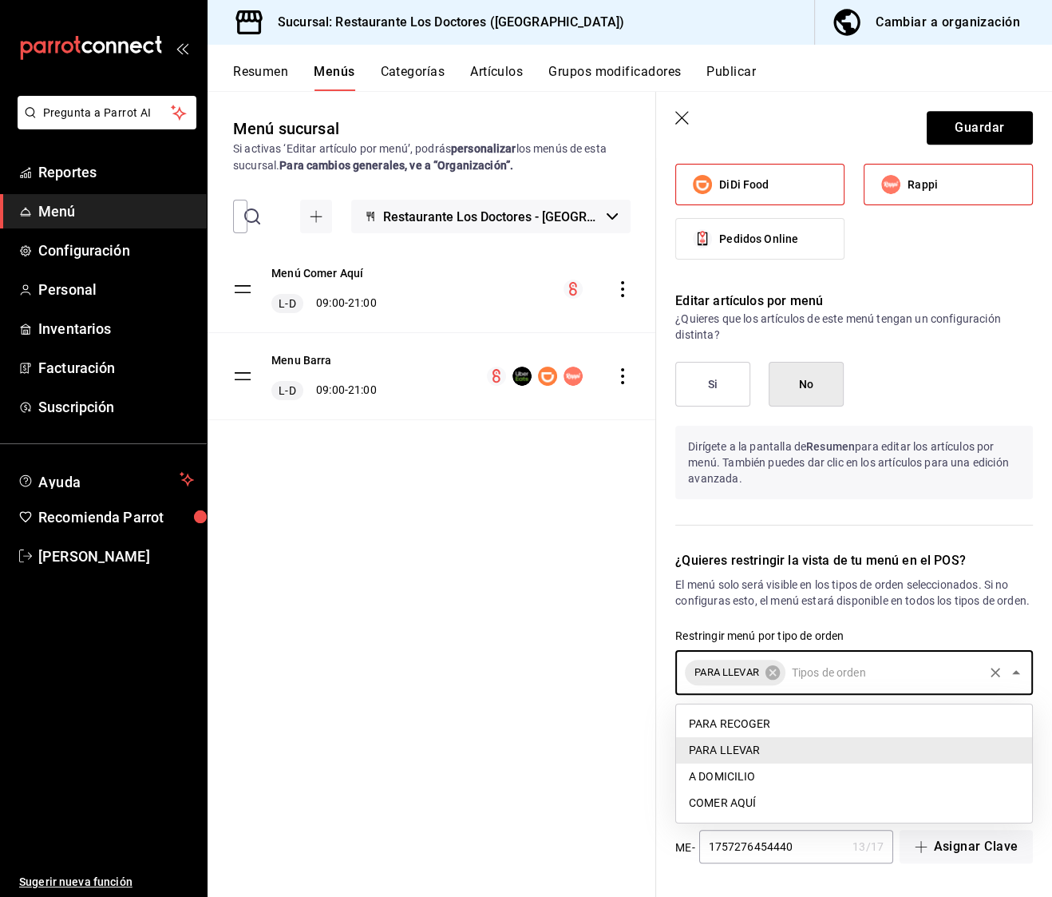
click at [741, 778] on li "A DOMICILIO" at bounding box center [854, 776] width 356 height 26
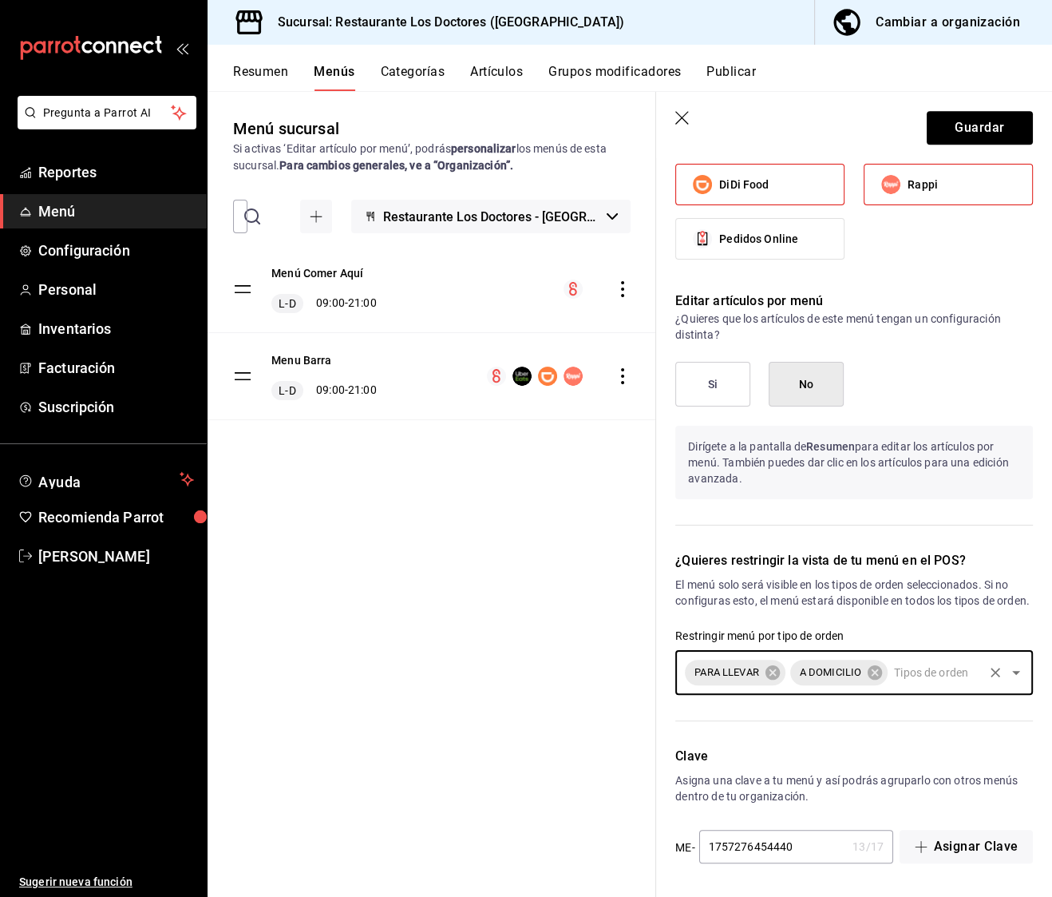
click at [939, 679] on input "text" at bounding box center [935, 673] width 91 height 28
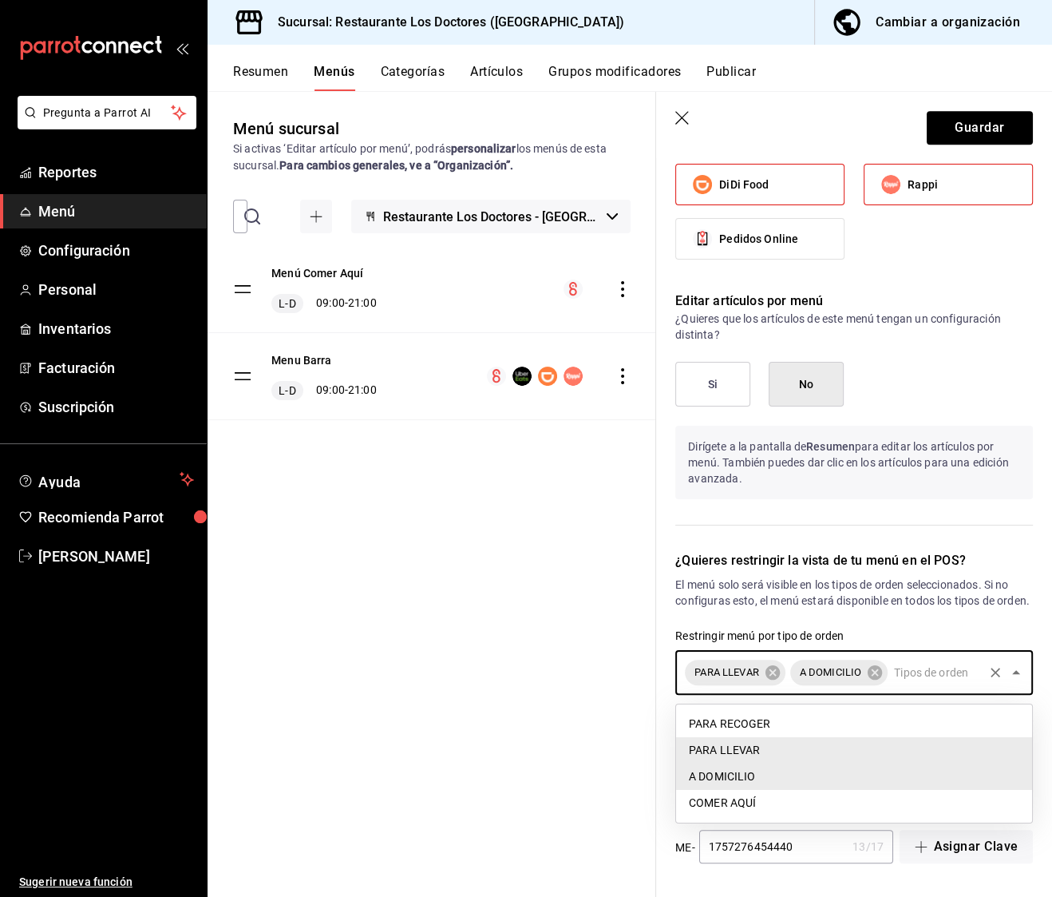
click at [782, 726] on li "PARA RECOGER" at bounding box center [854, 724] width 356 height 26
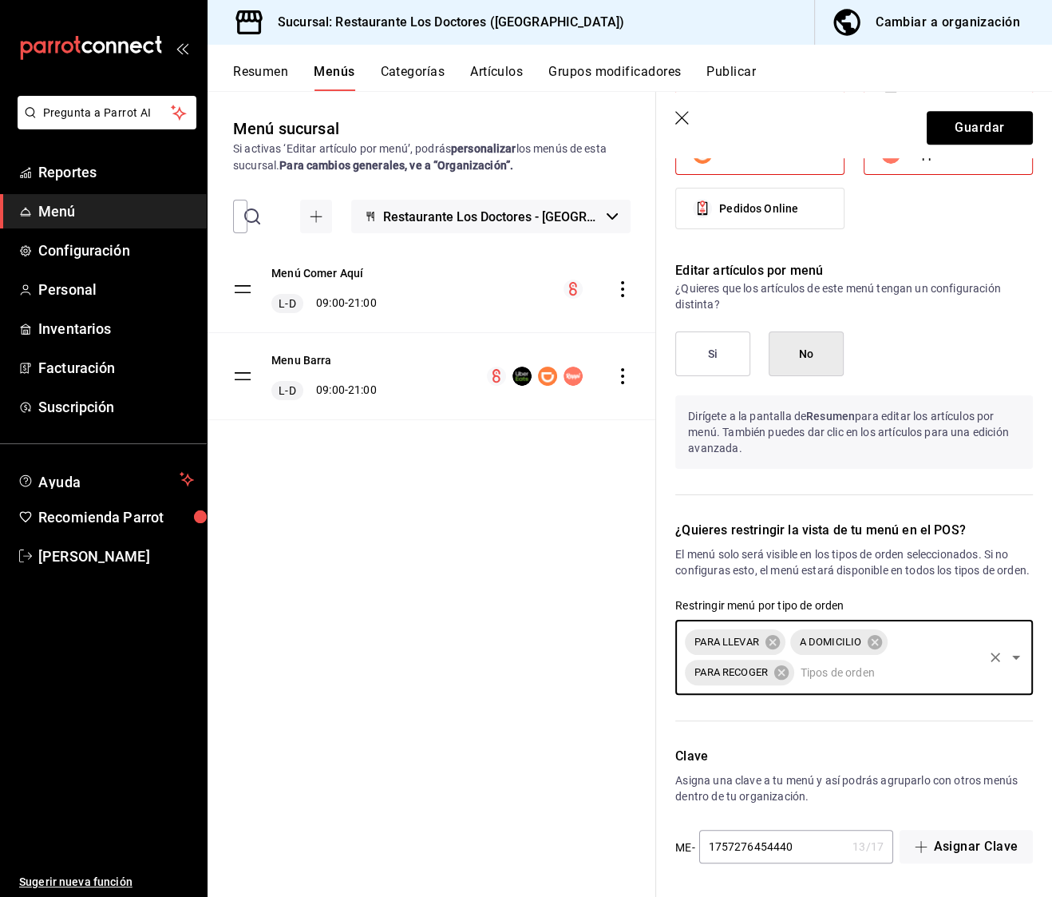
scroll to position [1086, 0]
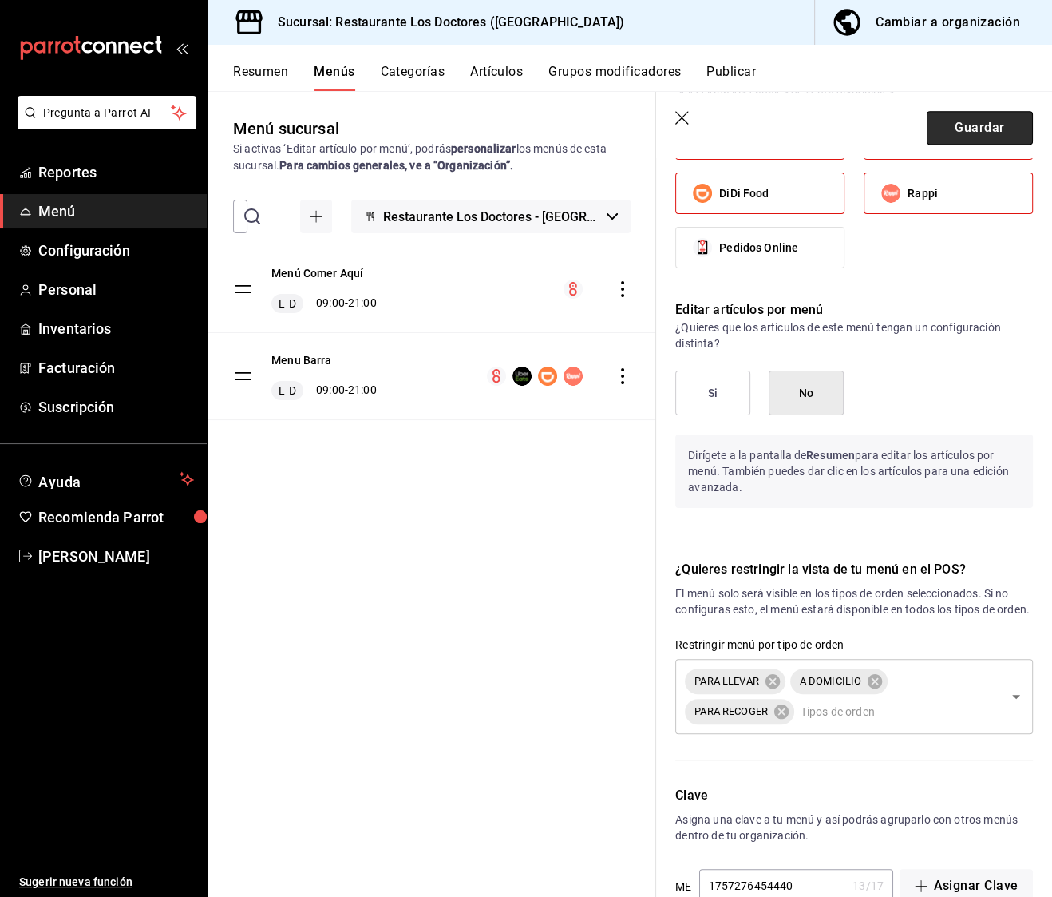
click at [989, 124] on button "Guardar" at bounding box center [980, 128] width 106 height 34
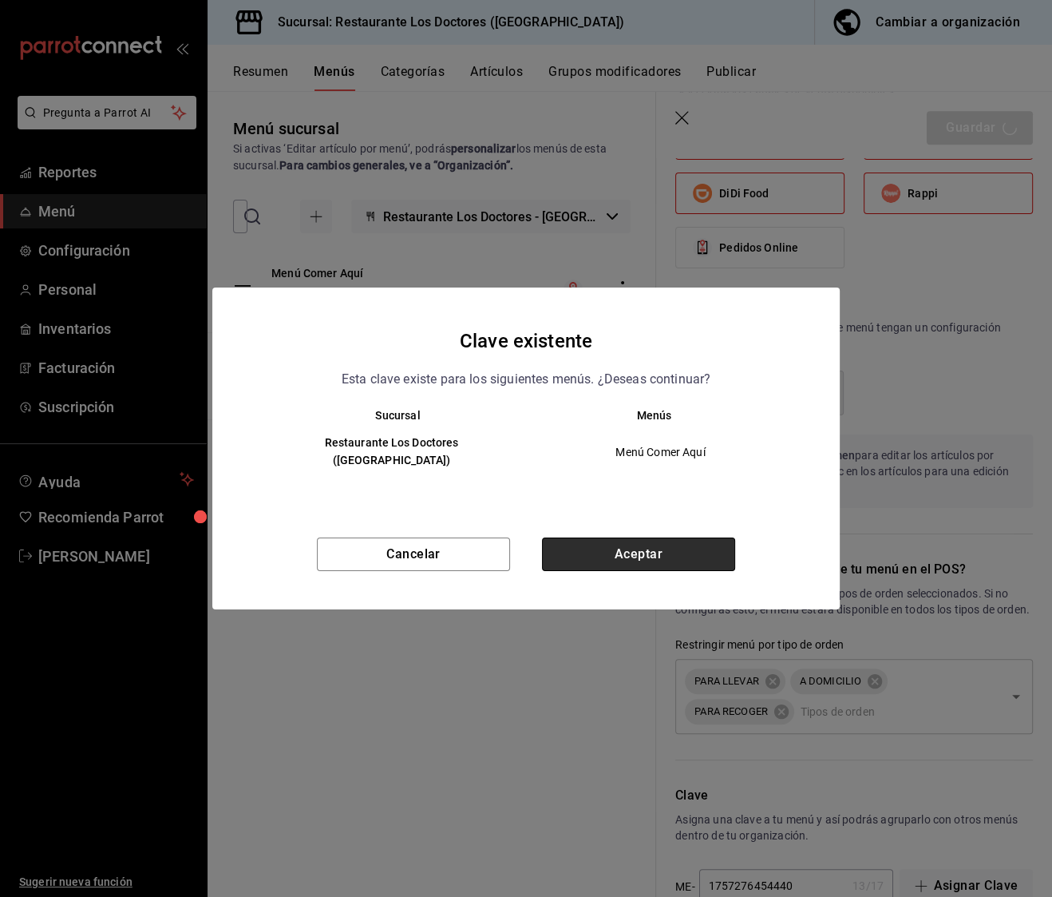
click at [625, 556] on button "Aceptar" at bounding box center [638, 554] width 193 height 34
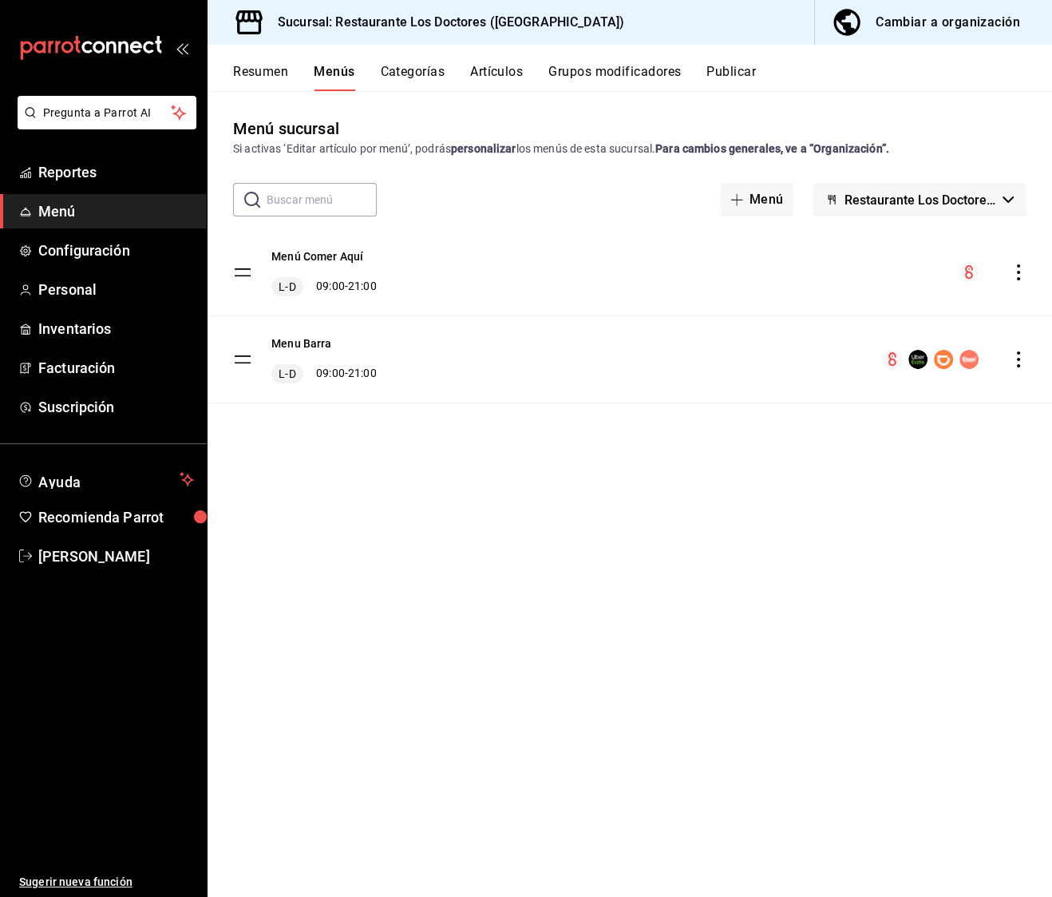
click at [480, 67] on button "Artículos" at bounding box center [496, 77] width 53 height 27
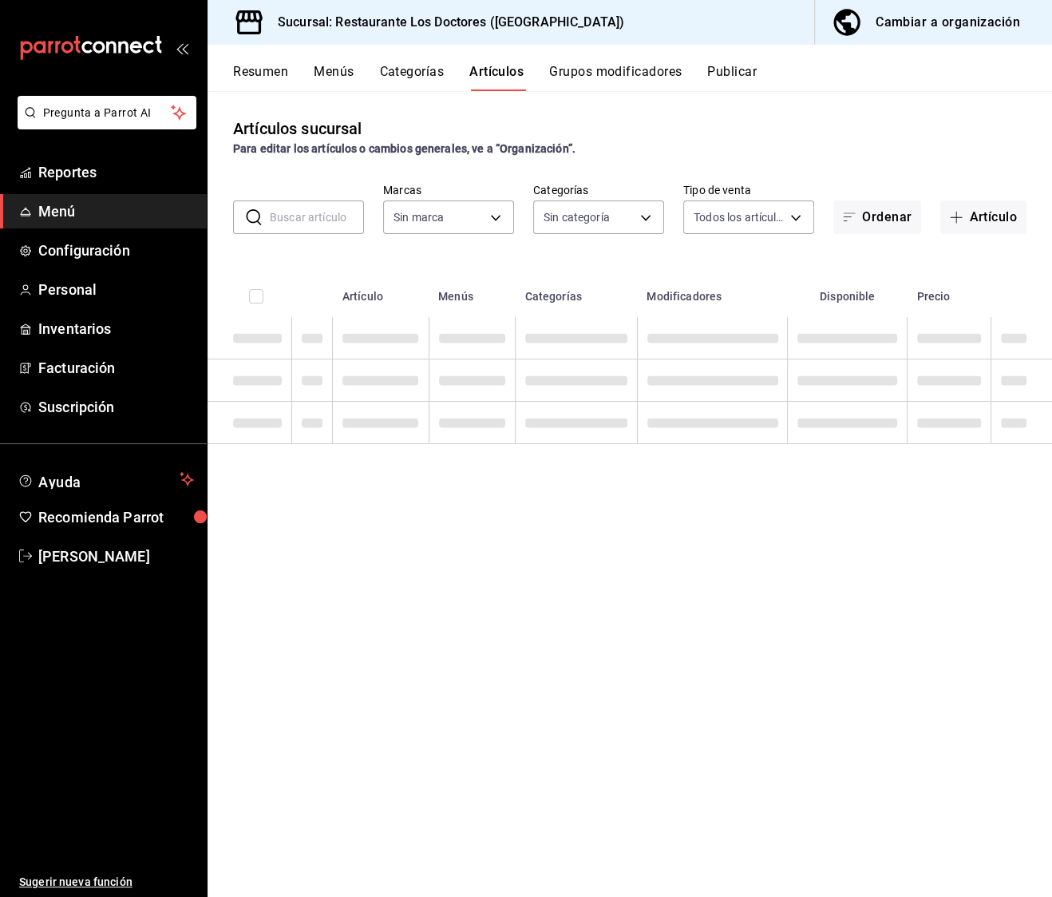
type input "269702e0-5912-4416-965b-3ce4215a42b7"
type input "e37cb4b1-52e9-4afe-84ec-c260813ff584,0ed724ae-57cc-4b44-9bbf-6dd7d46864ef,96efa…"
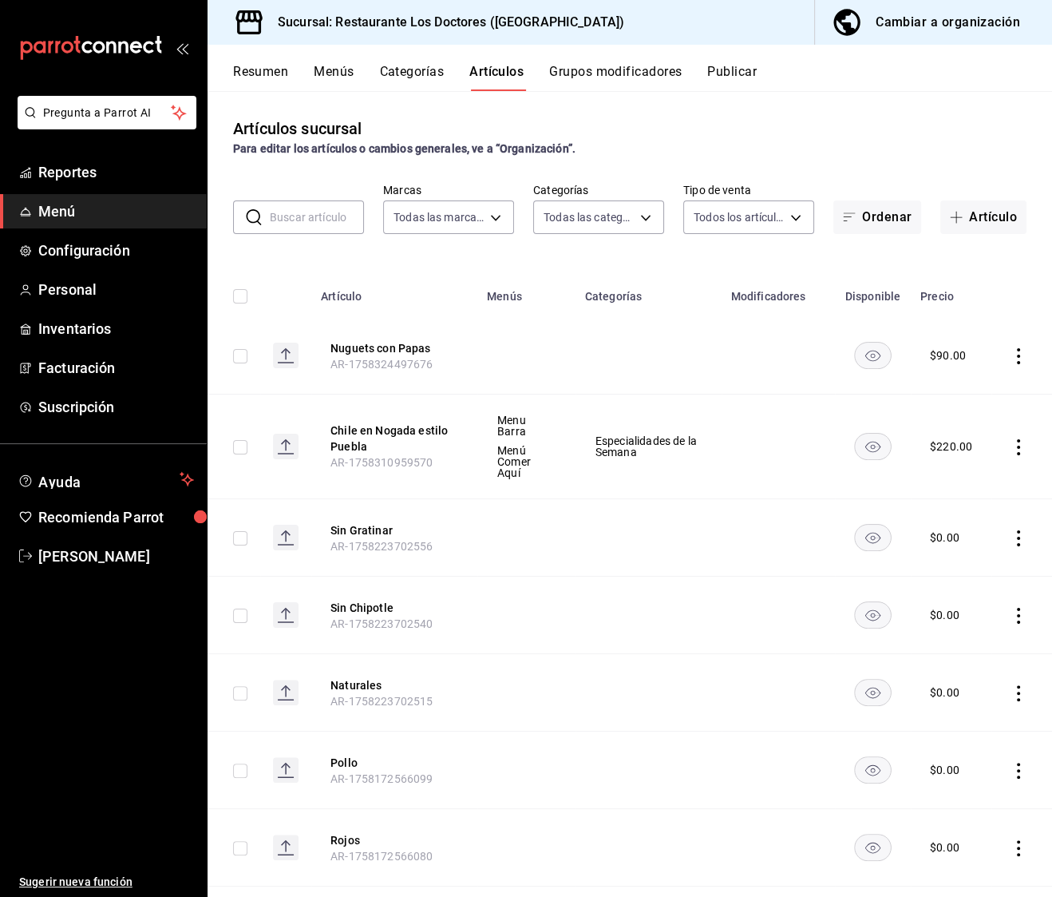
click at [305, 215] on input "text" at bounding box center [317, 217] width 94 height 32
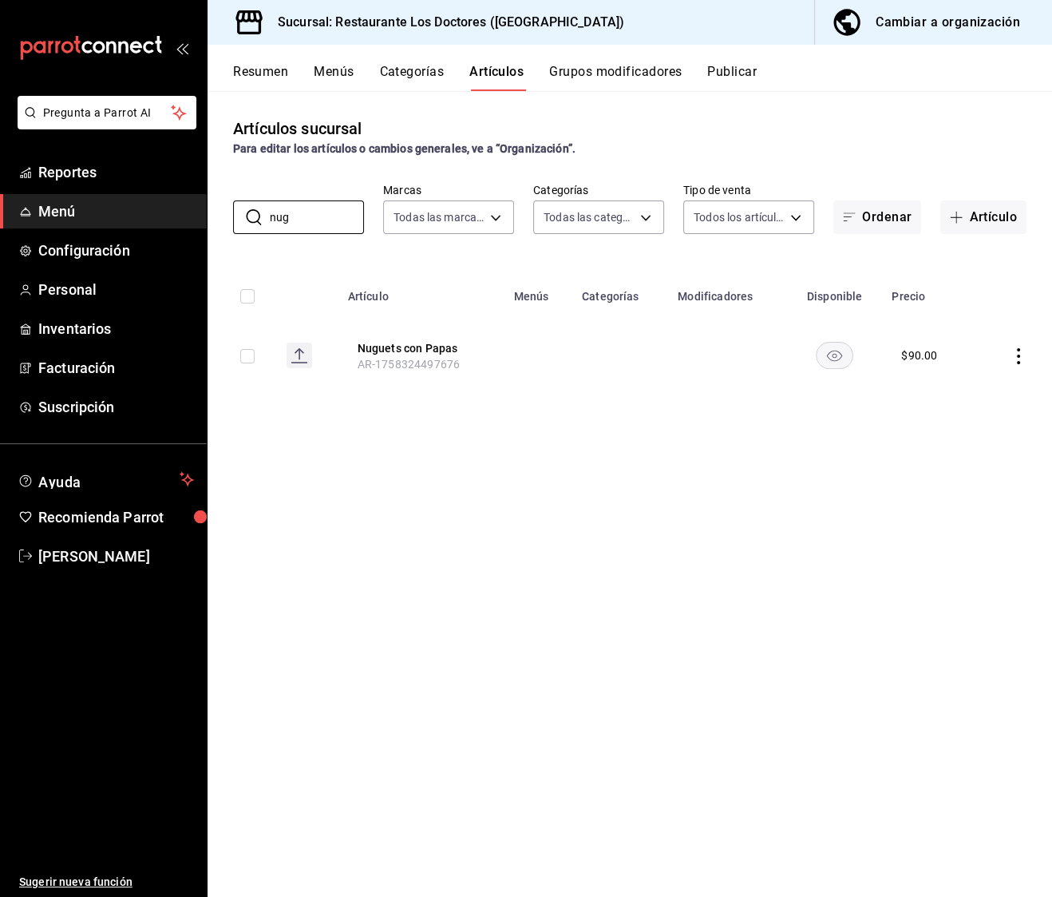
type input "nug"
click at [441, 434] on div "Artículos sucursal Para editar los artículos o cambios generales, ve a “Organiz…" at bounding box center [630, 493] width 845 height 805
click at [303, 213] on input "nug" at bounding box center [317, 217] width 94 height 32
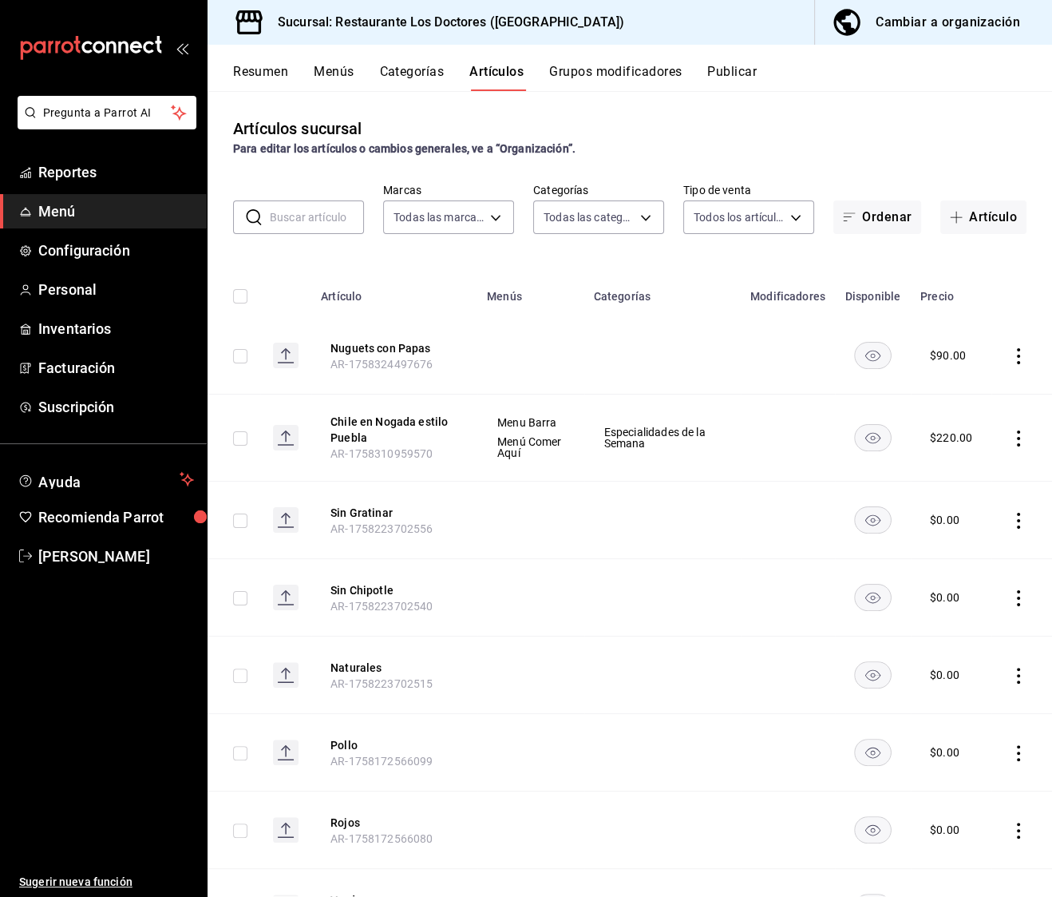
click at [303, 225] on input "text" at bounding box center [317, 217] width 94 height 32
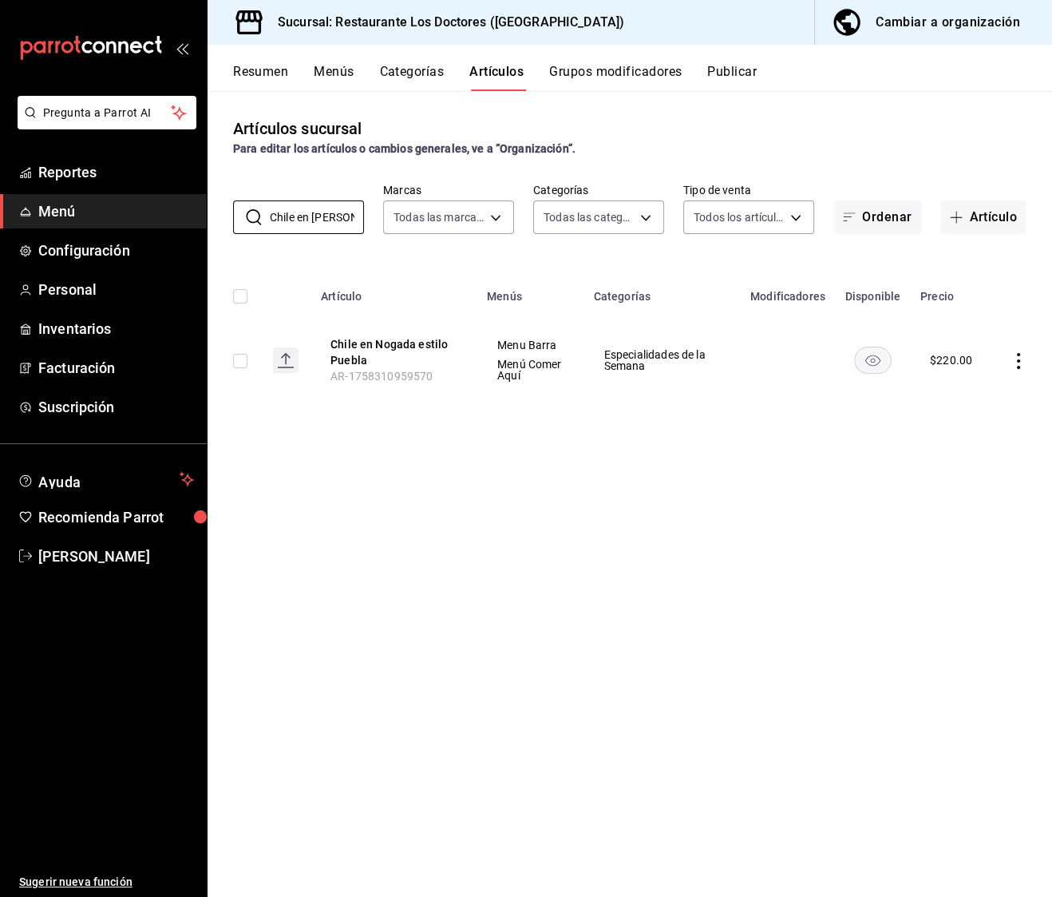
type input "Chile en [PERSON_NAME]"
click at [1020, 361] on icon "actions" at bounding box center [1019, 361] width 16 height 16
click at [980, 403] on span "Editar" at bounding box center [971, 398] width 42 height 17
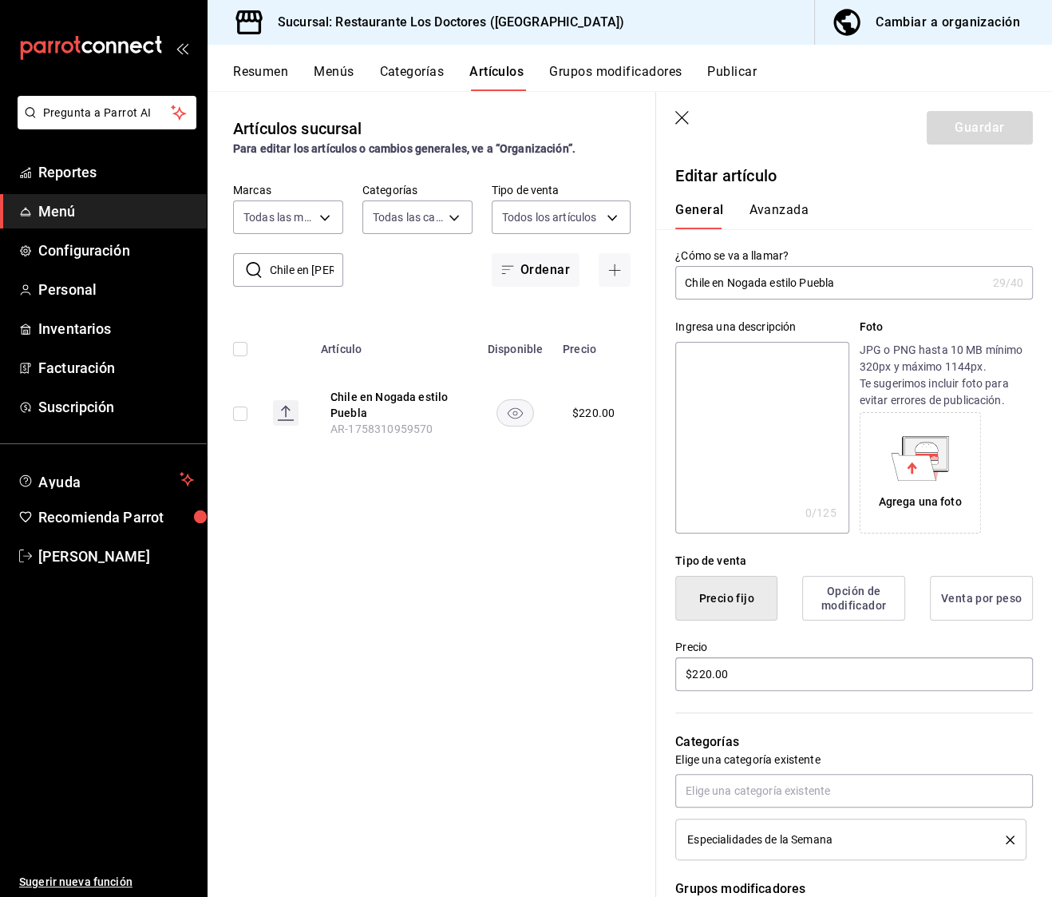
click at [766, 208] on button "Avanzada" at bounding box center [779, 215] width 60 height 27
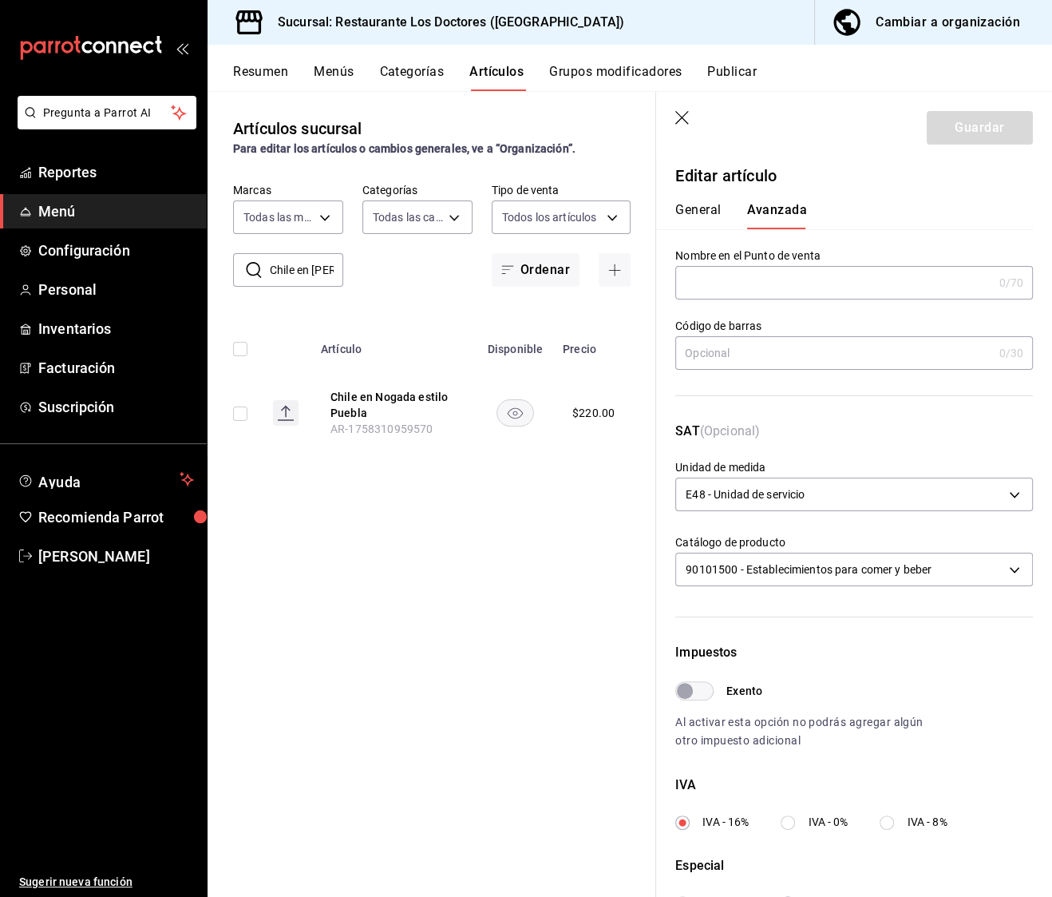
scroll to position [229, 0]
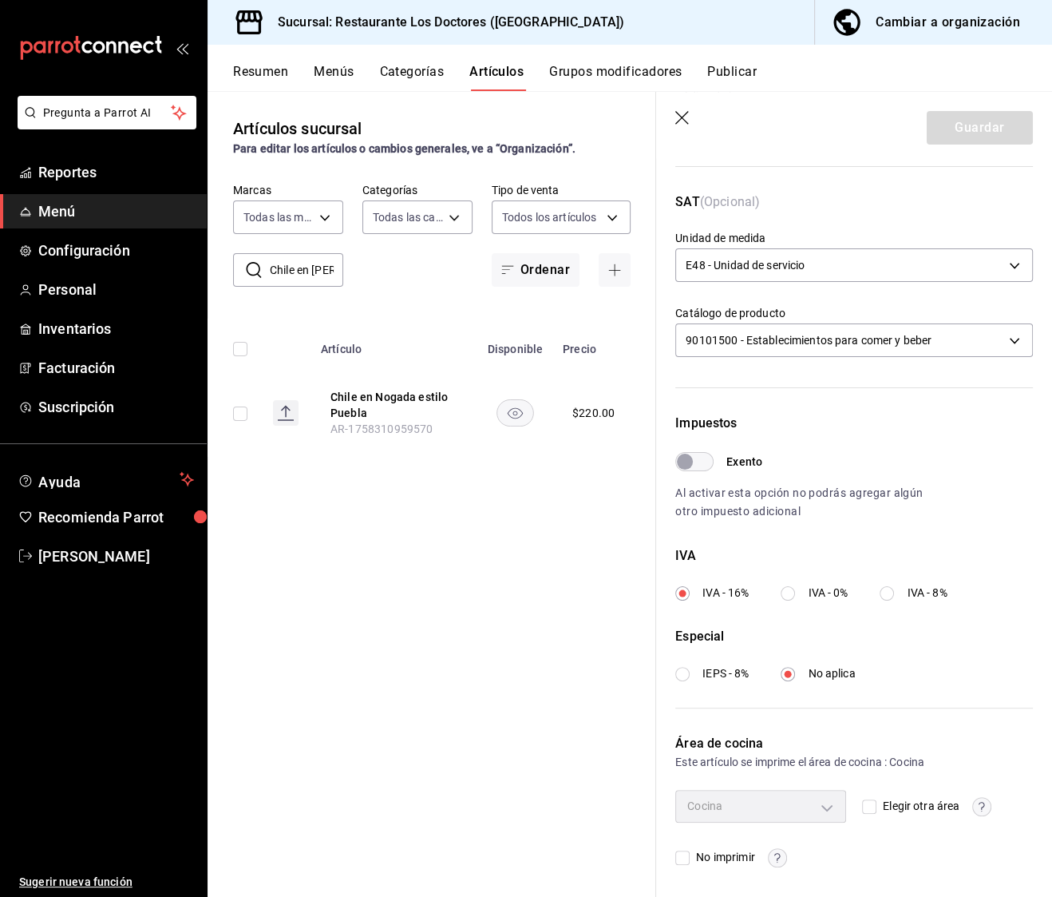
click at [881, 806] on span "Elegir otra área" at bounding box center [918, 806] width 83 height 17
click at [877, 806] on input "Elegir otra área" at bounding box center [869, 806] width 14 height 14
checkbox input "true"
click at [877, 804] on span "Elegir otra área" at bounding box center [918, 806] width 83 height 17
click at [877, 804] on input "Elegir otra área" at bounding box center [869, 806] width 14 height 14
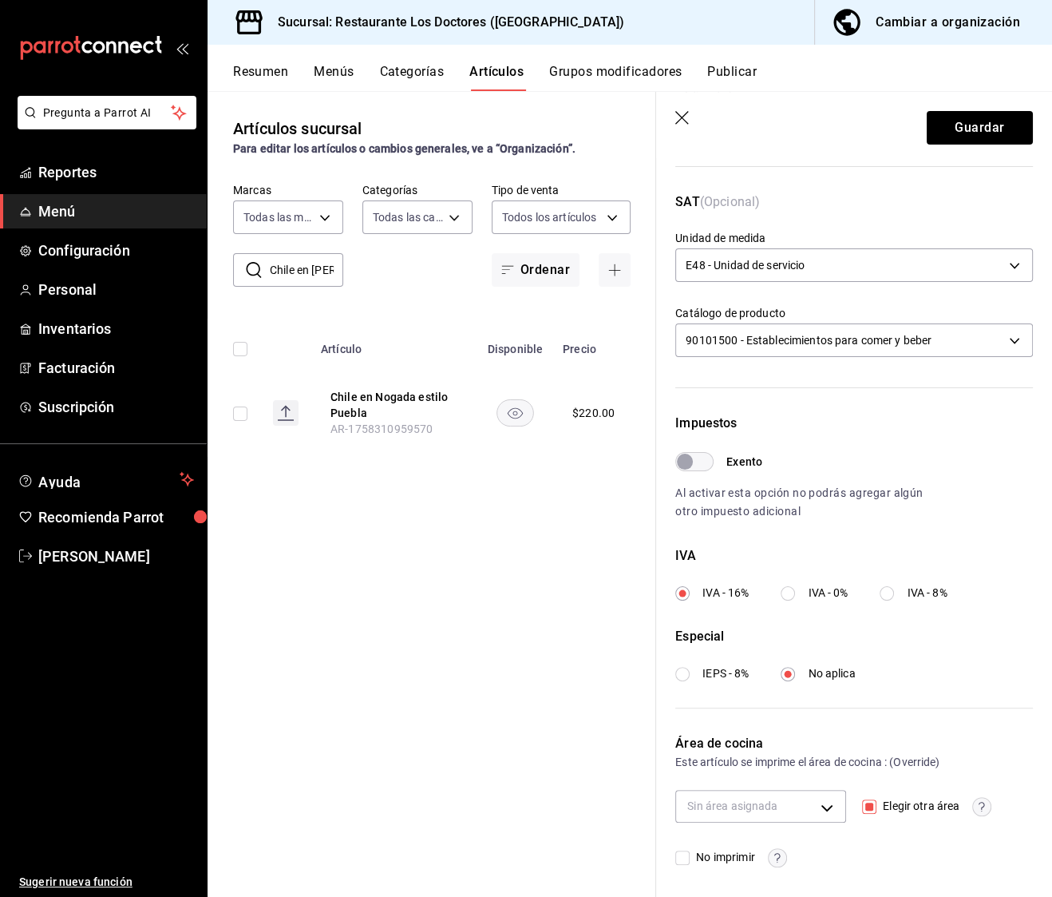
checkbox input "false"
type input "7485743d-9bb1-4876-bfd2-be045ffcf3b6"
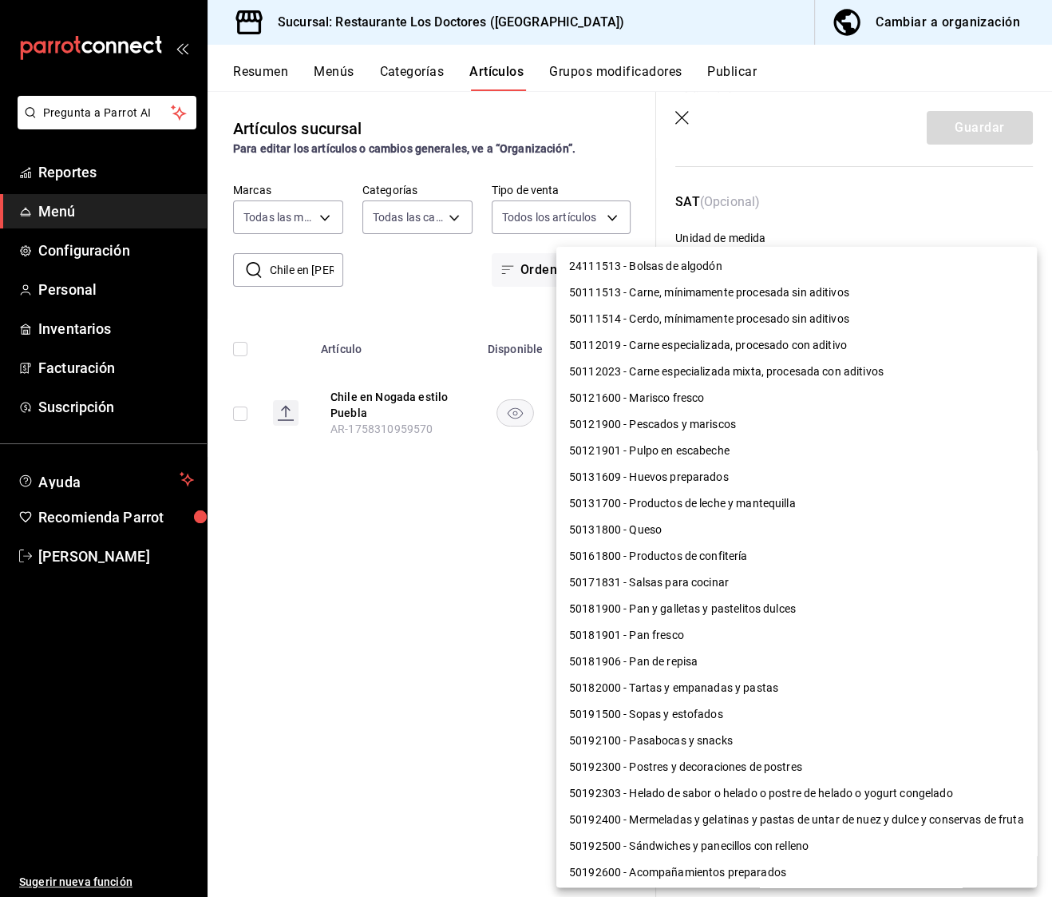
click at [890, 342] on body "Pregunta a Parrot AI Reportes Menú Configuración Personal Inventarios Facturaci…" at bounding box center [526, 448] width 1052 height 897
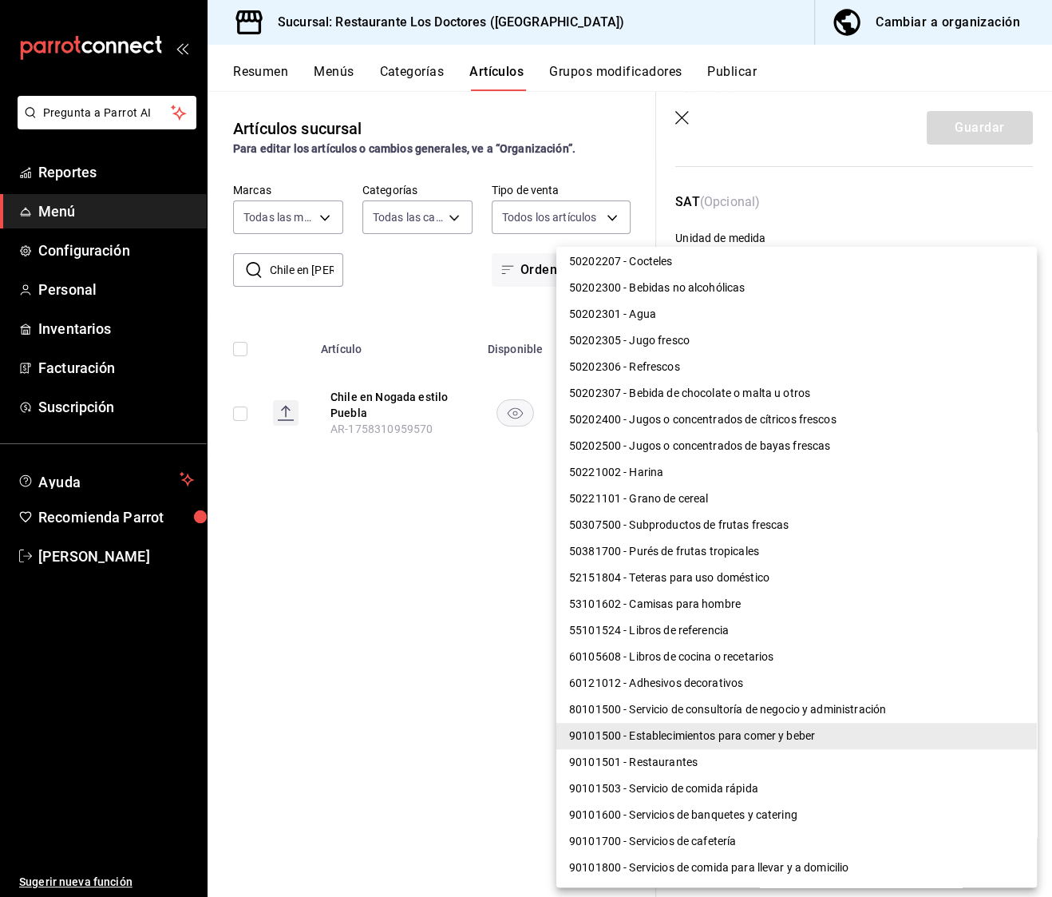
click at [358, 668] on div at bounding box center [526, 448] width 1052 height 897
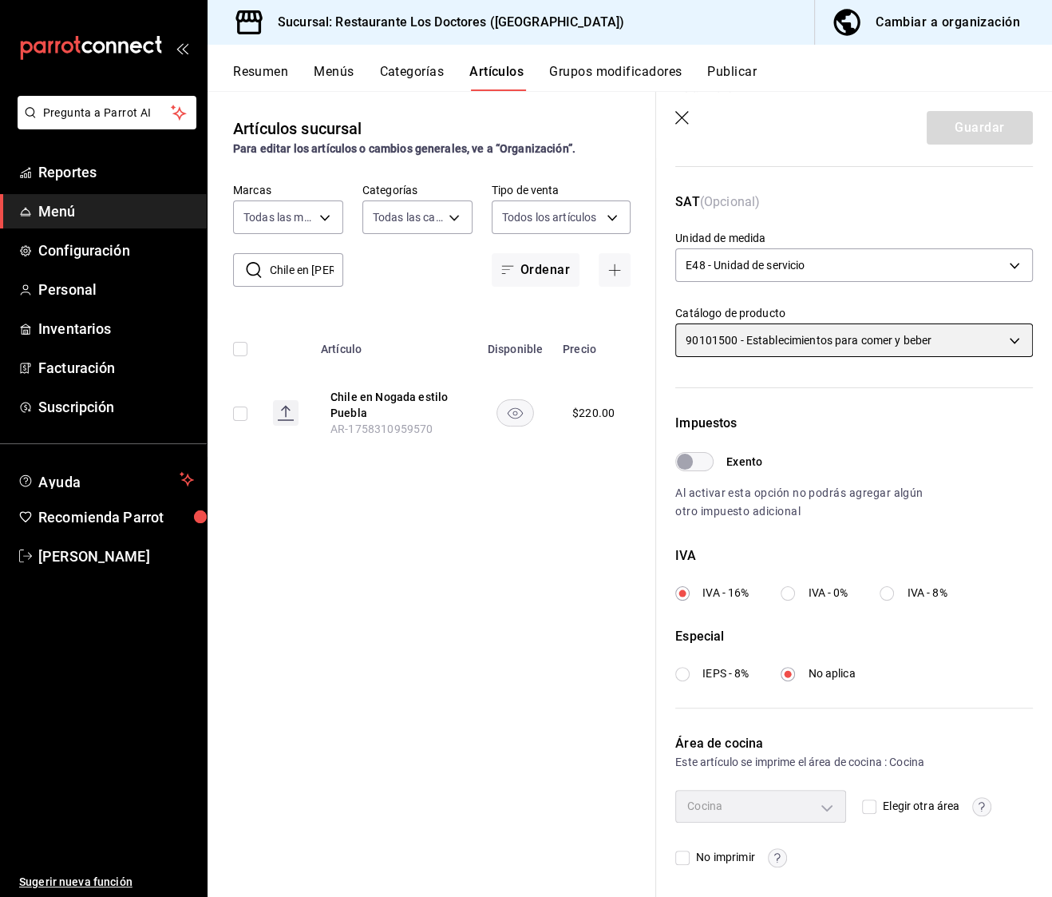
scroll to position [0, 0]
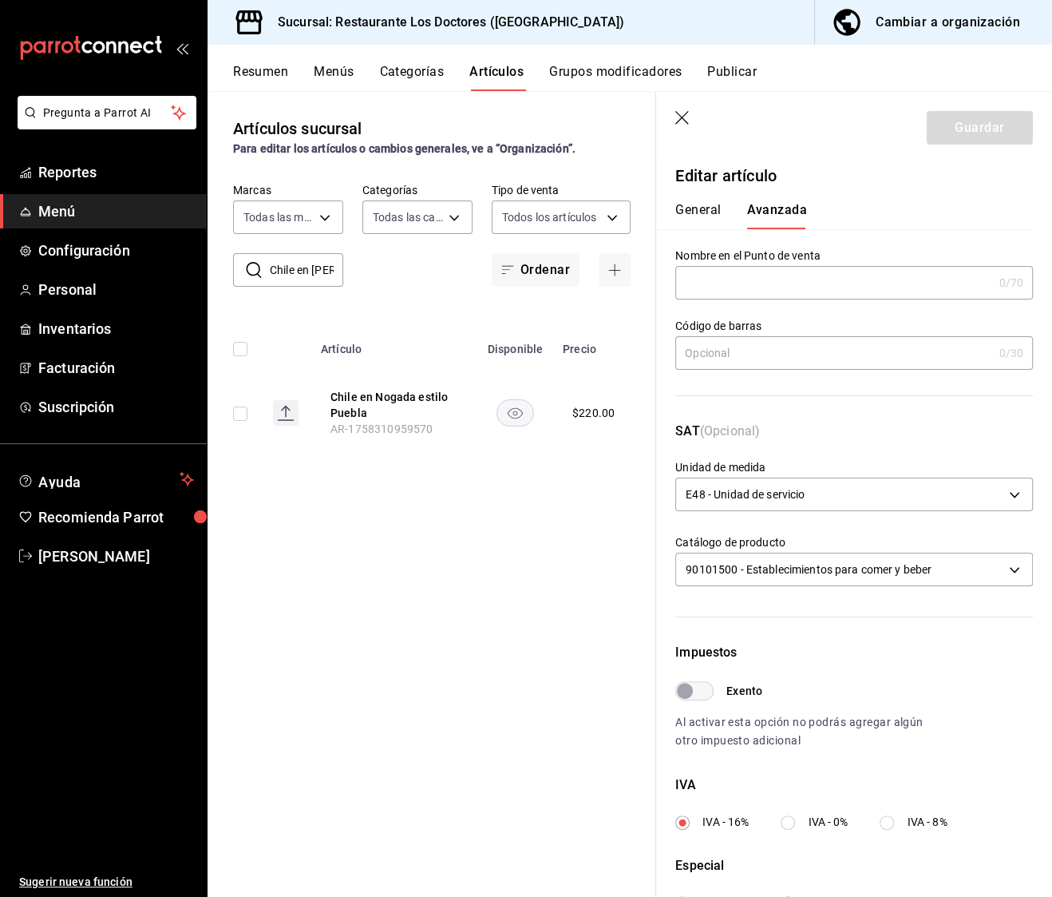
click at [699, 220] on button "General" at bounding box center [698, 215] width 46 height 27
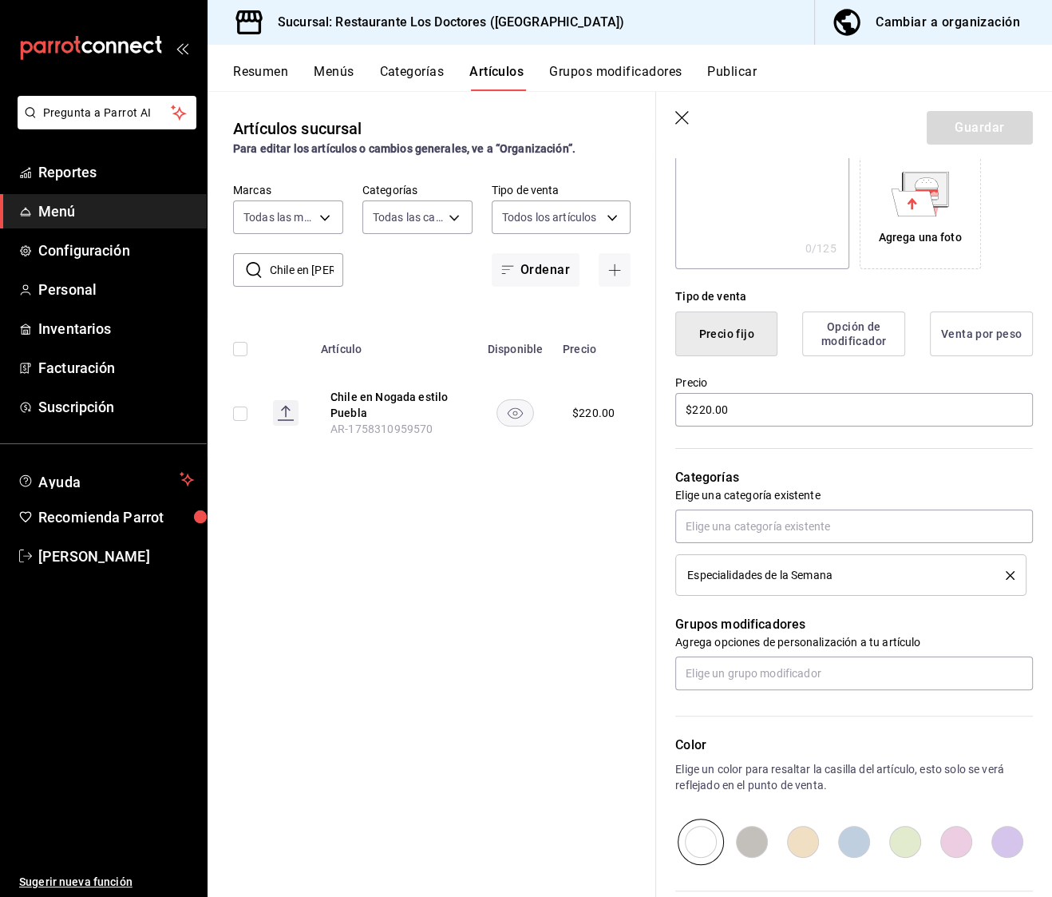
scroll to position [272, 0]
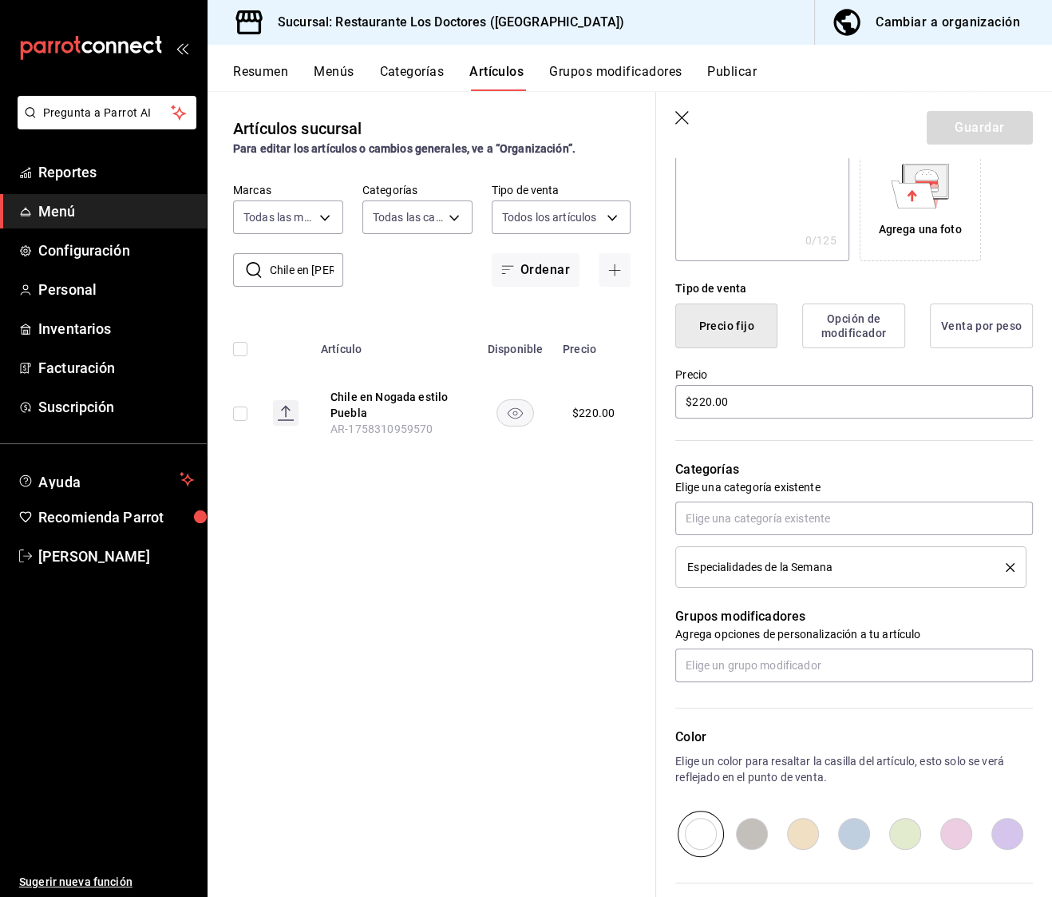
click at [796, 536] on div "Especialidades de la Semana" at bounding box center [854, 544] width 358 height 86
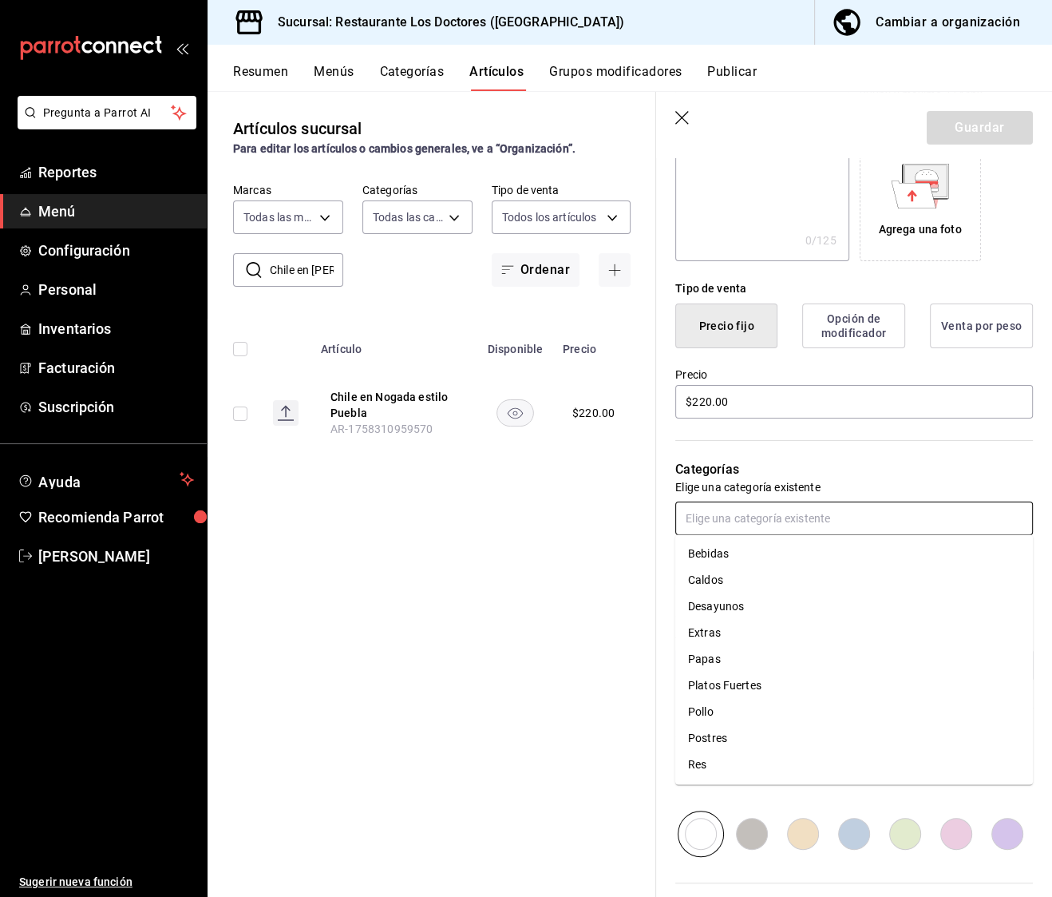
click at [806, 521] on input "text" at bounding box center [854, 518] width 358 height 34
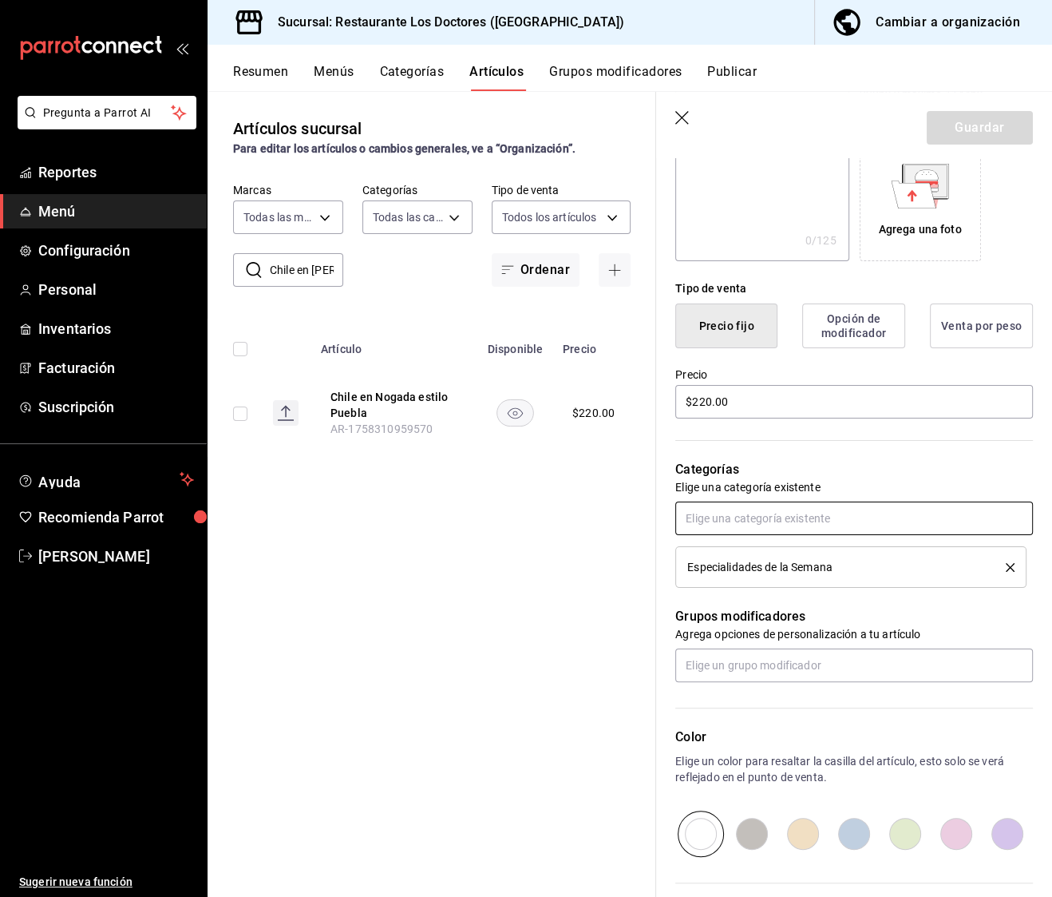
click at [770, 513] on input "text" at bounding box center [854, 518] width 358 height 34
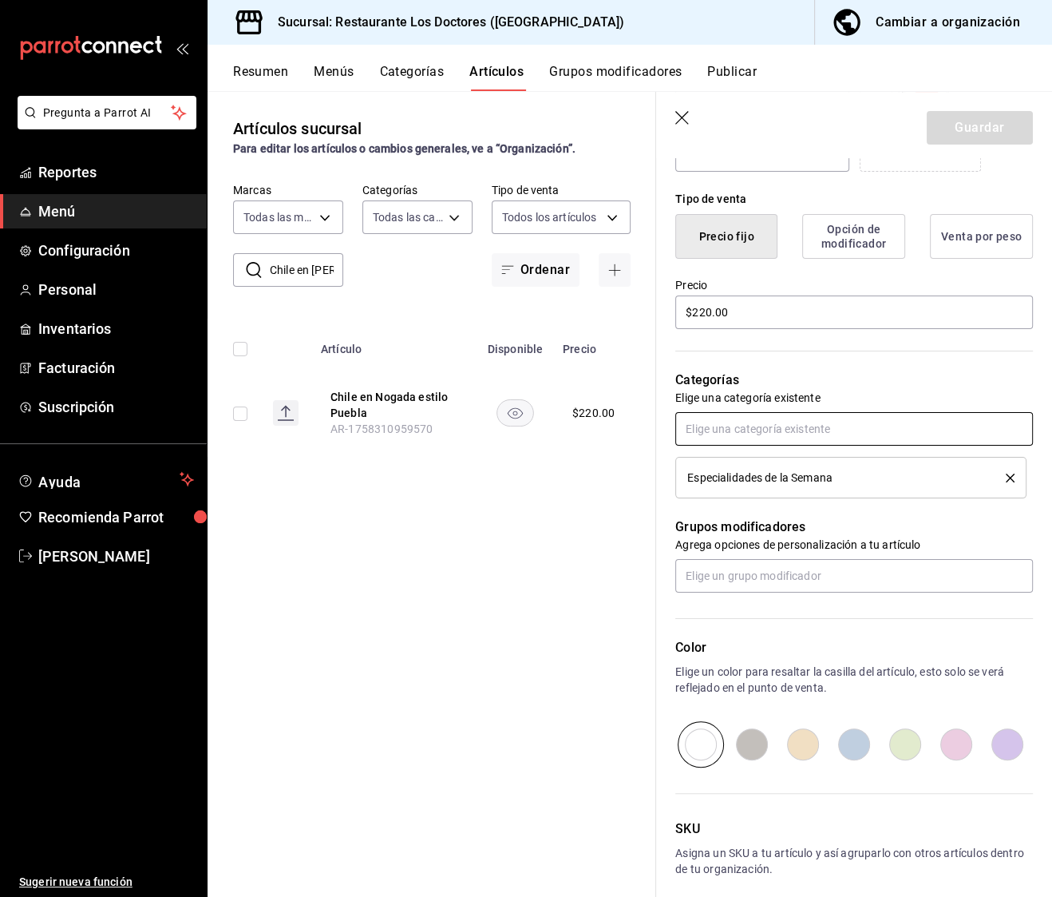
scroll to position [378, 0]
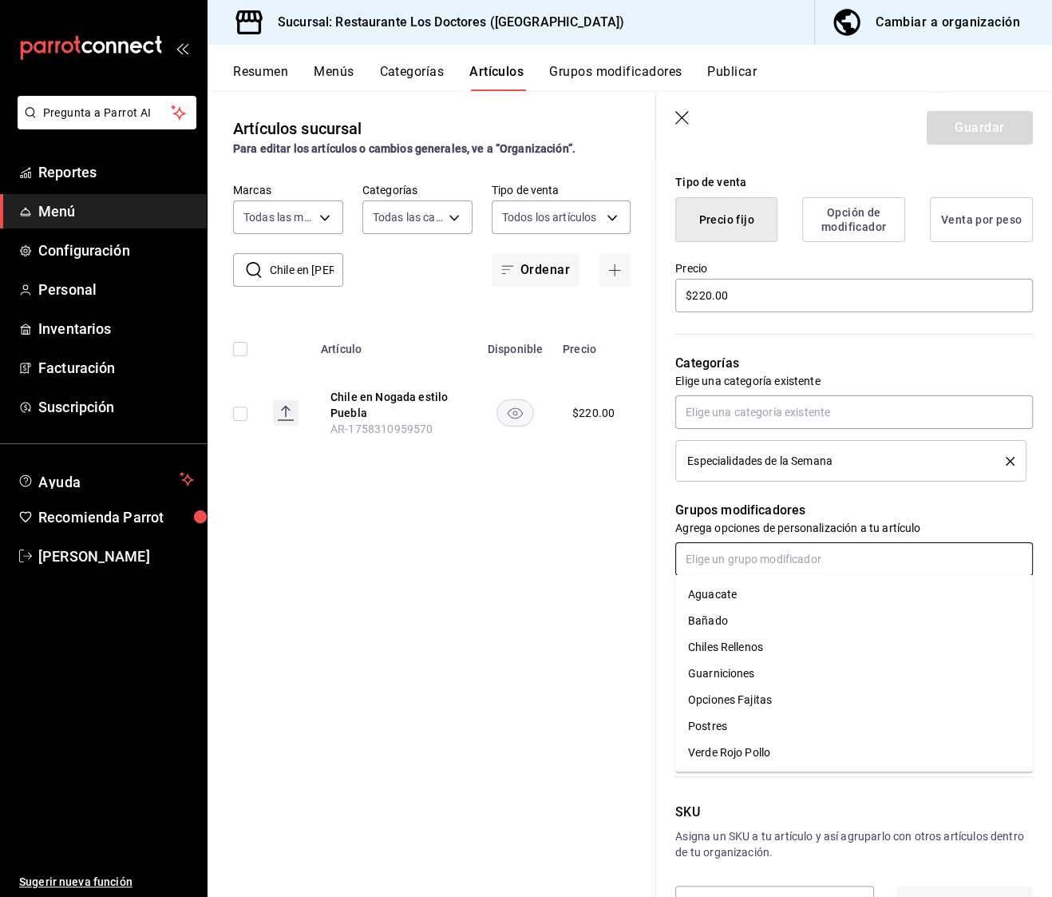
click at [787, 565] on input "text" at bounding box center [854, 559] width 358 height 34
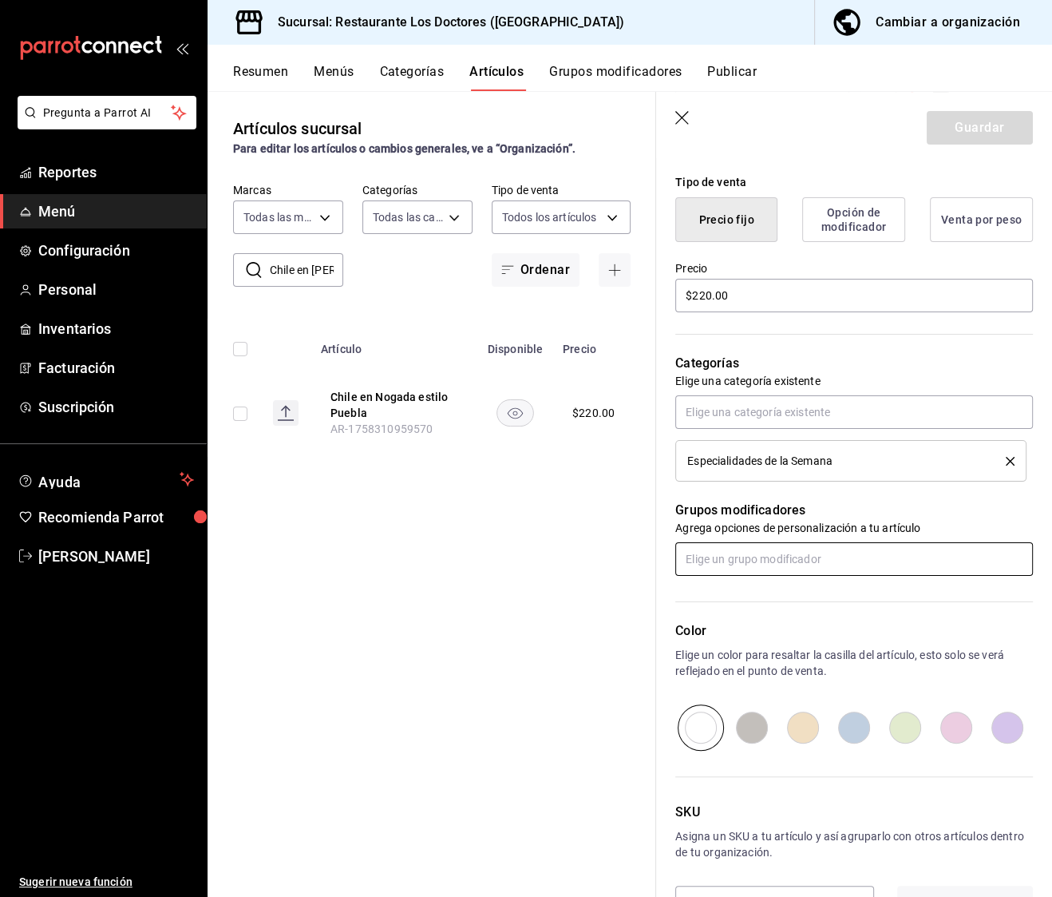
click at [762, 551] on input "text" at bounding box center [854, 559] width 358 height 34
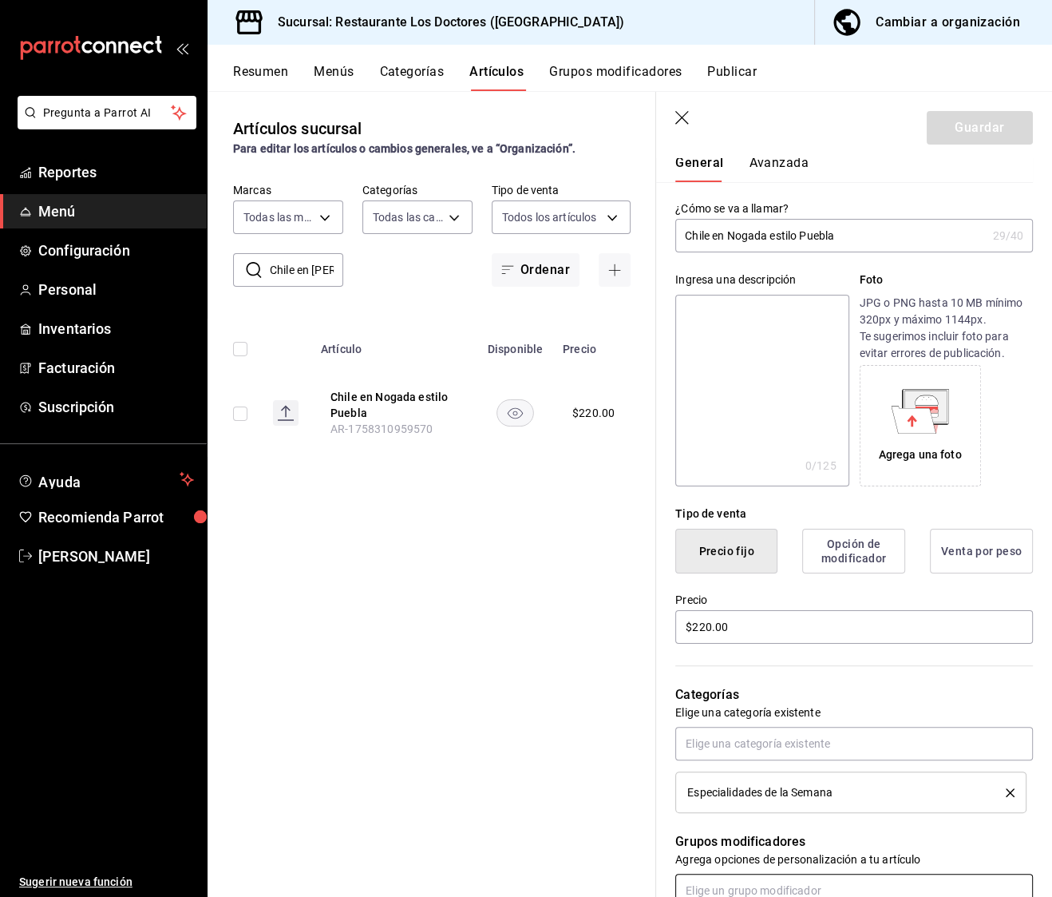
scroll to position [0, 0]
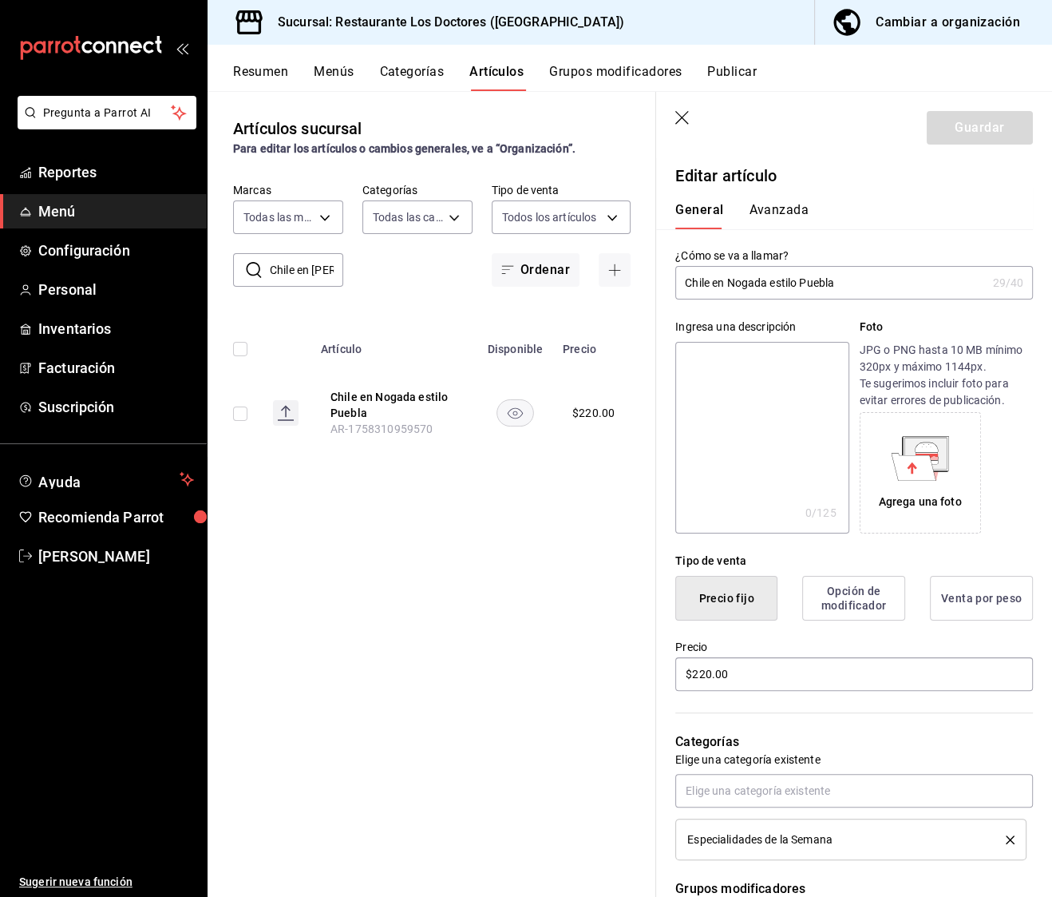
click at [690, 133] on header "Guardar" at bounding box center [854, 124] width 396 height 65
click at [687, 125] on icon "button" at bounding box center [683, 119] width 16 height 16
click at [687, 120] on icon "button" at bounding box center [683, 119] width 16 height 16
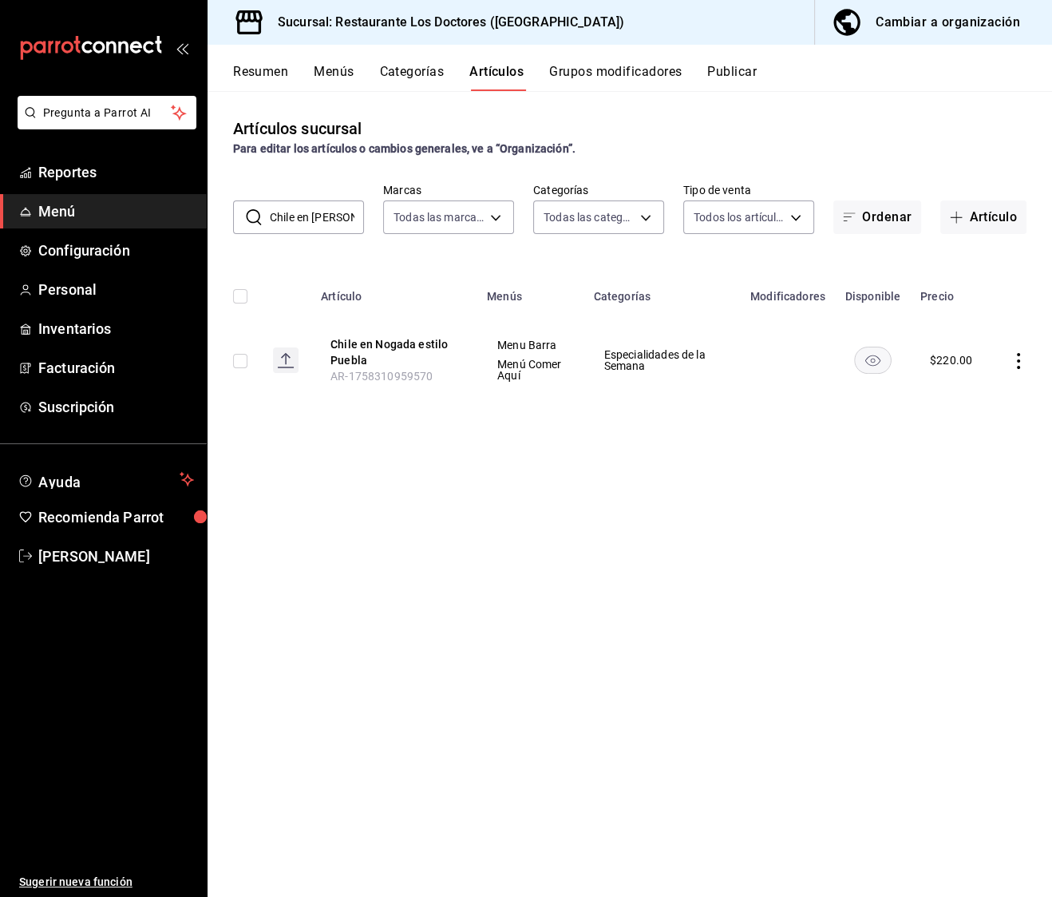
click at [1011, 354] on td at bounding box center [1022, 360] width 61 height 86
click at [1037, 374] on td at bounding box center [1022, 360] width 61 height 86
click at [1014, 357] on icon "actions" at bounding box center [1019, 361] width 16 height 16
click at [770, 412] on div at bounding box center [526, 448] width 1052 height 897
click at [414, 81] on button "Categorías" at bounding box center [412, 77] width 65 height 27
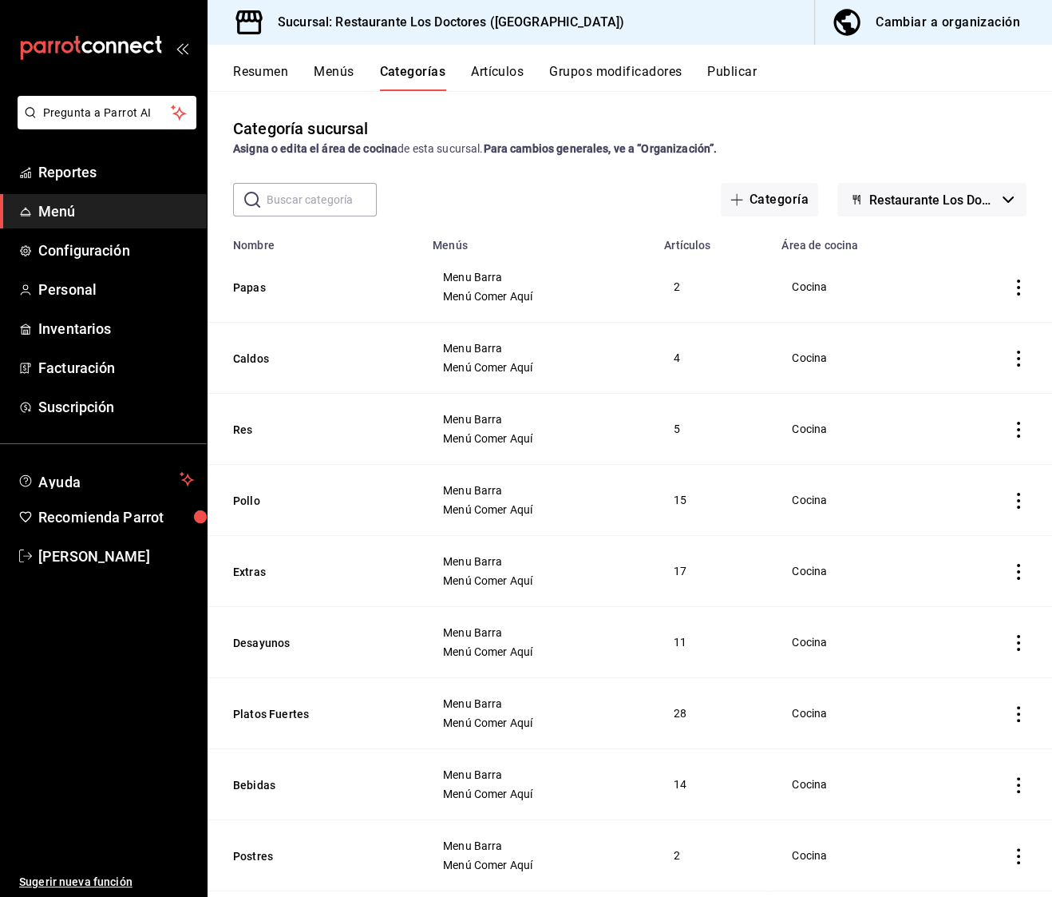
click at [1012, 292] on icon "actions" at bounding box center [1019, 287] width 16 height 16
click at [971, 324] on span "Editar" at bounding box center [971, 325] width 42 height 17
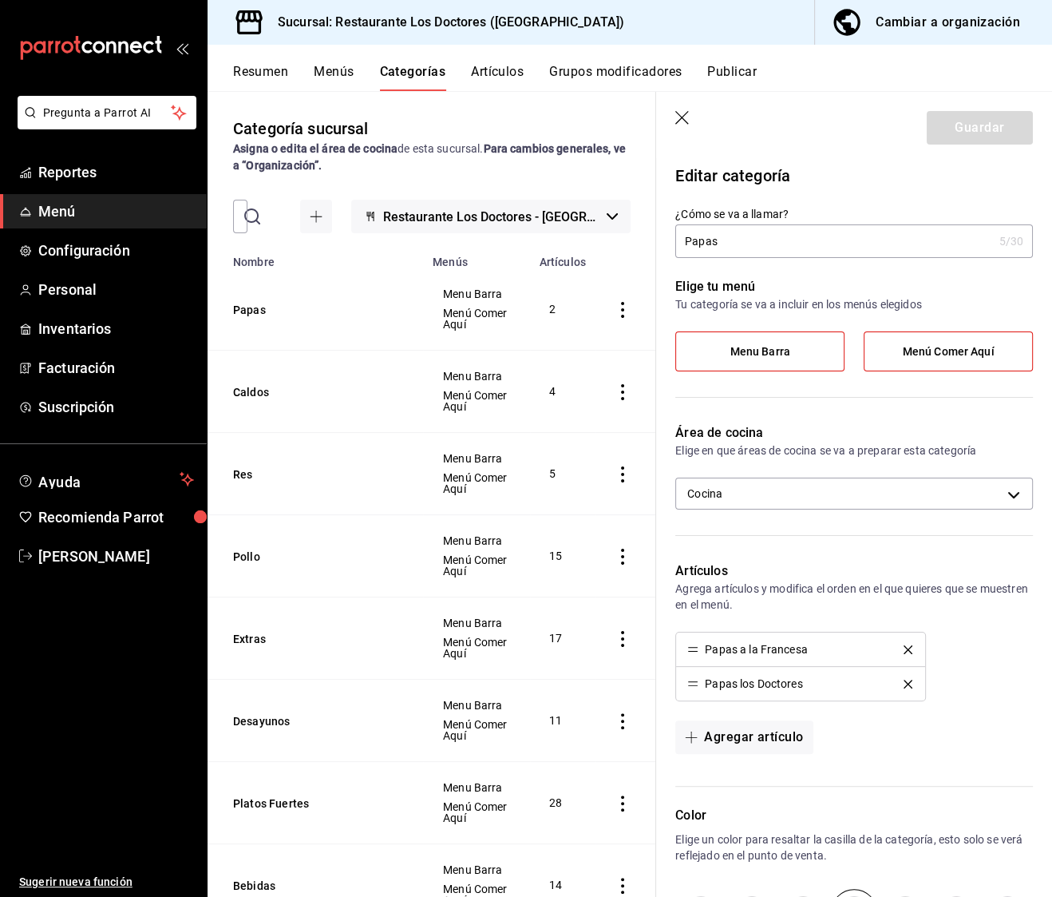
click at [792, 354] on label "Menu Barra" at bounding box center [760, 351] width 168 height 38
click at [0, 0] on input "Menu Barra" at bounding box center [0, 0] width 0 height 0
click at [817, 358] on label "Menu Barra" at bounding box center [760, 351] width 168 height 38
click at [0, 0] on input "Menu Barra" at bounding box center [0, 0] width 0 height 0
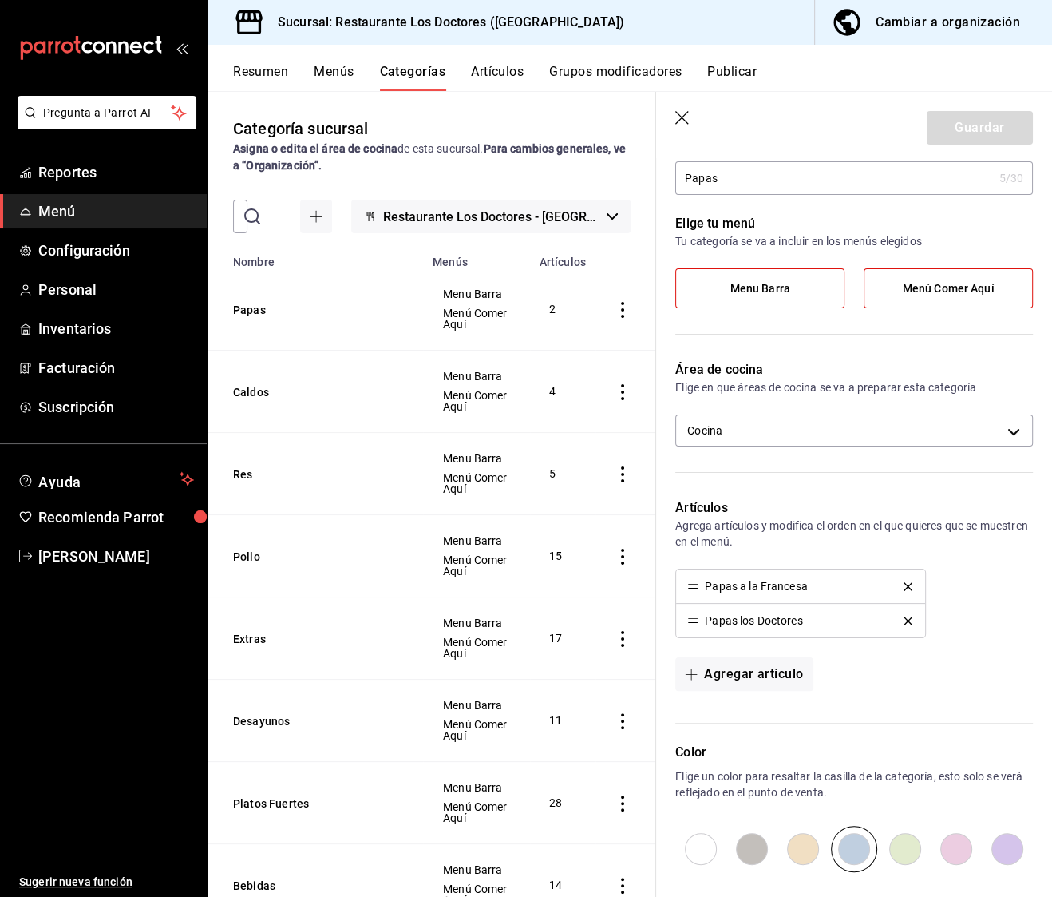
scroll to position [82, 0]
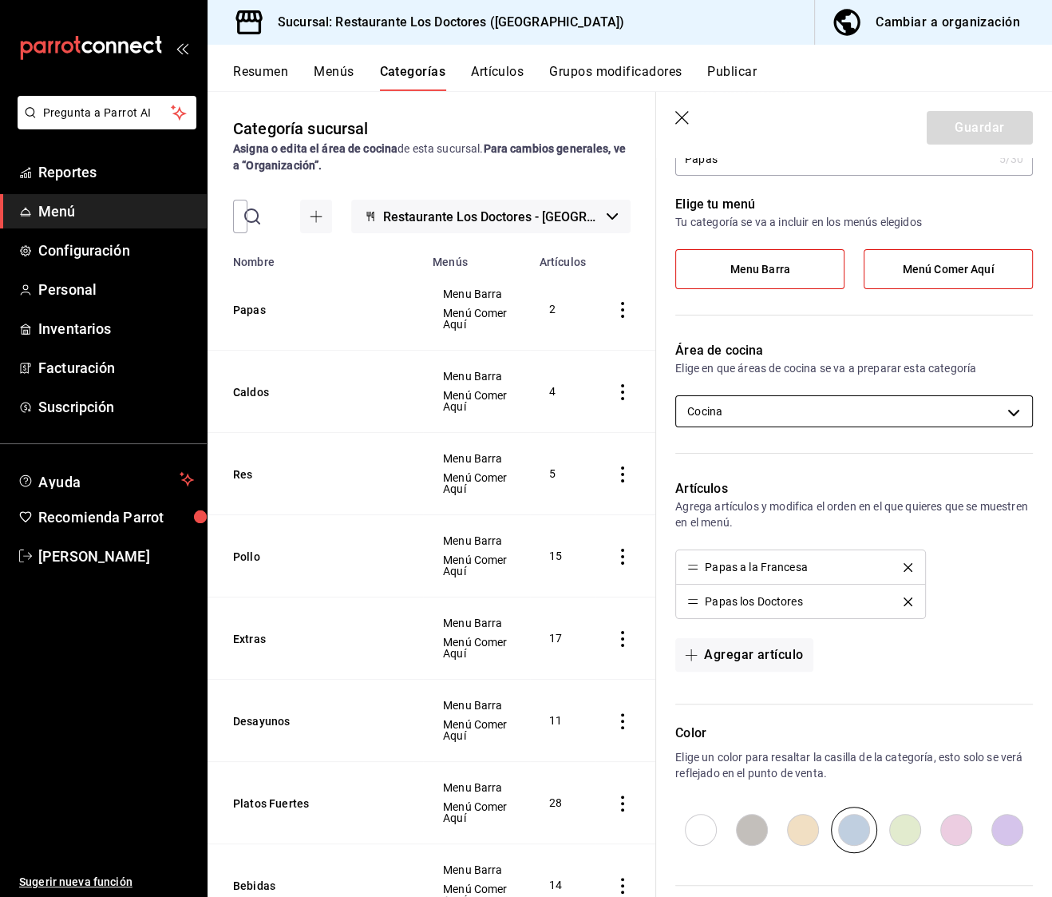
click at [782, 415] on body "Pregunta a Parrot AI Reportes Menú Configuración Personal Inventarios Facturaci…" at bounding box center [526, 448] width 1052 height 897
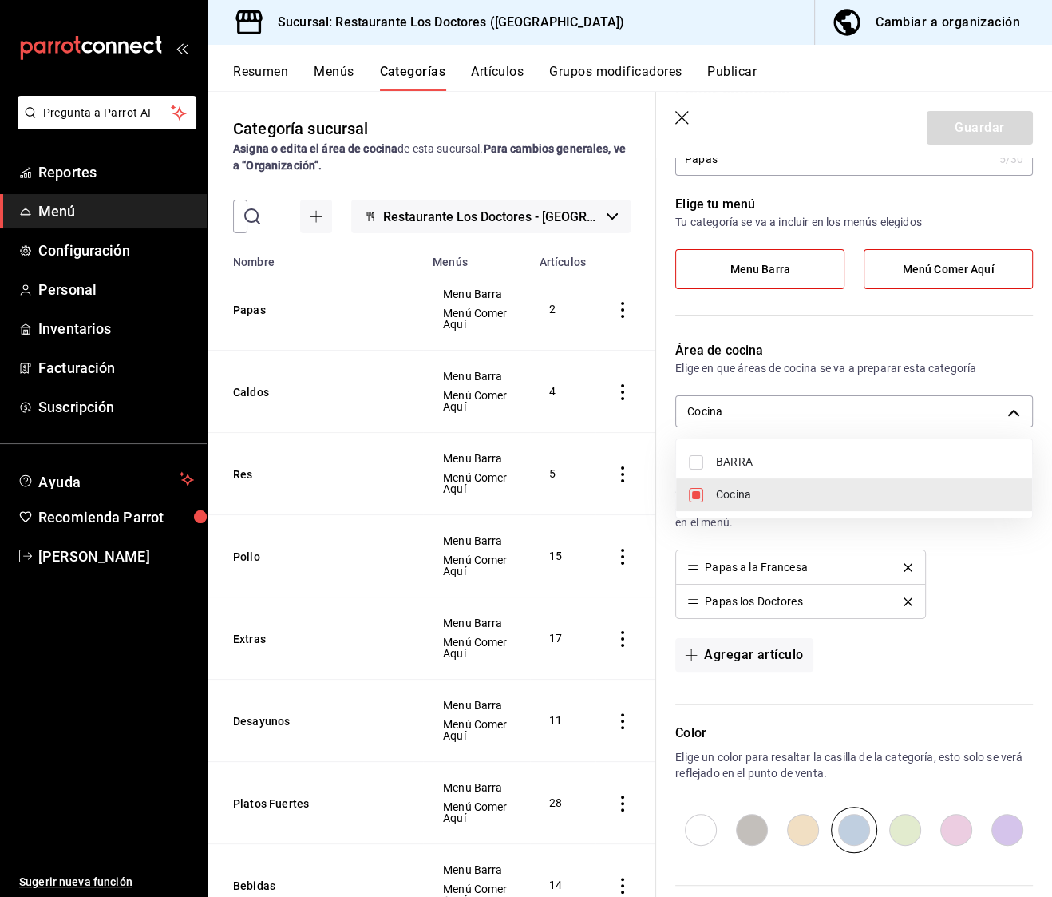
click at [786, 455] on span "BARRA" at bounding box center [867, 461] width 303 height 17
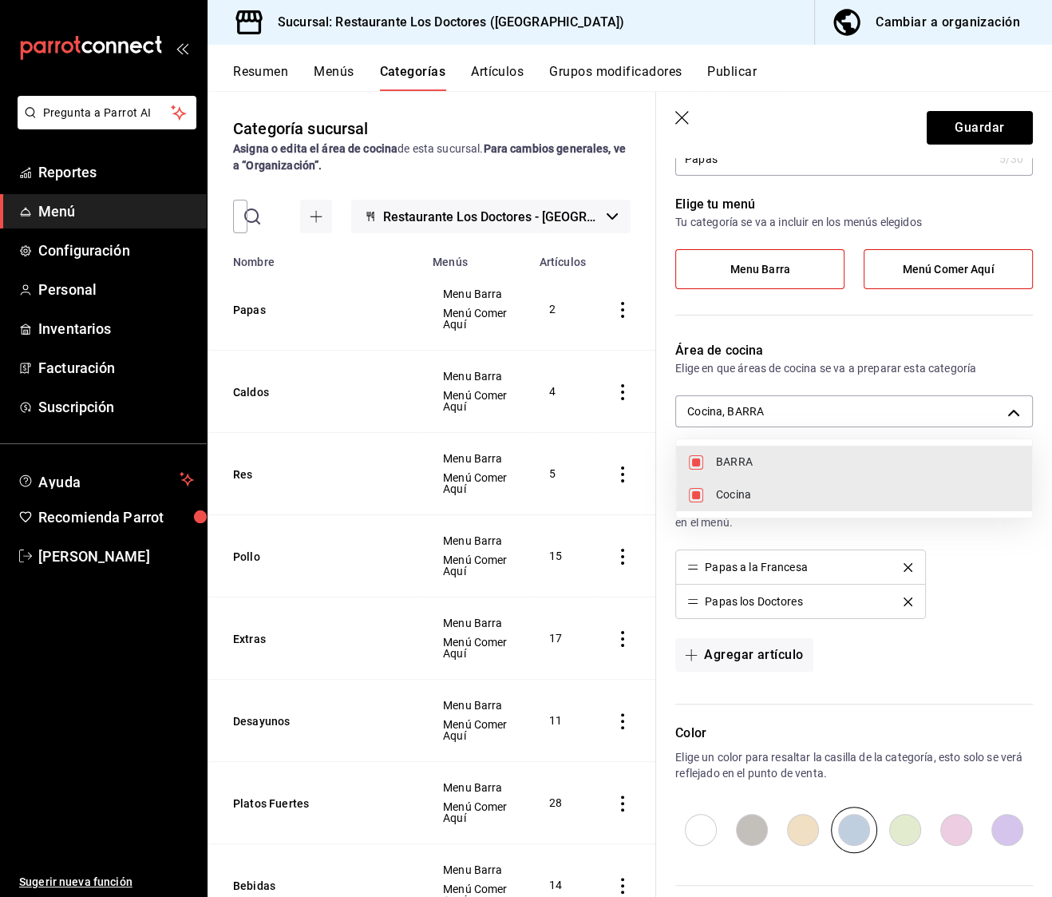
type input "7485743d-9bb1-4876-bfd2-be045ffcf3b6,106ca80d-9e49-4e26-a2ca-8ef030ae43a1"
checkbox input "true"
click at [850, 410] on div at bounding box center [526, 448] width 1052 height 897
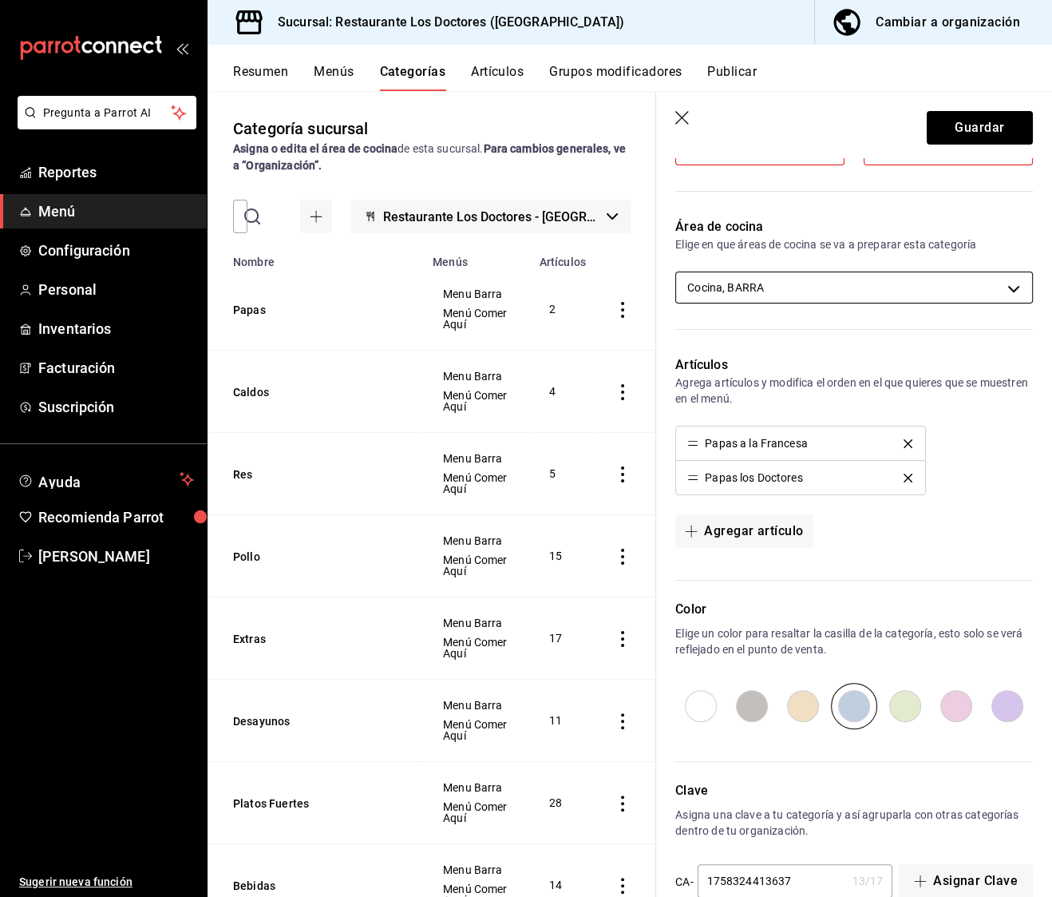
scroll to position [237, 0]
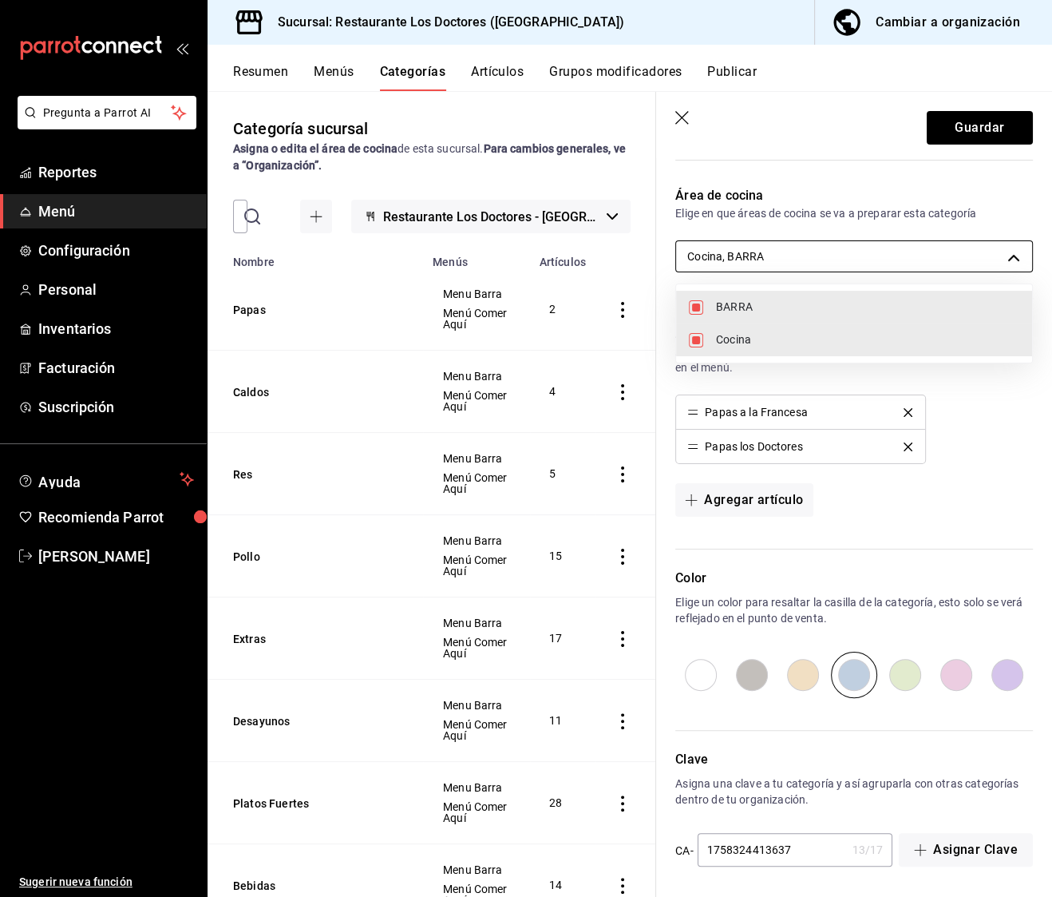
click at [814, 244] on body "Pregunta a Parrot AI Reportes Menú Configuración Personal Inventarios Facturaci…" at bounding box center [526, 448] width 1052 height 897
click at [752, 311] on span "BARRA" at bounding box center [867, 307] width 303 height 17
type input "7485743d-9bb1-4876-bfd2-be045ffcf3b6"
checkbox input "false"
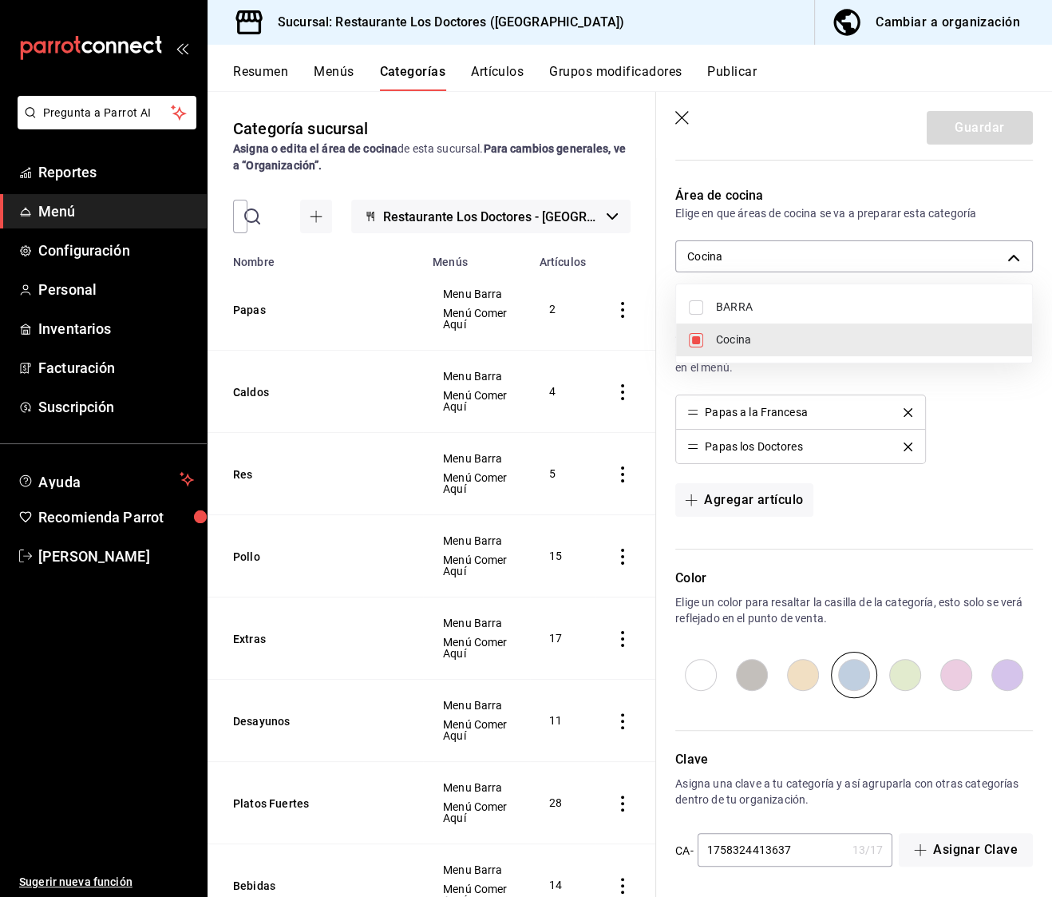
click at [829, 267] on div at bounding box center [526, 448] width 1052 height 897
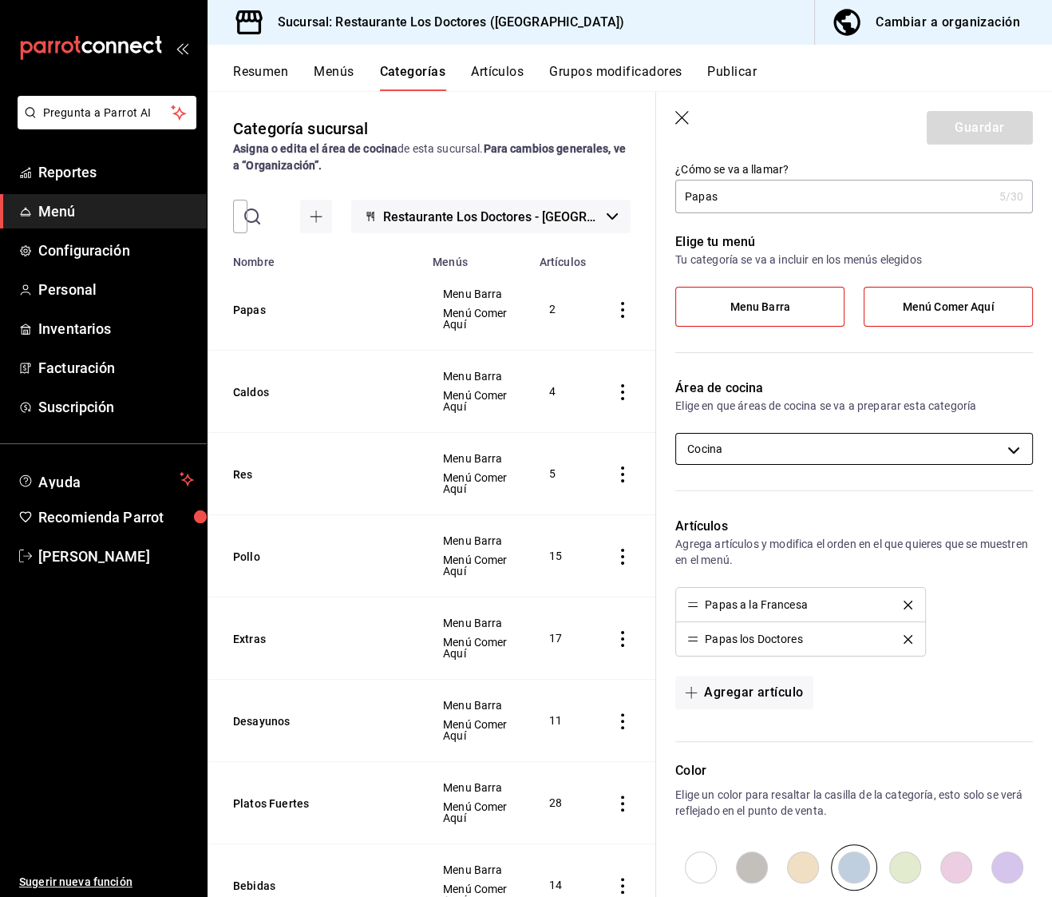
scroll to position [0, 0]
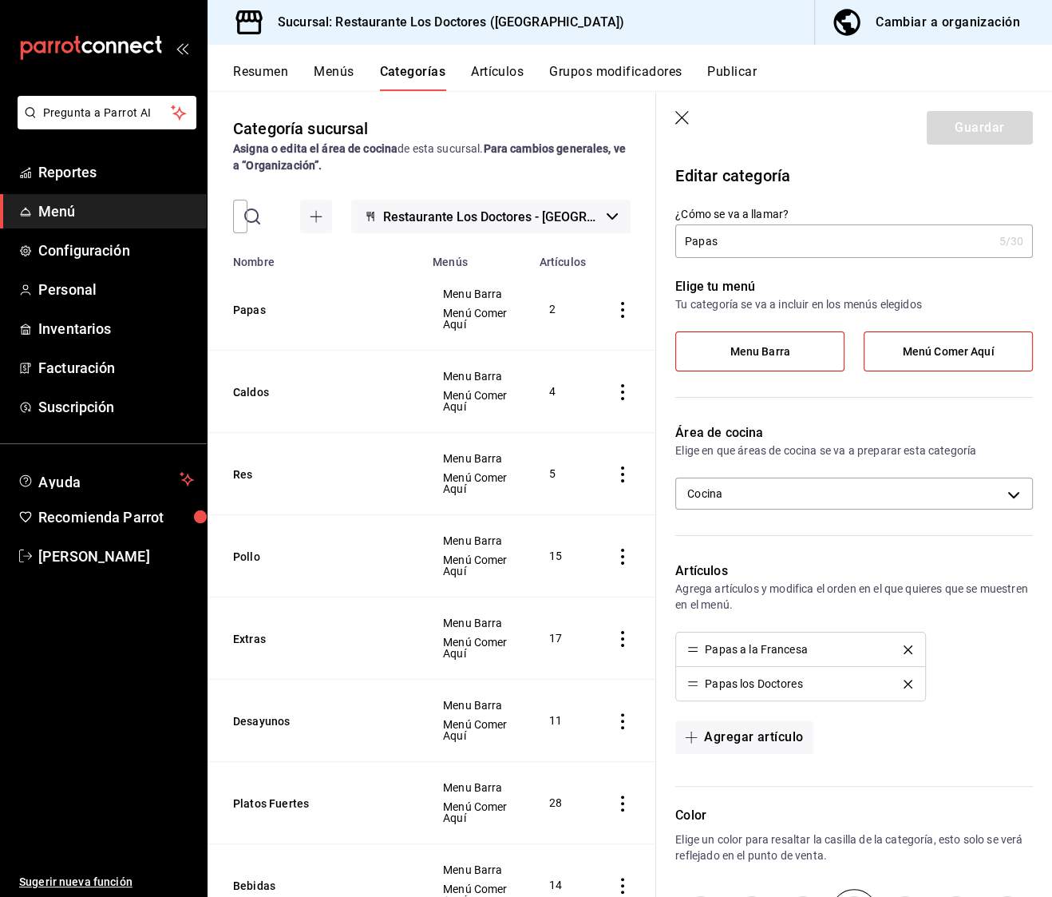
click at [684, 113] on icon "button" at bounding box center [683, 119] width 16 height 16
click at [684, 124] on main "Categoría sucursal Asigna o edita el área de cocina de esta sucursal. Para camb…" at bounding box center [630, 494] width 845 height 806
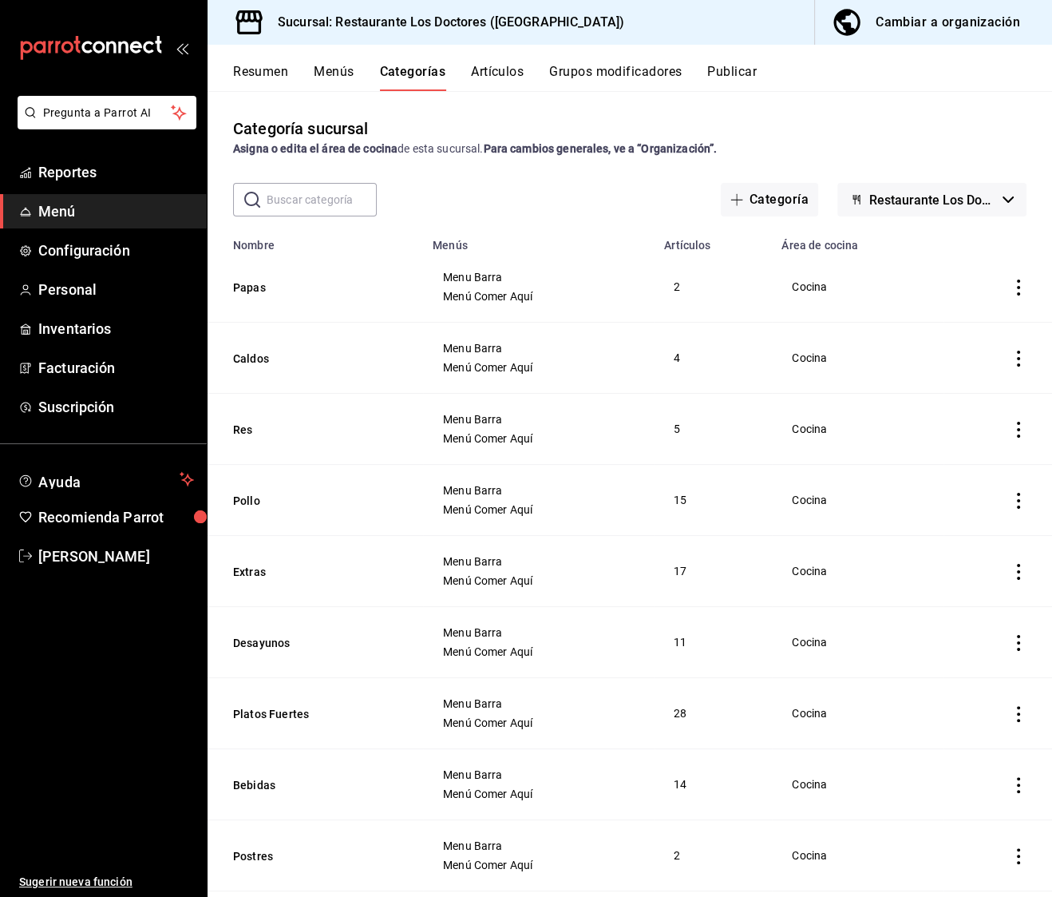
click at [924, 194] on span "Restaurante Los Doctores - [GEOGRAPHIC_DATA]" at bounding box center [932, 199] width 127 height 15
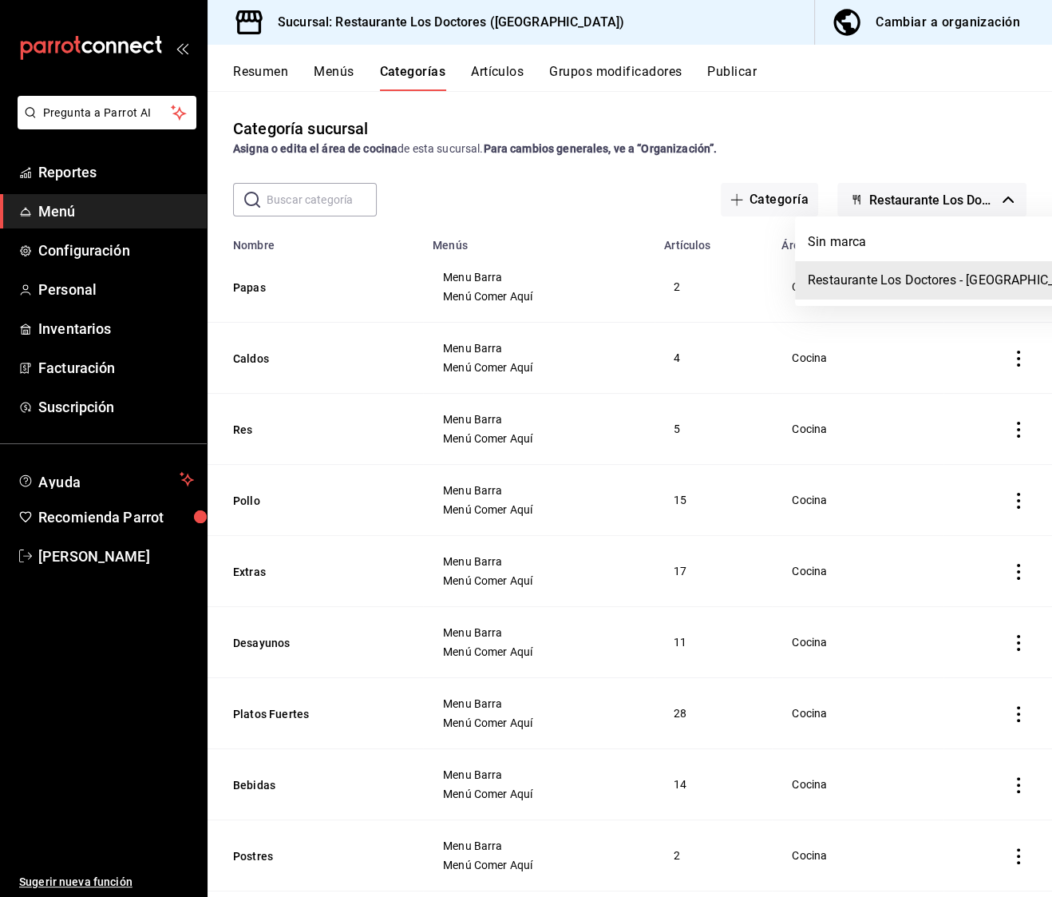
click at [924, 194] on div at bounding box center [526, 448] width 1052 height 897
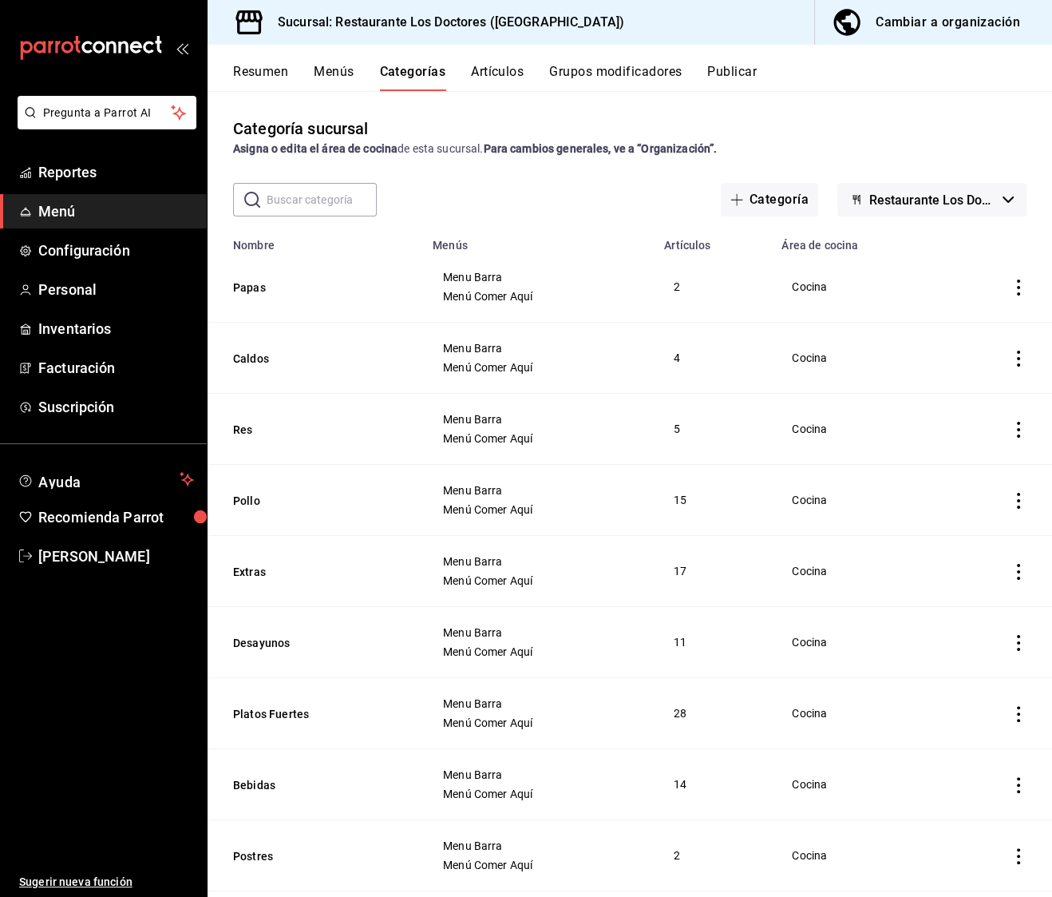
click at [521, 72] on button "Artículos" at bounding box center [497, 77] width 53 height 27
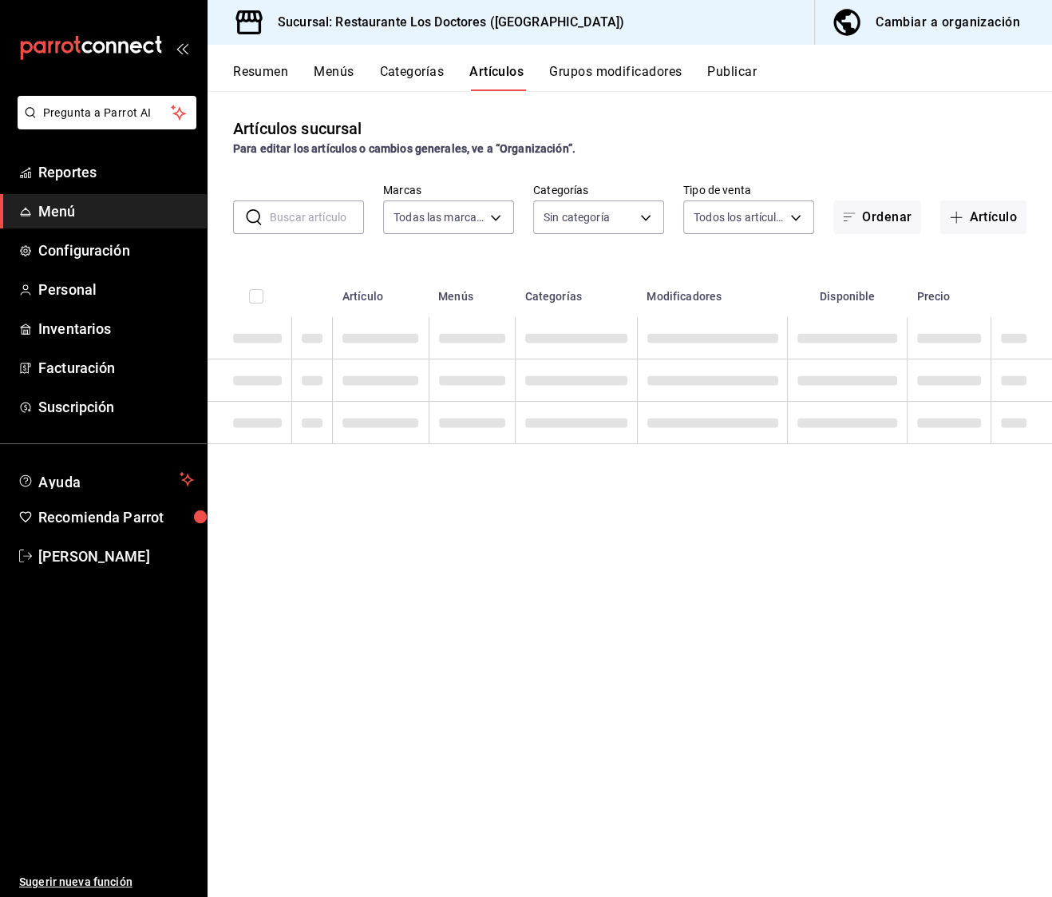
type input "269702e0-5912-4416-965b-3ce4215a42b7"
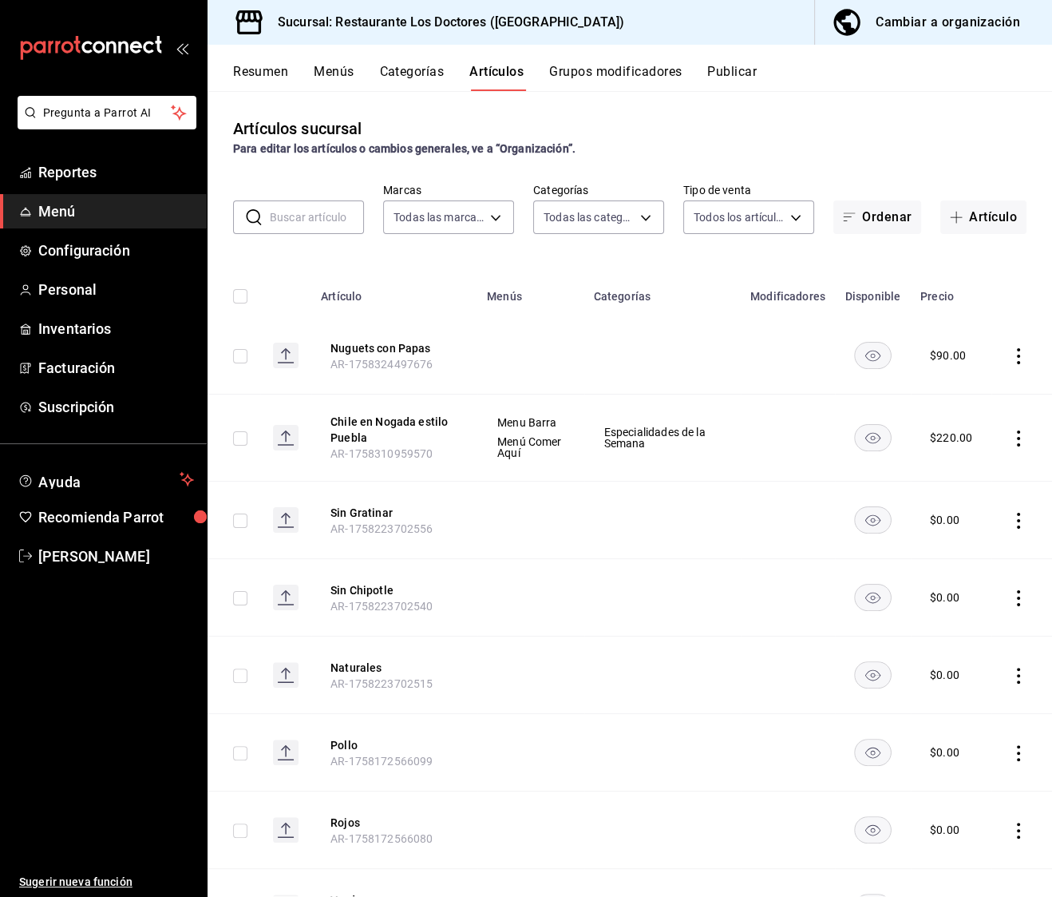
type input "e37cb4b1-52e9-4afe-84ec-c260813ff584,0ed724ae-57cc-4b44-9bbf-6dd7d46864ef,96efa…"
click at [643, 70] on button "Grupos modificadores" at bounding box center [615, 77] width 133 height 27
